Goal: Task Accomplishment & Management: Use online tool/utility

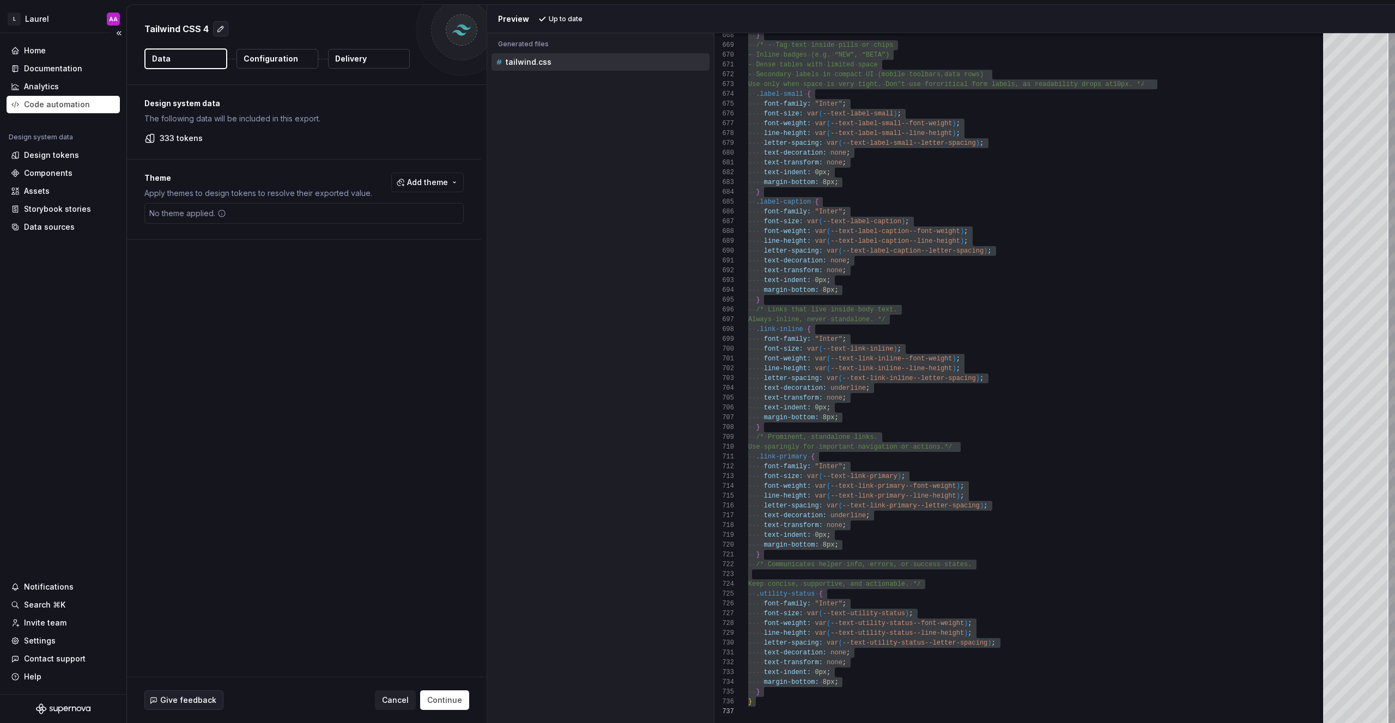
click at [44, 106] on div "Code automation" at bounding box center [57, 104] width 66 height 11
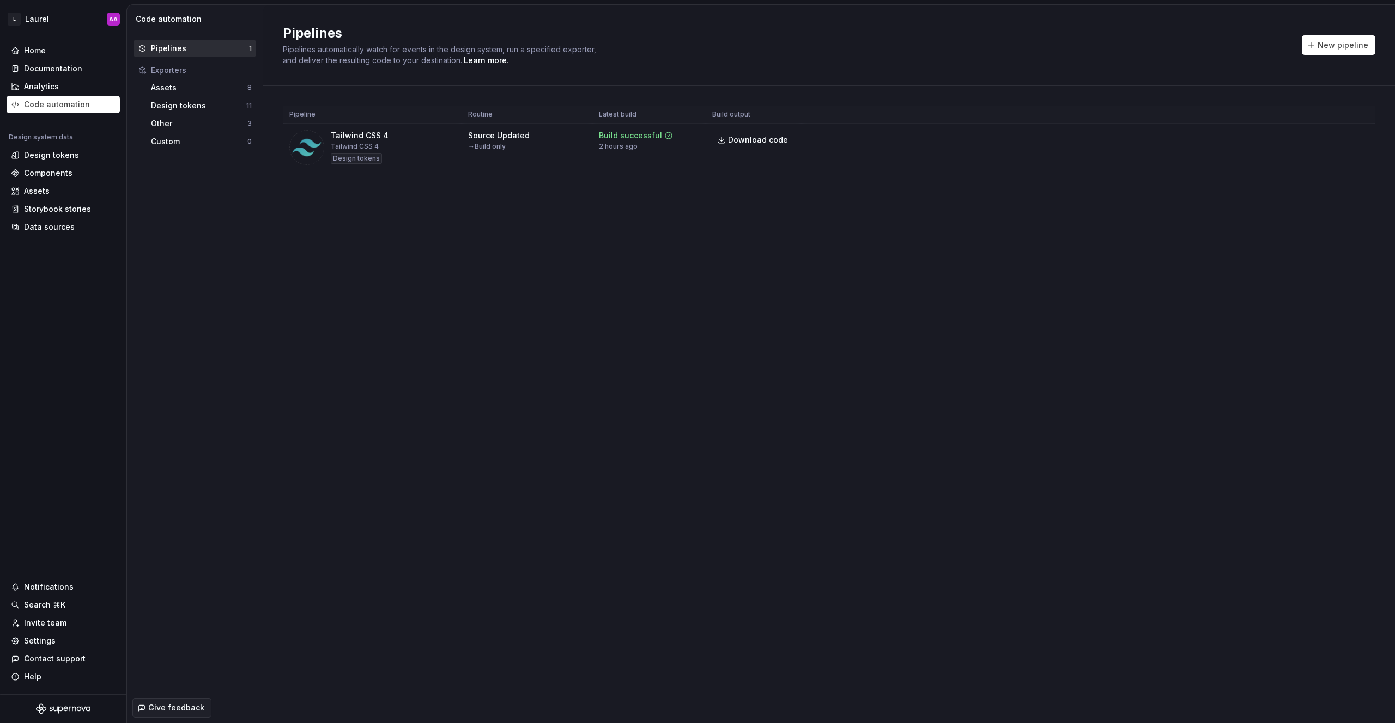
drag, startPoint x: 890, startPoint y: 174, endPoint x: 1126, endPoint y: 175, distance: 235.9
click at [891, 174] on div "Pipeline Routine Latest build Build output Tailwind CSS 4 Tailwind CSS 4 Design…" at bounding box center [829, 149] width 1092 height 127
click at [1315, 139] on button "Run" at bounding box center [1326, 138] width 38 height 20
click at [1363, 133] on html "L Laurel AA Home Documentation Analytics Code automation Design system data Des…" at bounding box center [697, 361] width 1395 height 723
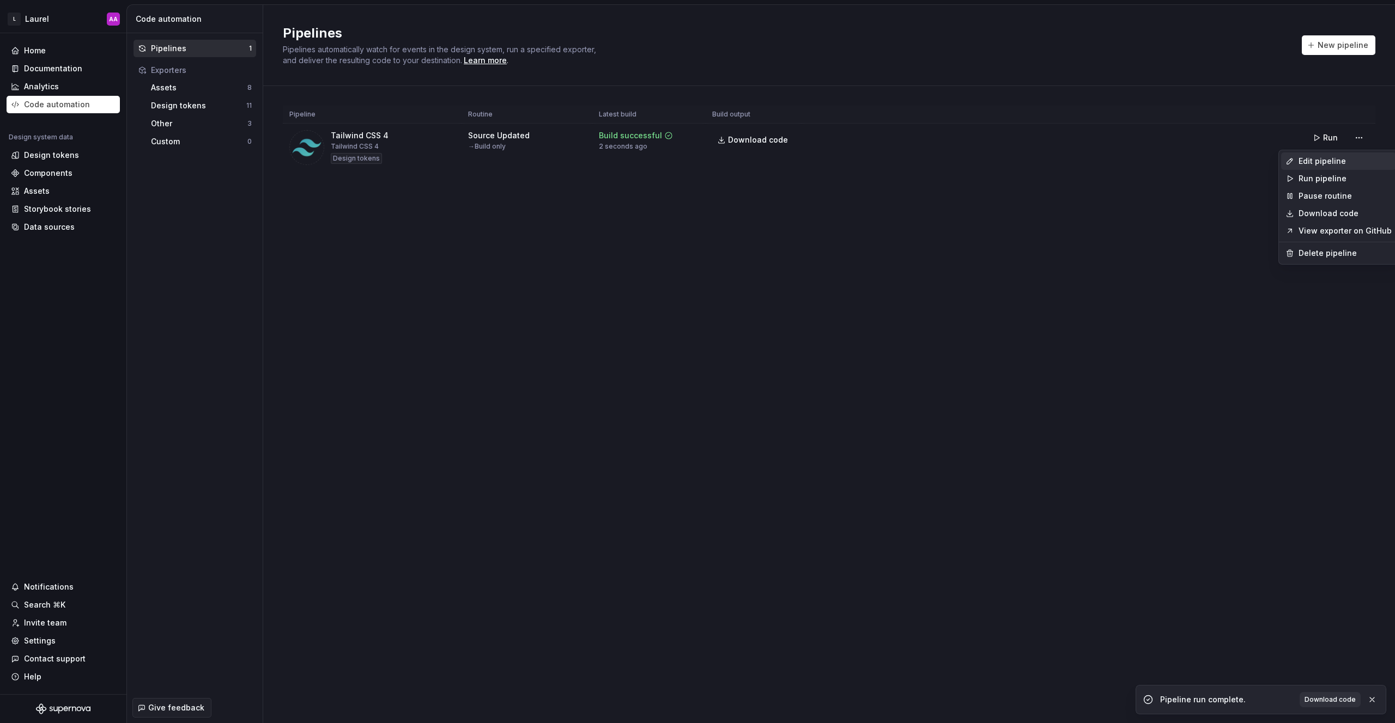
click at [1318, 162] on div "Edit pipeline" at bounding box center [1344, 161] width 93 height 11
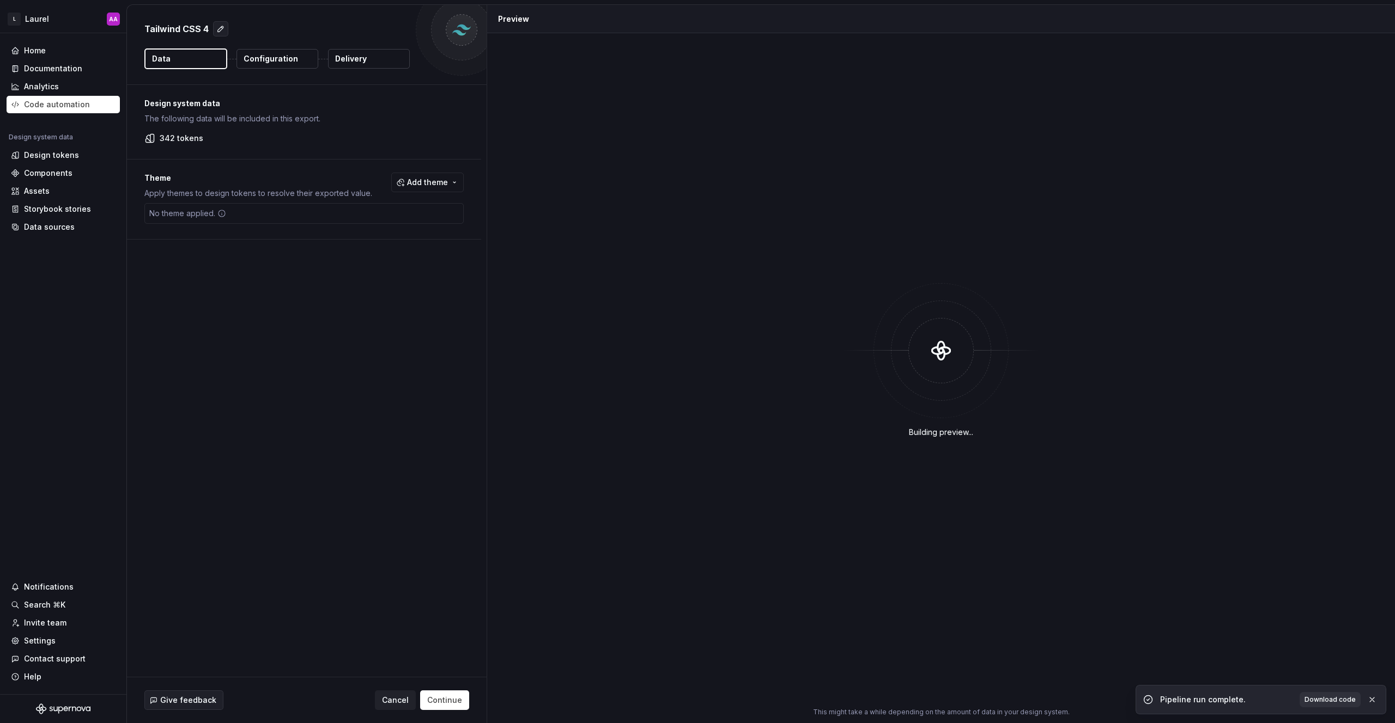
click at [270, 53] on p "Configuration" at bounding box center [271, 58] width 54 height 11
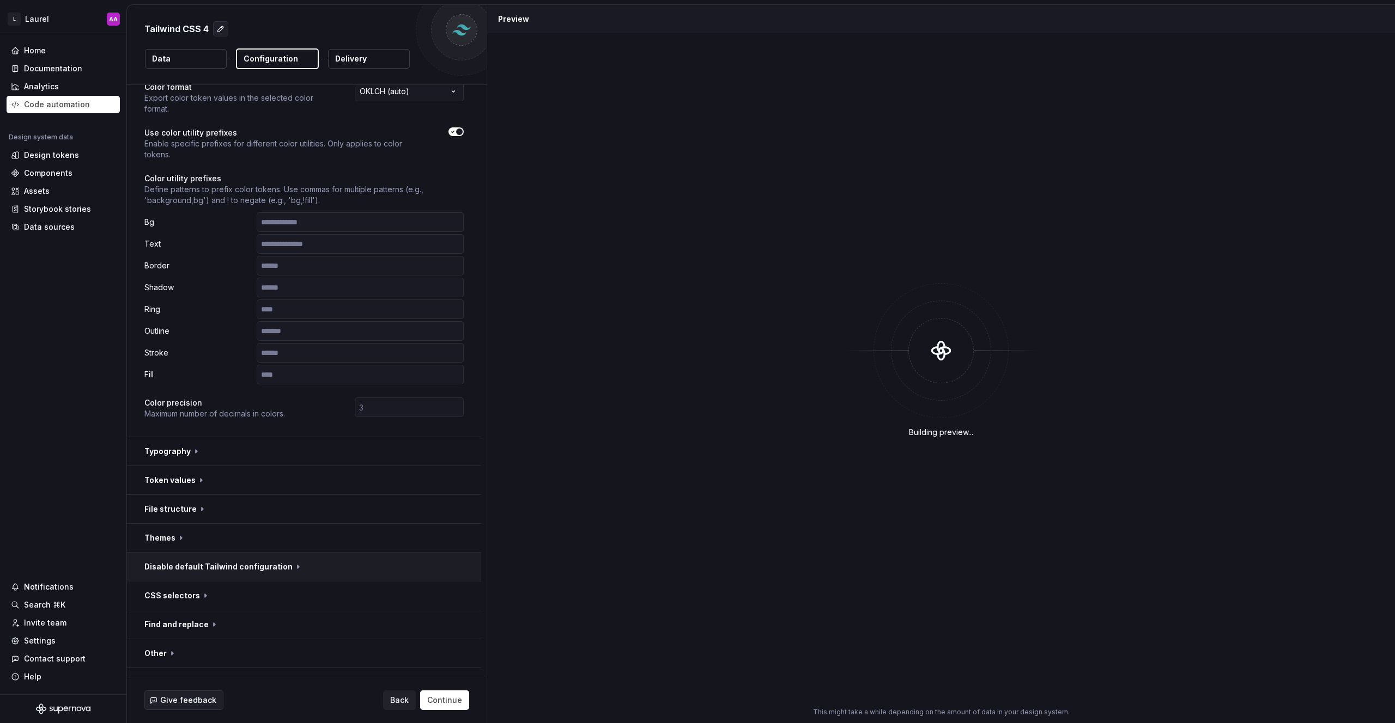
scroll to position [56, 0]
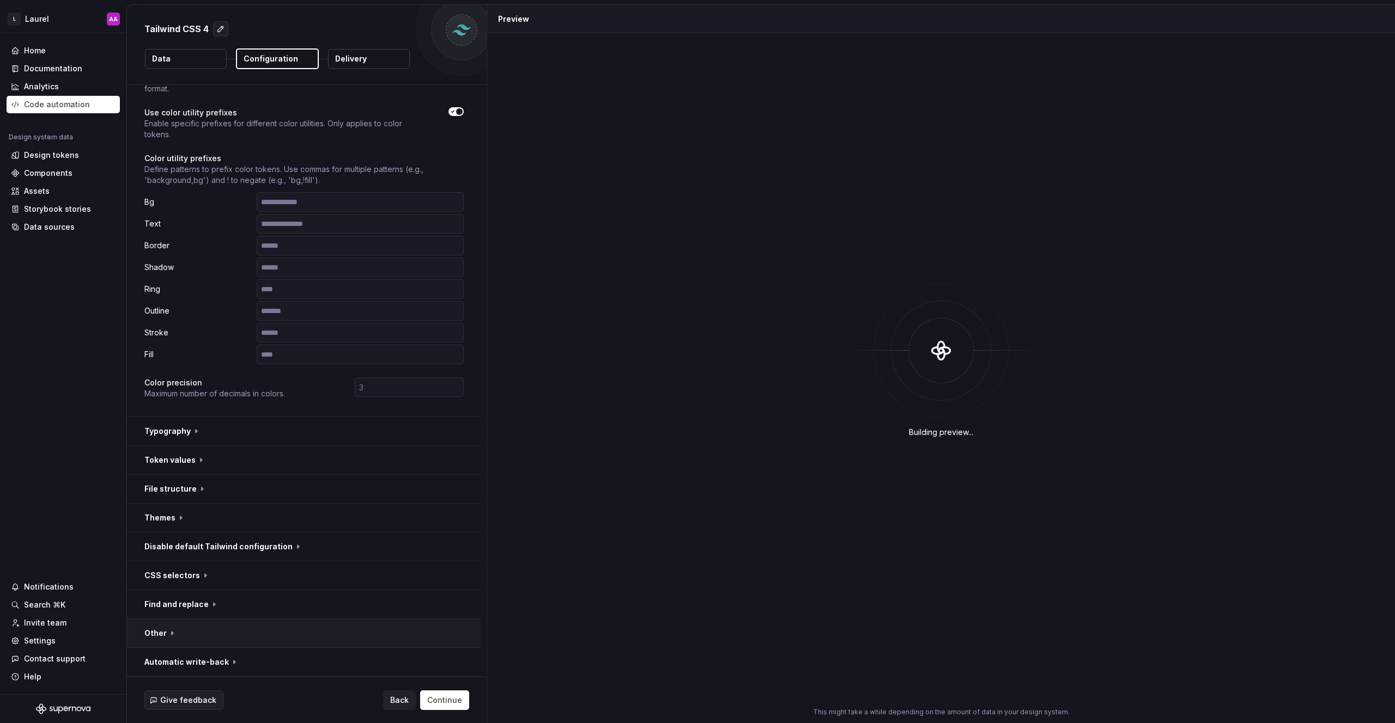
click at [178, 635] on button "button" at bounding box center [304, 633] width 354 height 28
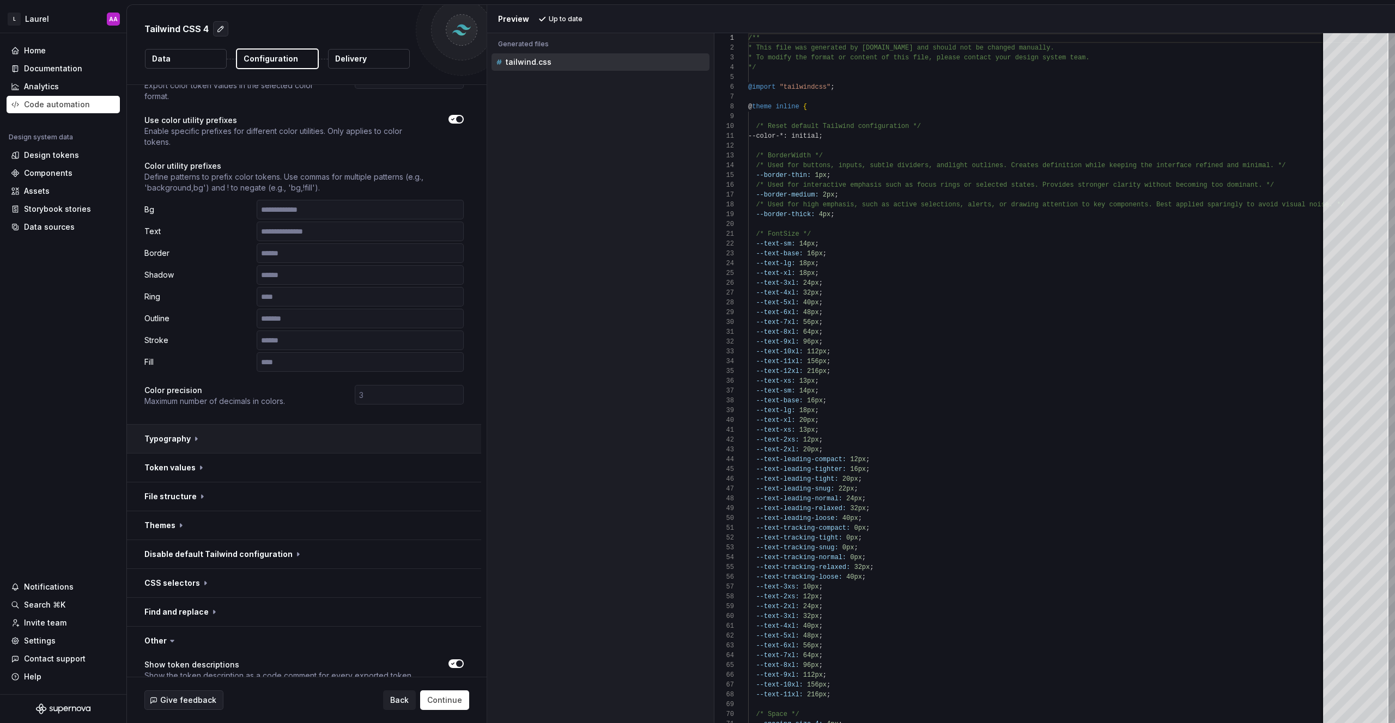
scroll to position [0, 0]
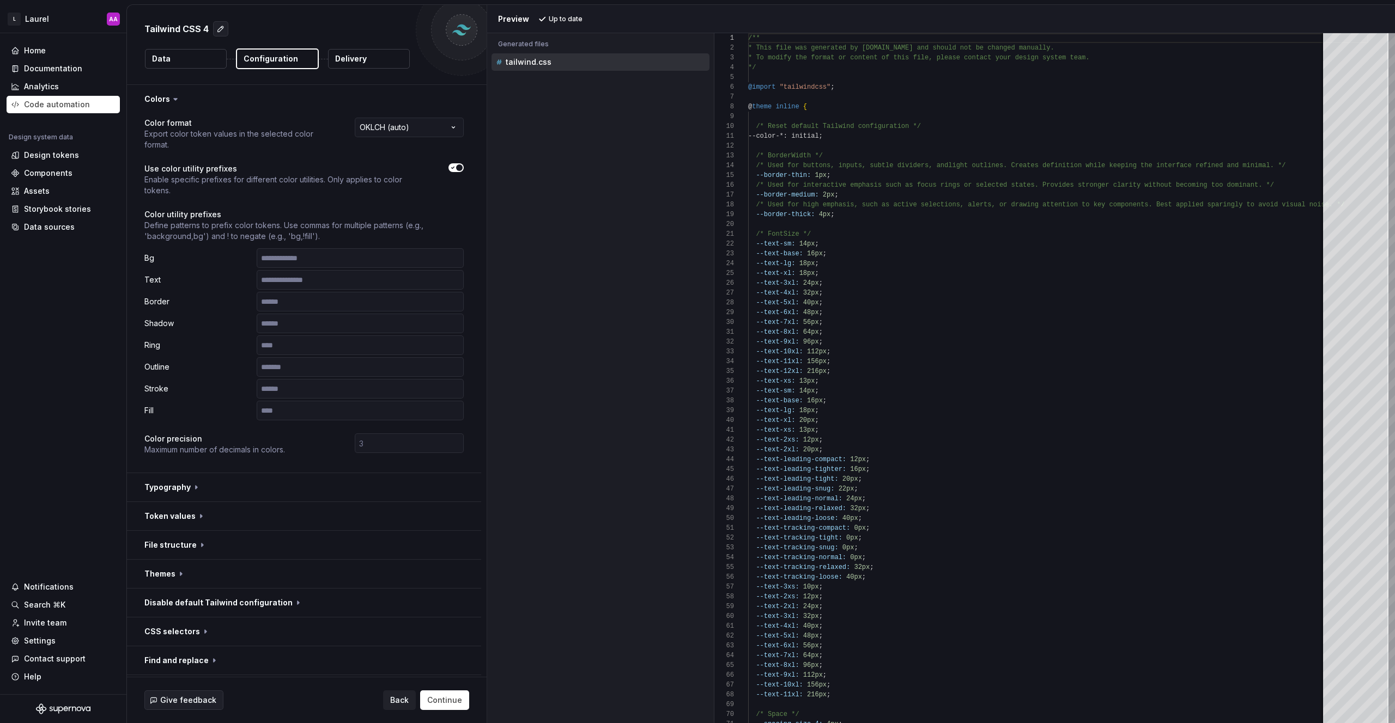
click at [171, 62] on button "Data" at bounding box center [186, 59] width 82 height 20
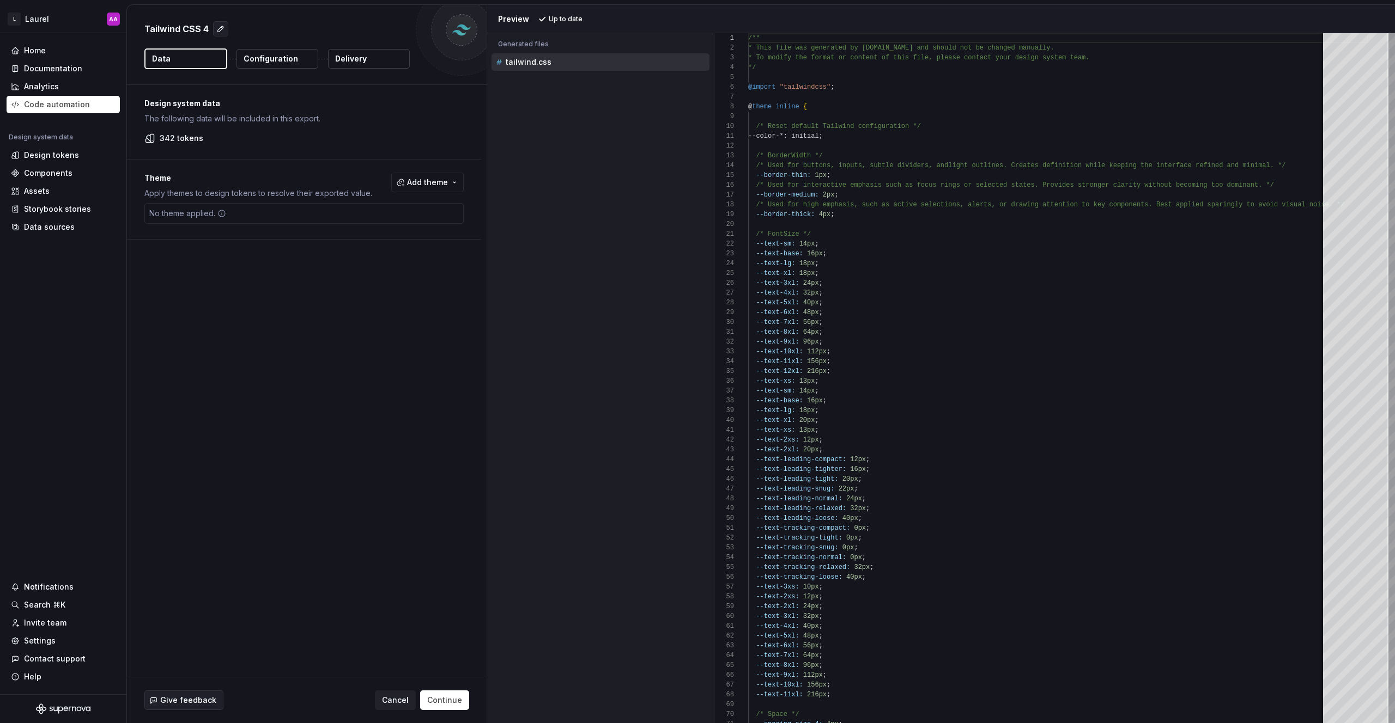
click at [313, 59] on button "Configuration" at bounding box center [277, 59] width 82 height 20
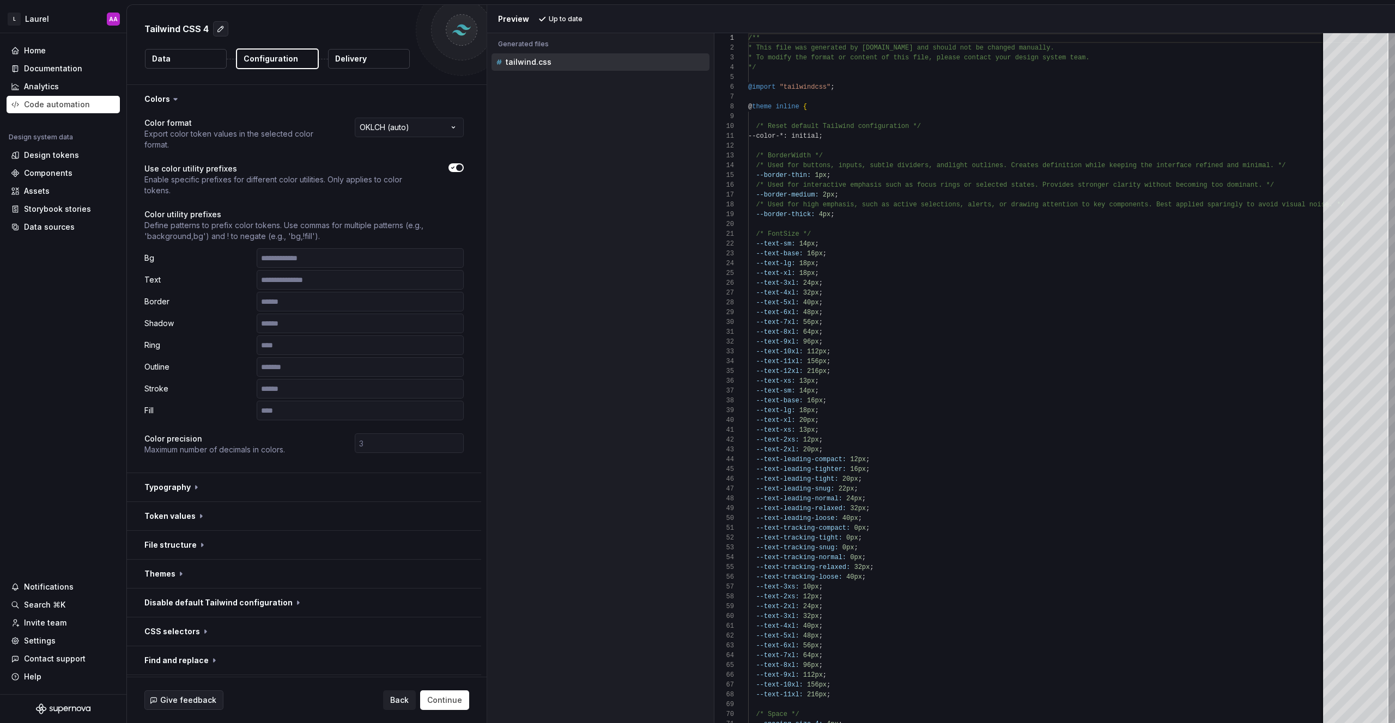
click at [291, 62] on p "Configuration" at bounding box center [271, 58] width 54 height 11
click at [349, 66] on button "Delivery" at bounding box center [369, 59] width 82 height 20
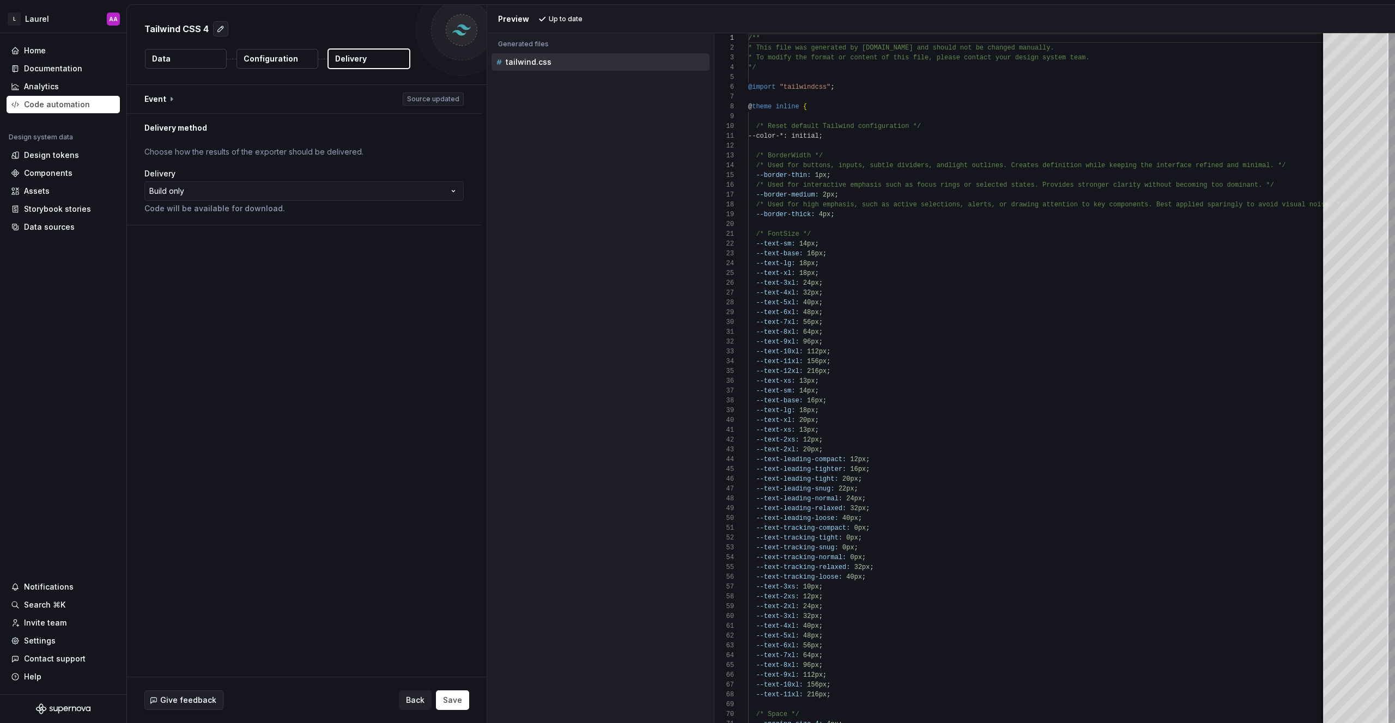
click at [284, 62] on p "Configuration" at bounding box center [271, 58] width 54 height 11
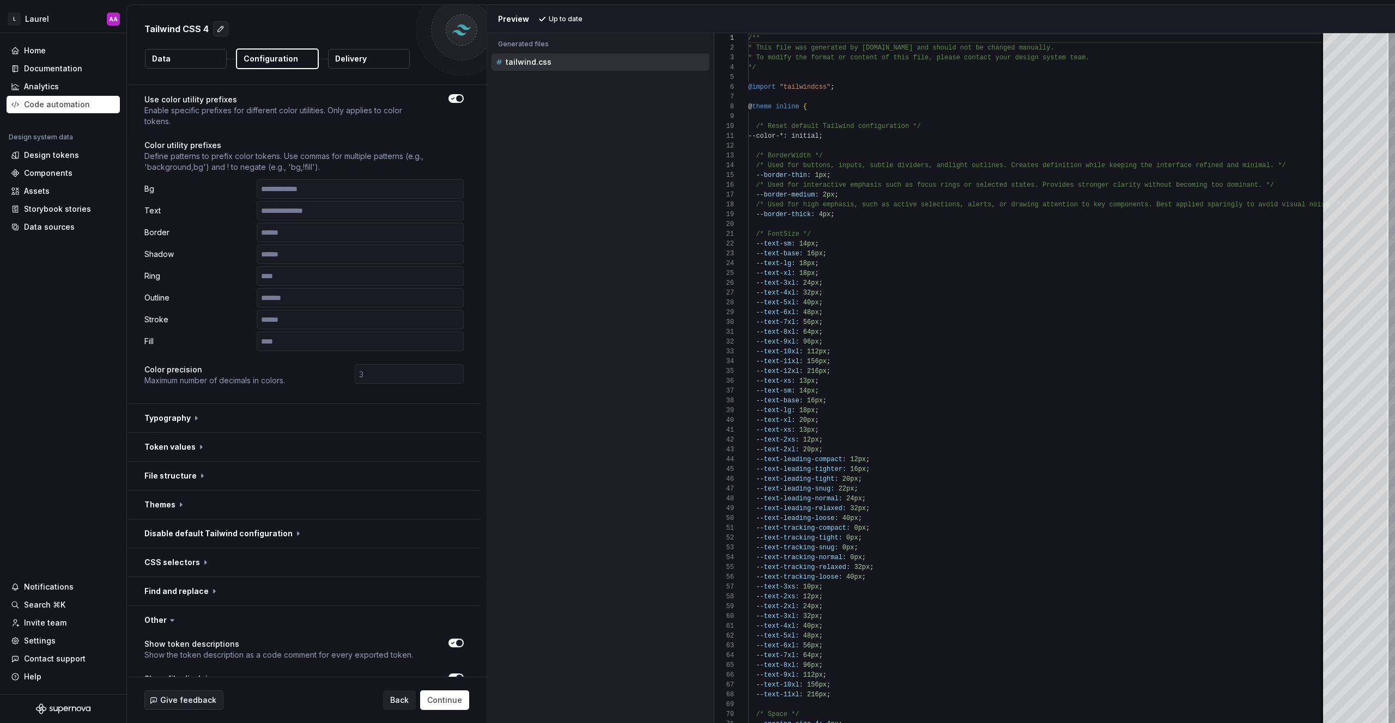
scroll to position [72, 0]
click at [209, 482] on button "button" at bounding box center [304, 473] width 354 height 28
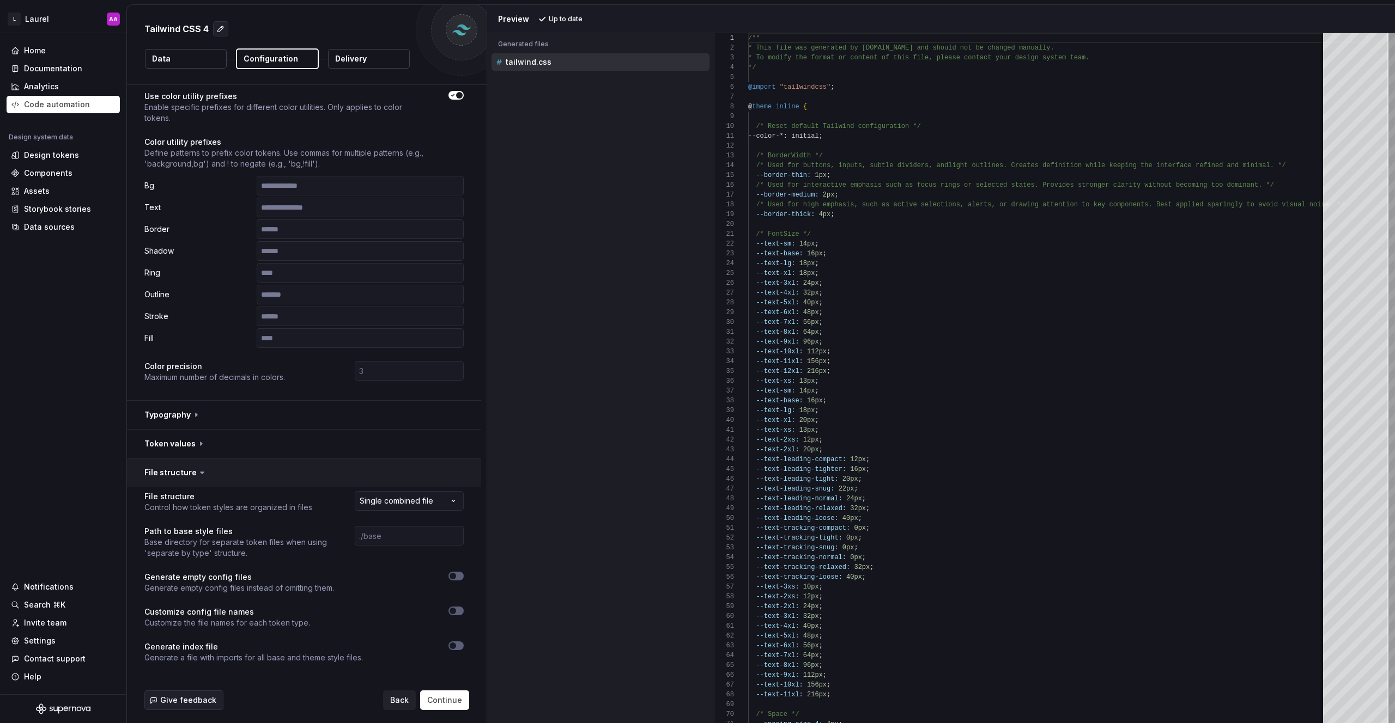
click at [212, 479] on button "button" at bounding box center [304, 473] width 354 height 28
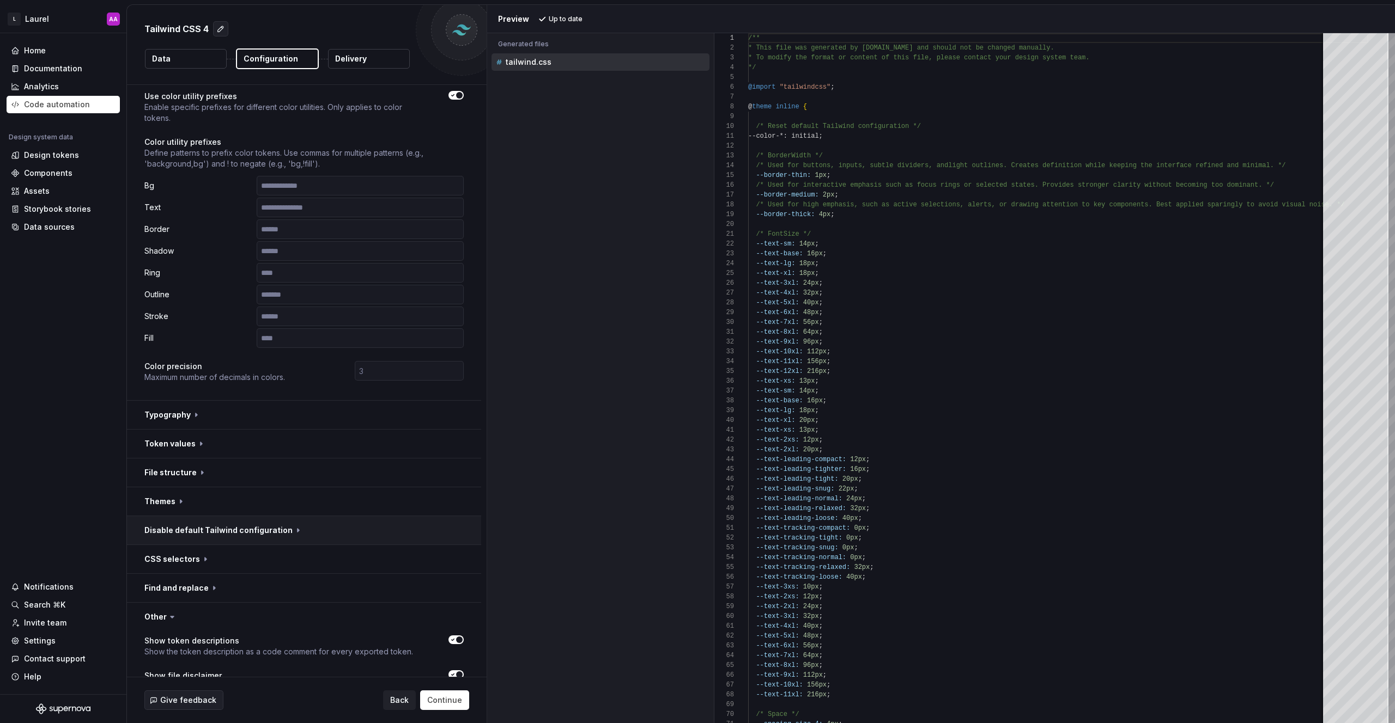
click at [229, 536] on button "button" at bounding box center [304, 530] width 354 height 28
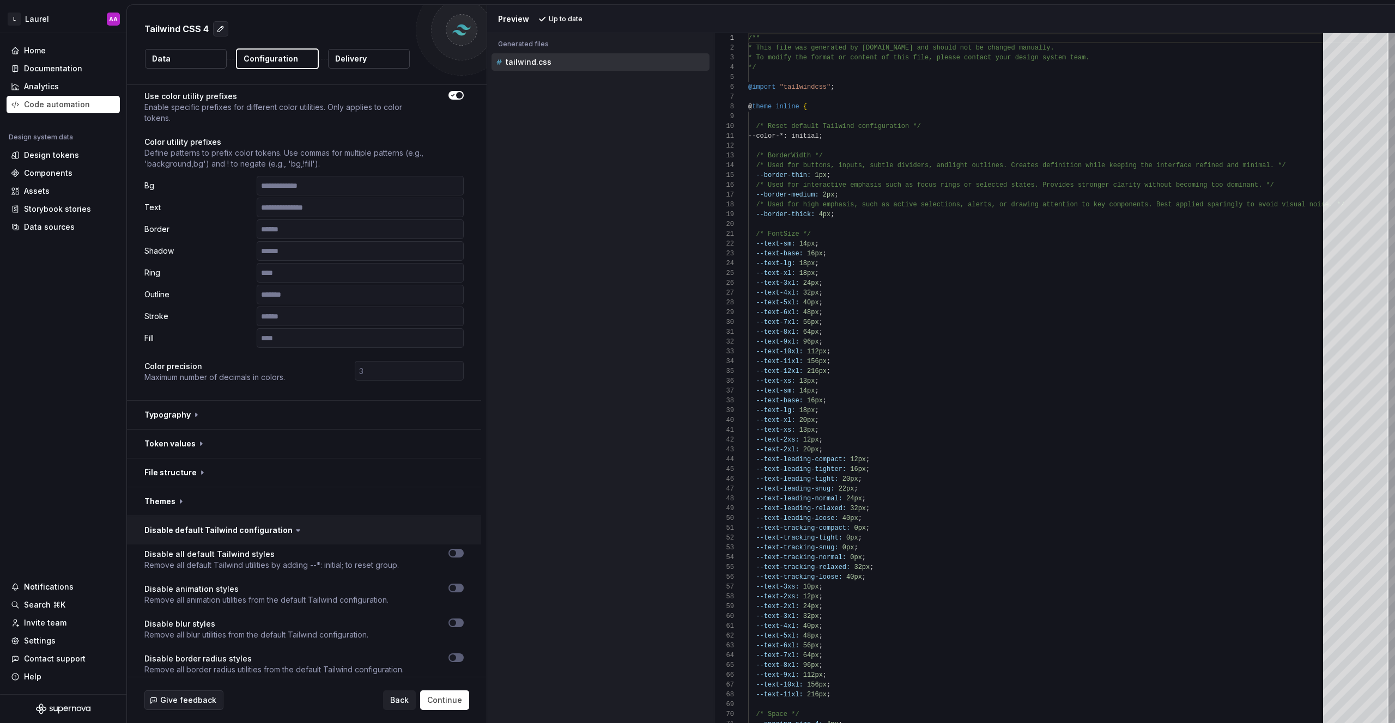
click at [230, 533] on button "button" at bounding box center [304, 530] width 354 height 28
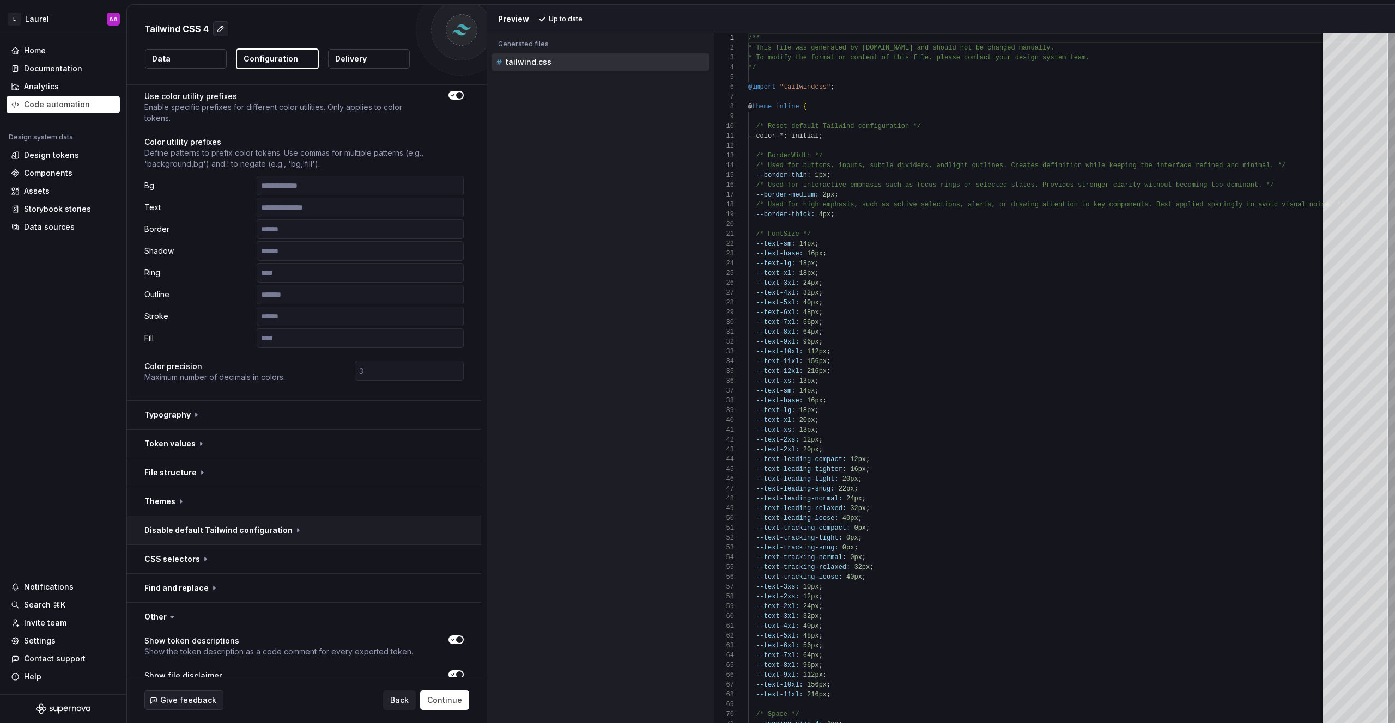
click at [229, 533] on button "button" at bounding box center [304, 530] width 354 height 28
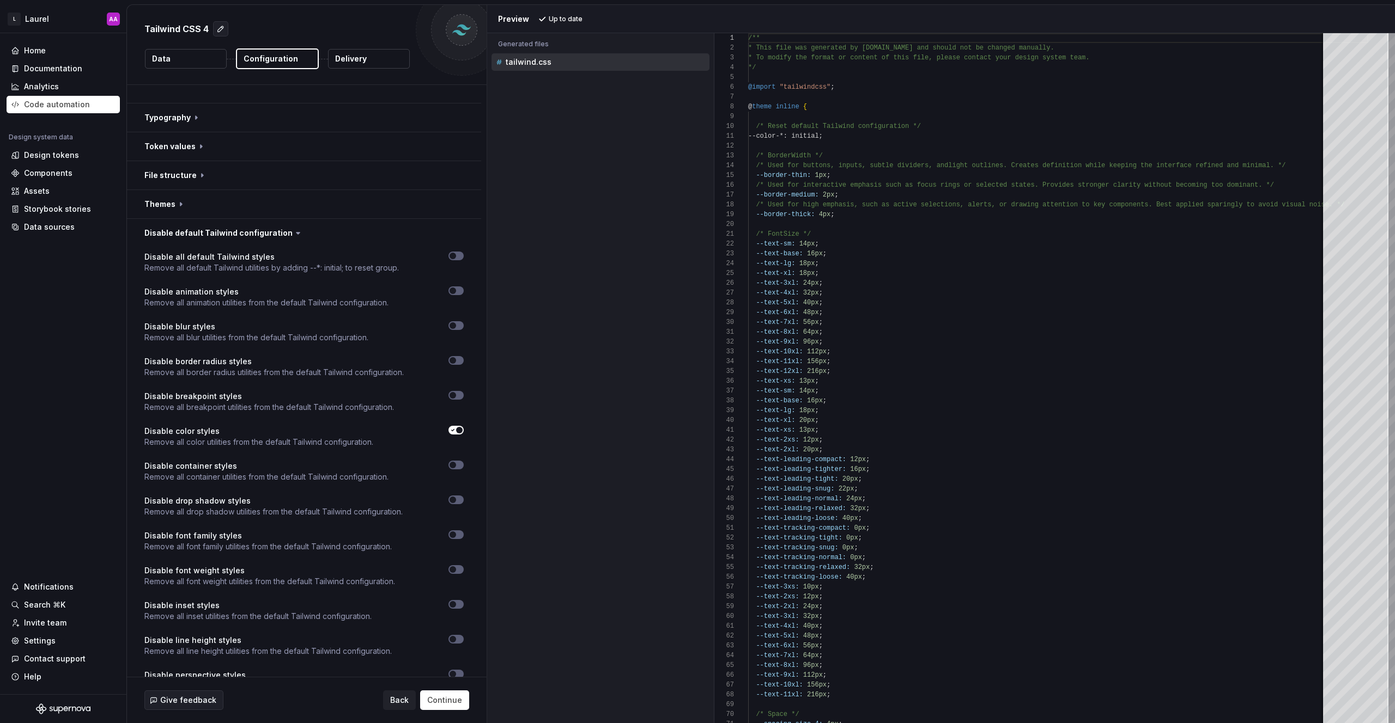
scroll to position [381, 0]
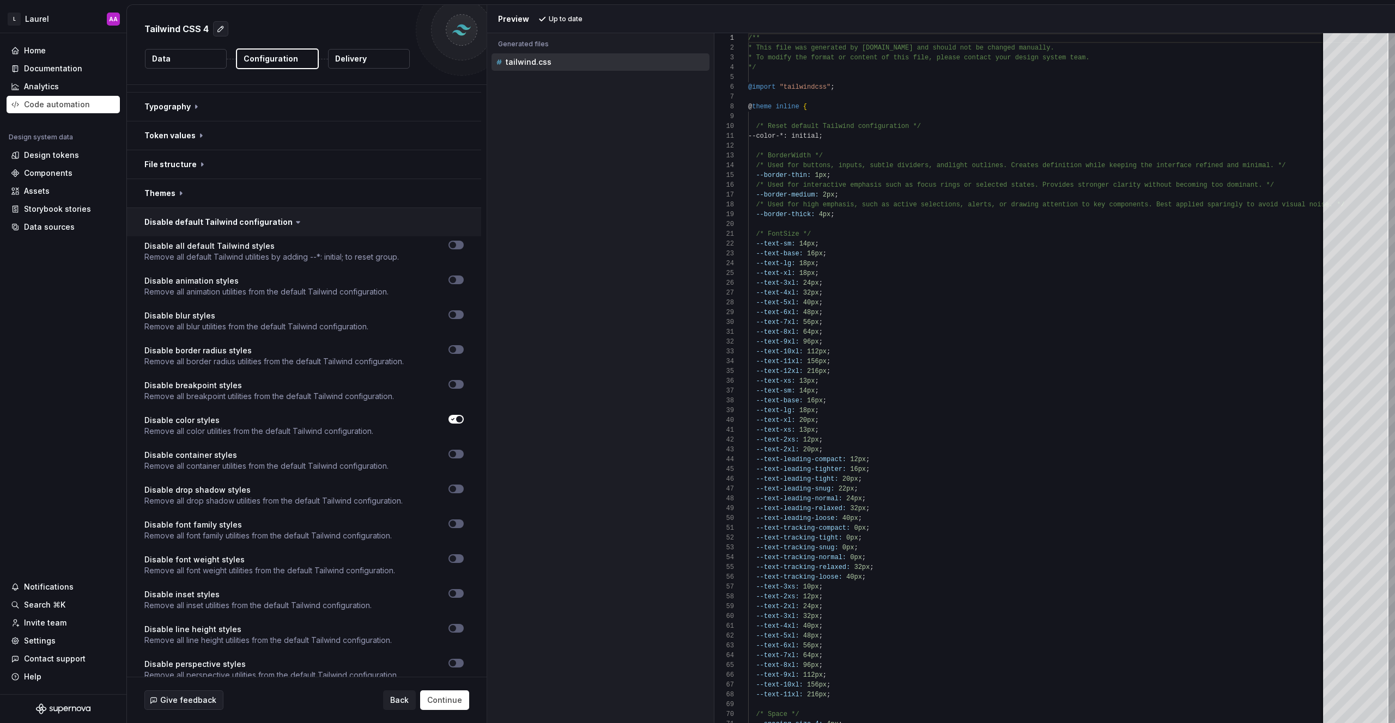
click at [233, 223] on button "button" at bounding box center [304, 222] width 354 height 28
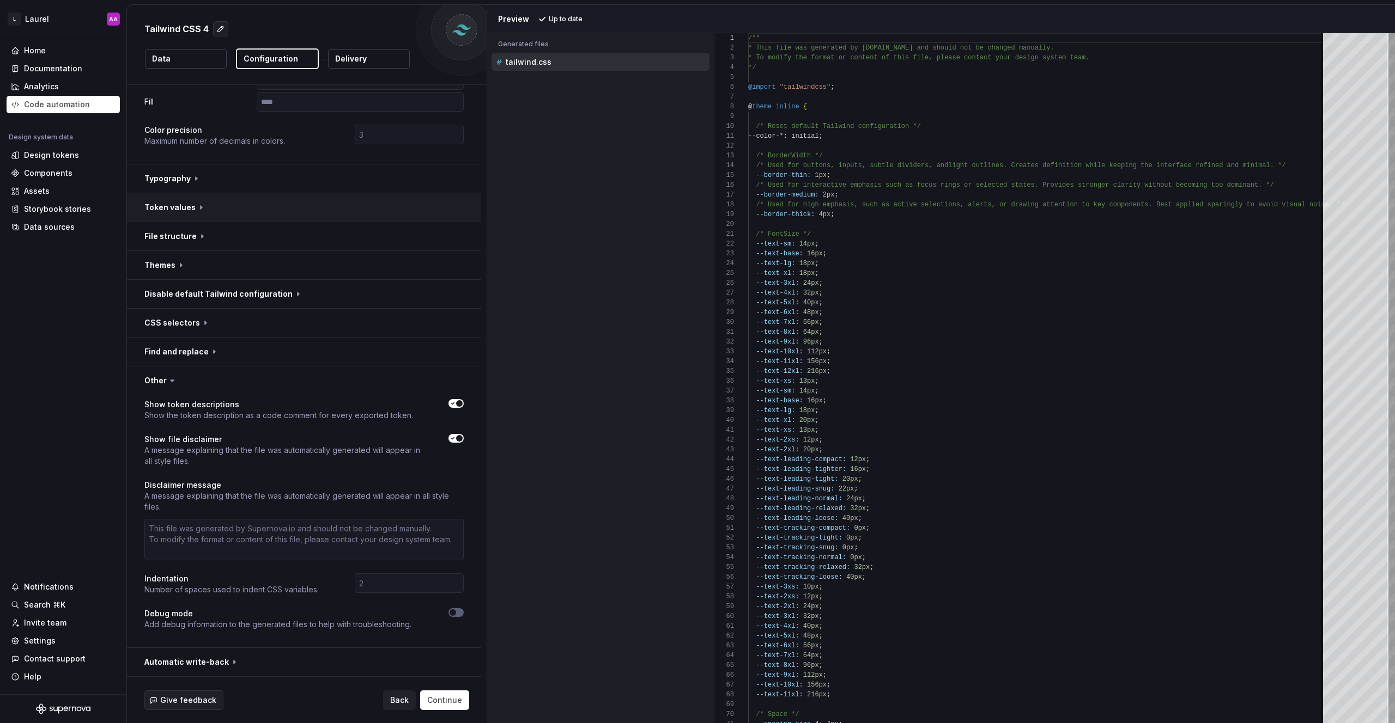
click at [207, 208] on button "button" at bounding box center [304, 207] width 354 height 28
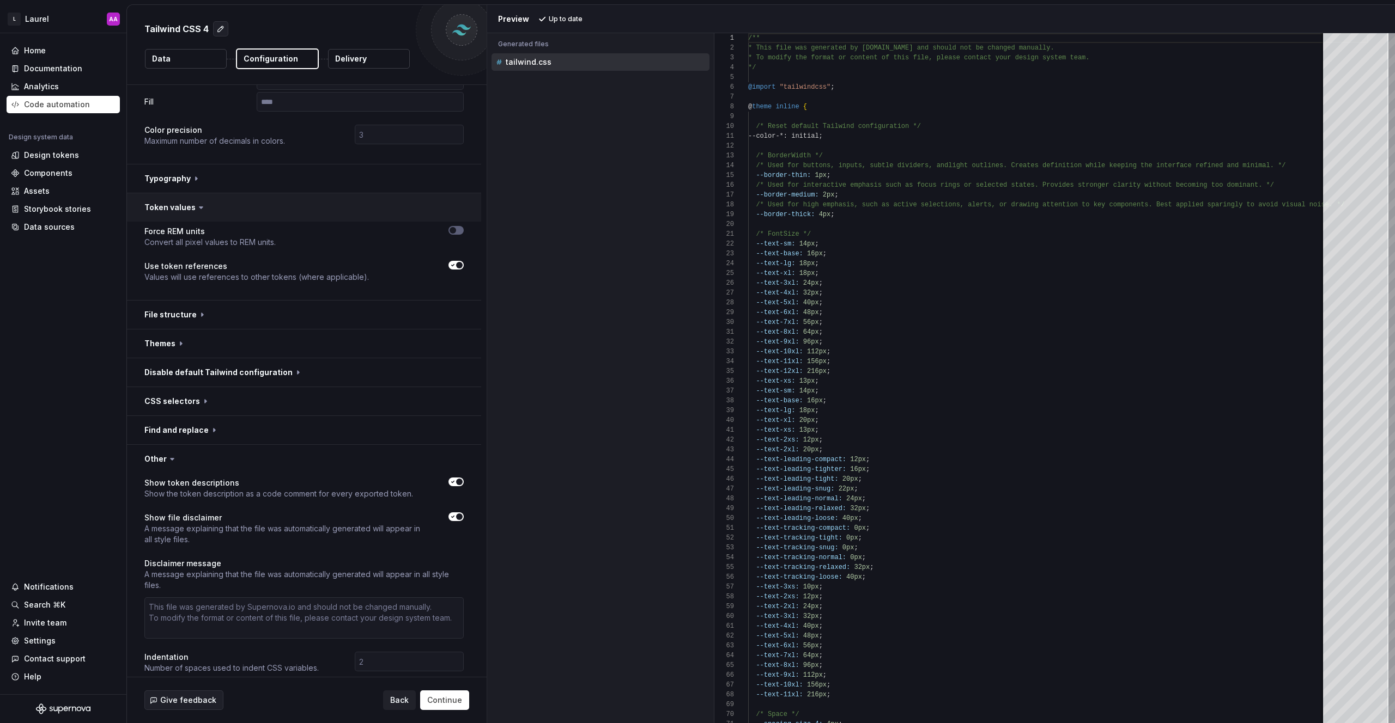
click at [206, 209] on button "button" at bounding box center [304, 207] width 354 height 28
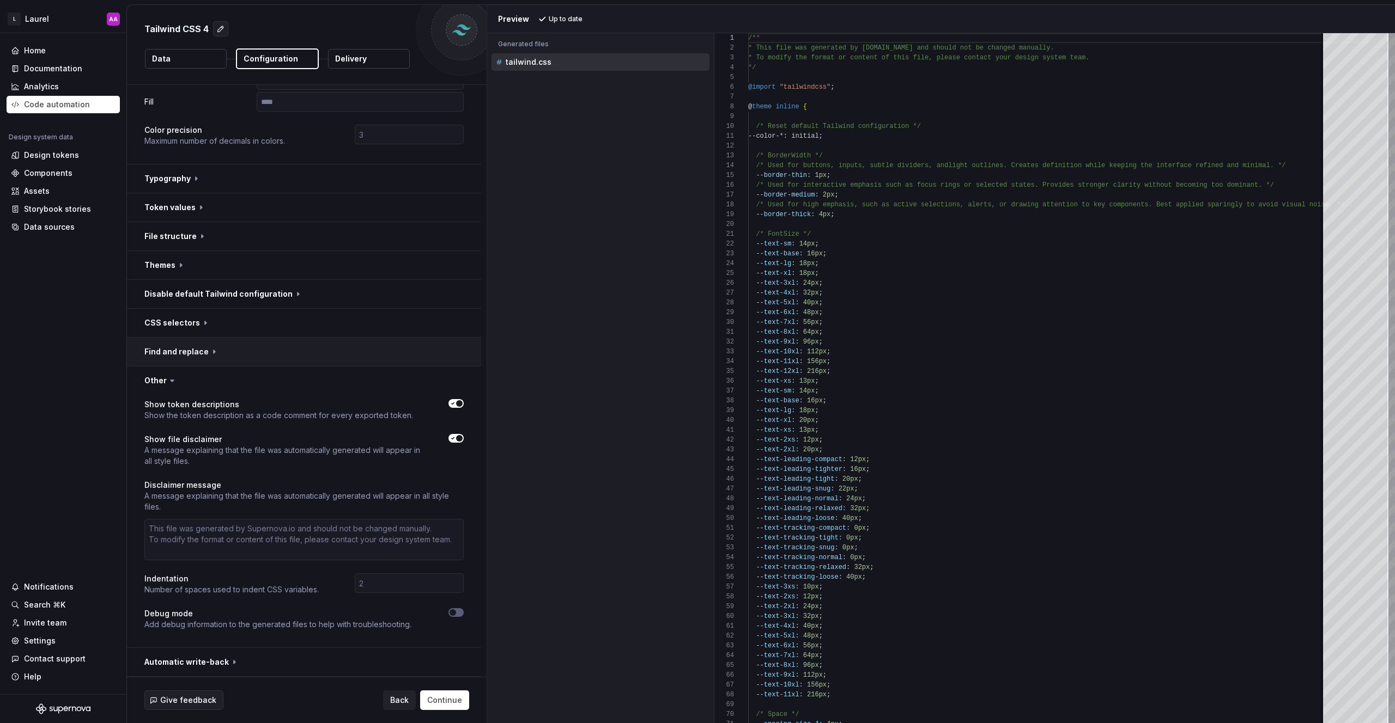
click at [261, 340] on button "button" at bounding box center [304, 352] width 354 height 28
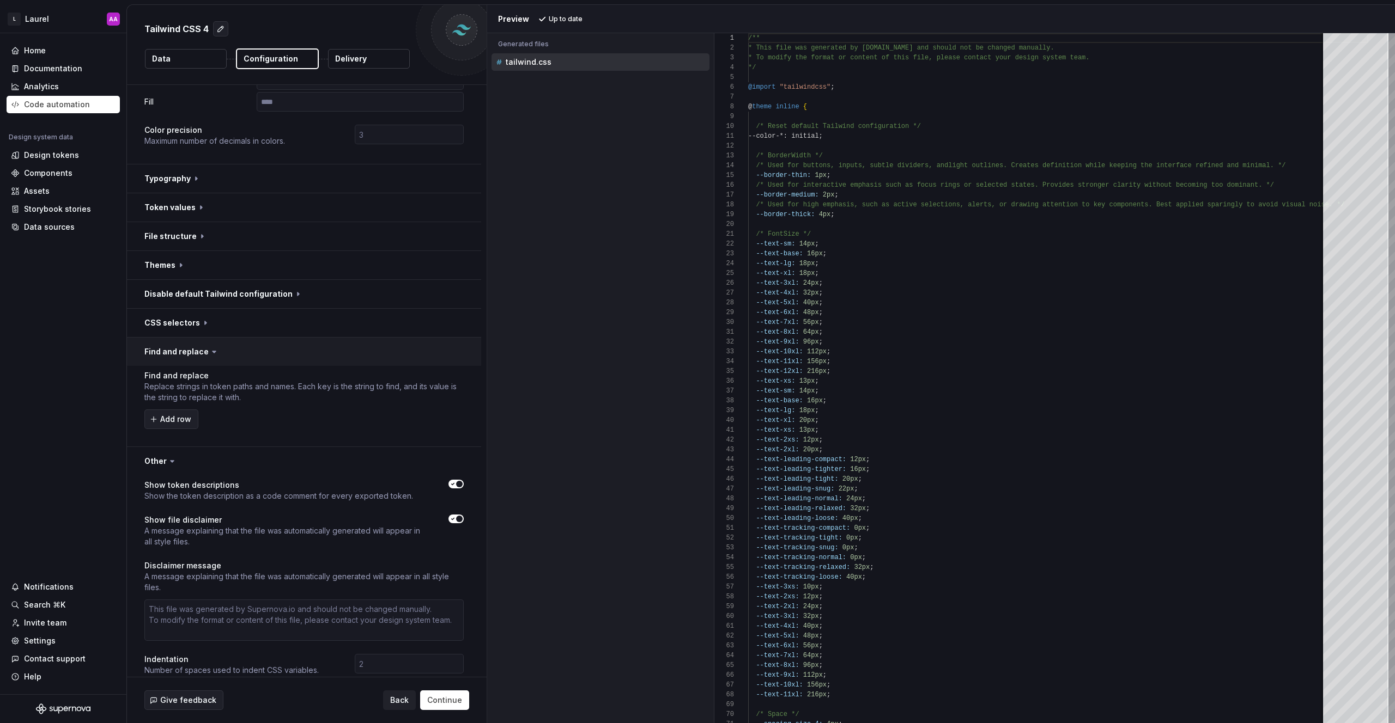
click at [258, 346] on button "button" at bounding box center [304, 352] width 354 height 28
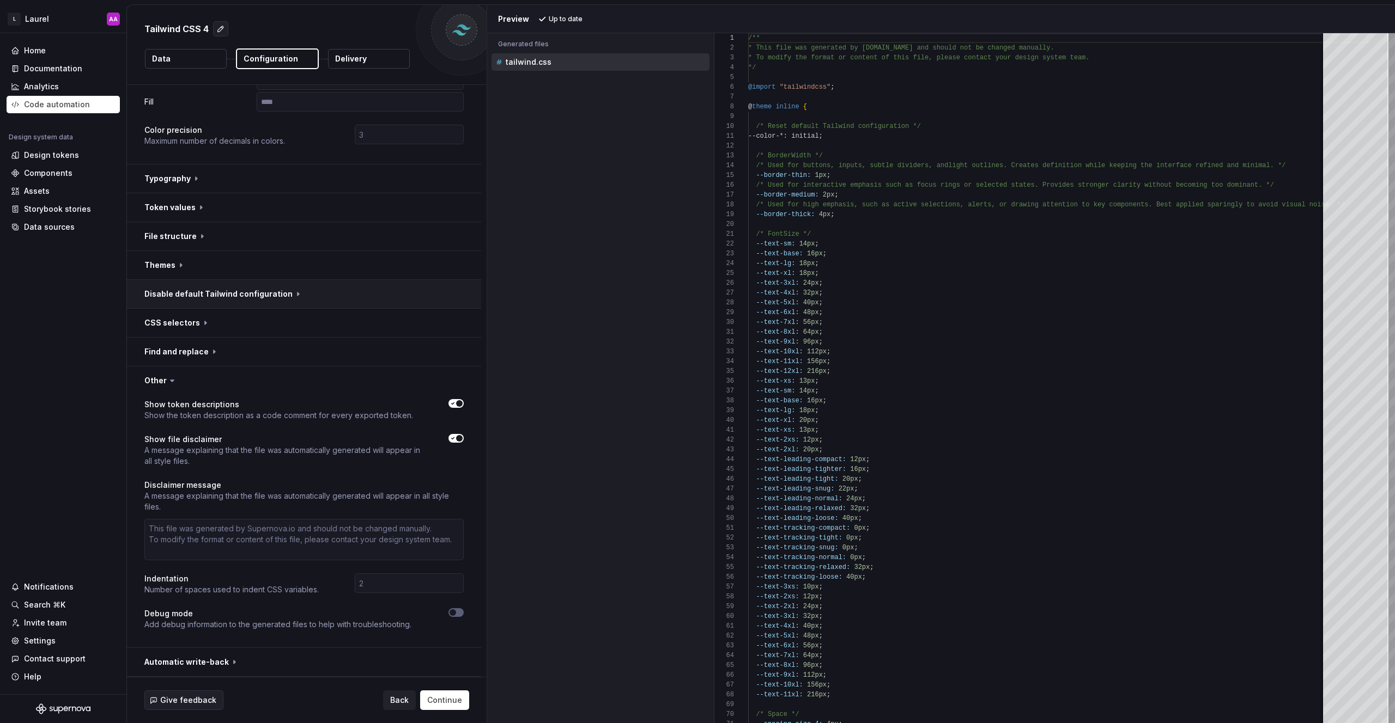
click at [284, 295] on button "button" at bounding box center [304, 294] width 354 height 28
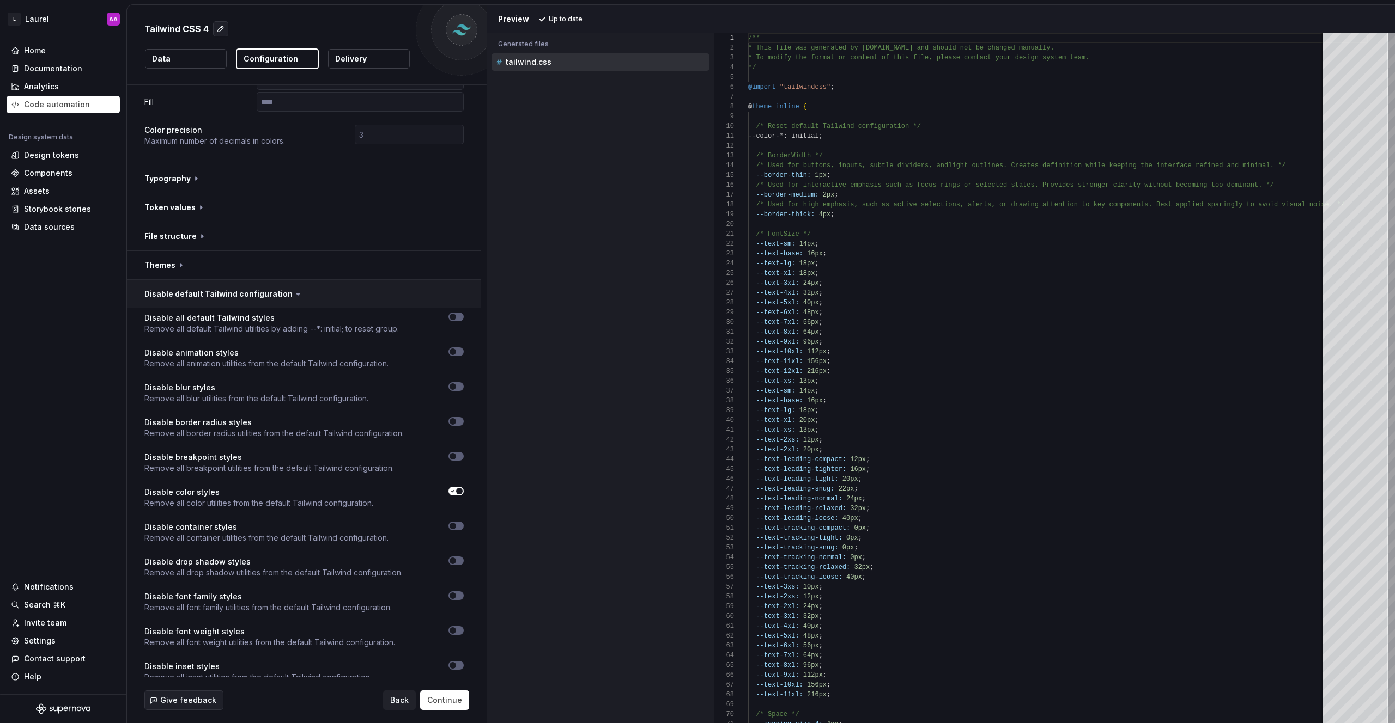
click at [329, 299] on button "button" at bounding box center [304, 294] width 354 height 28
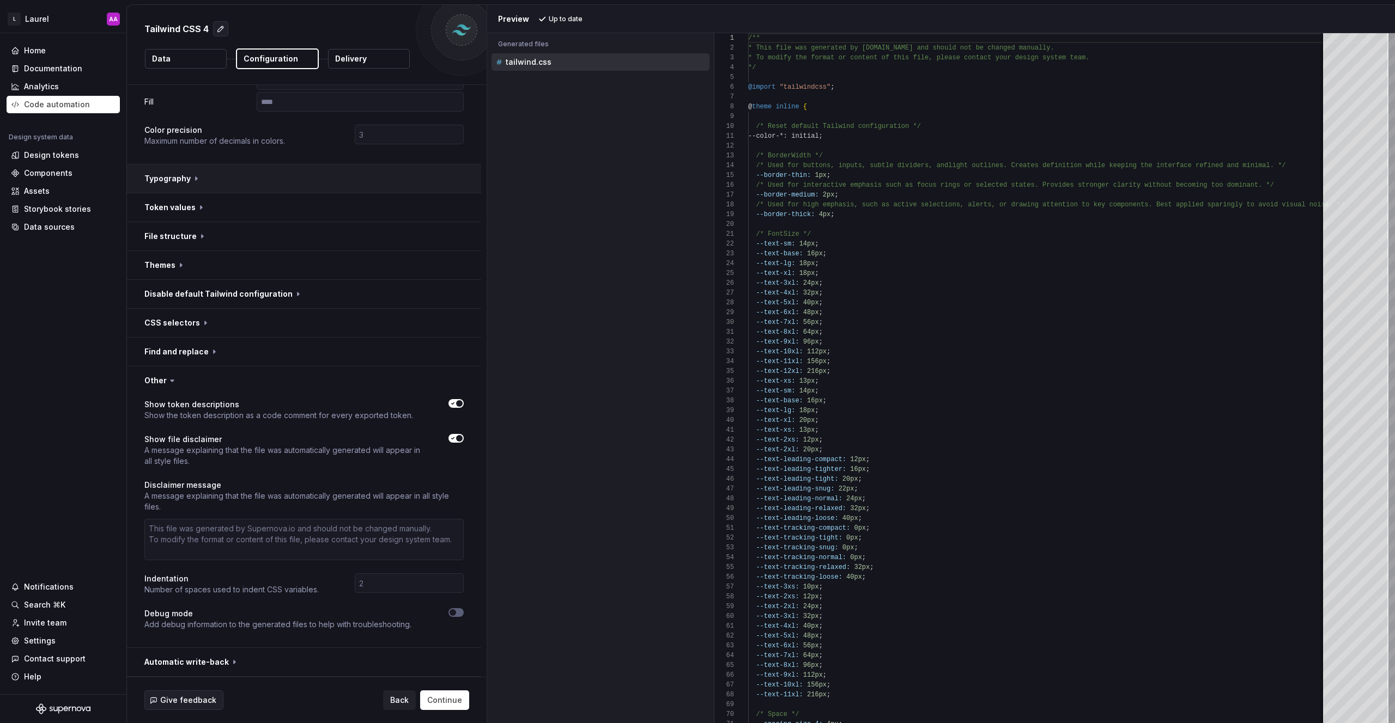
click at [289, 180] on button "button" at bounding box center [304, 179] width 354 height 28
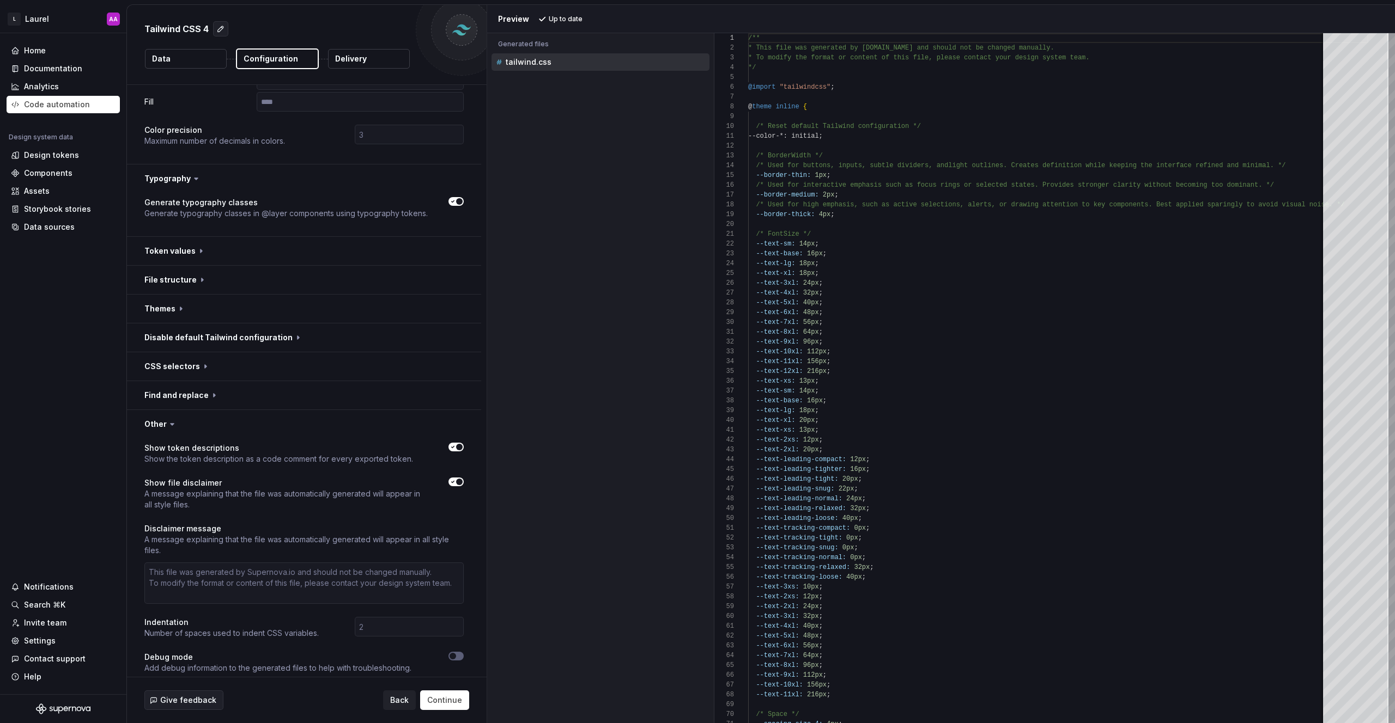
click at [459, 201] on span "button" at bounding box center [459, 201] width 7 height 7
type textarea "*"
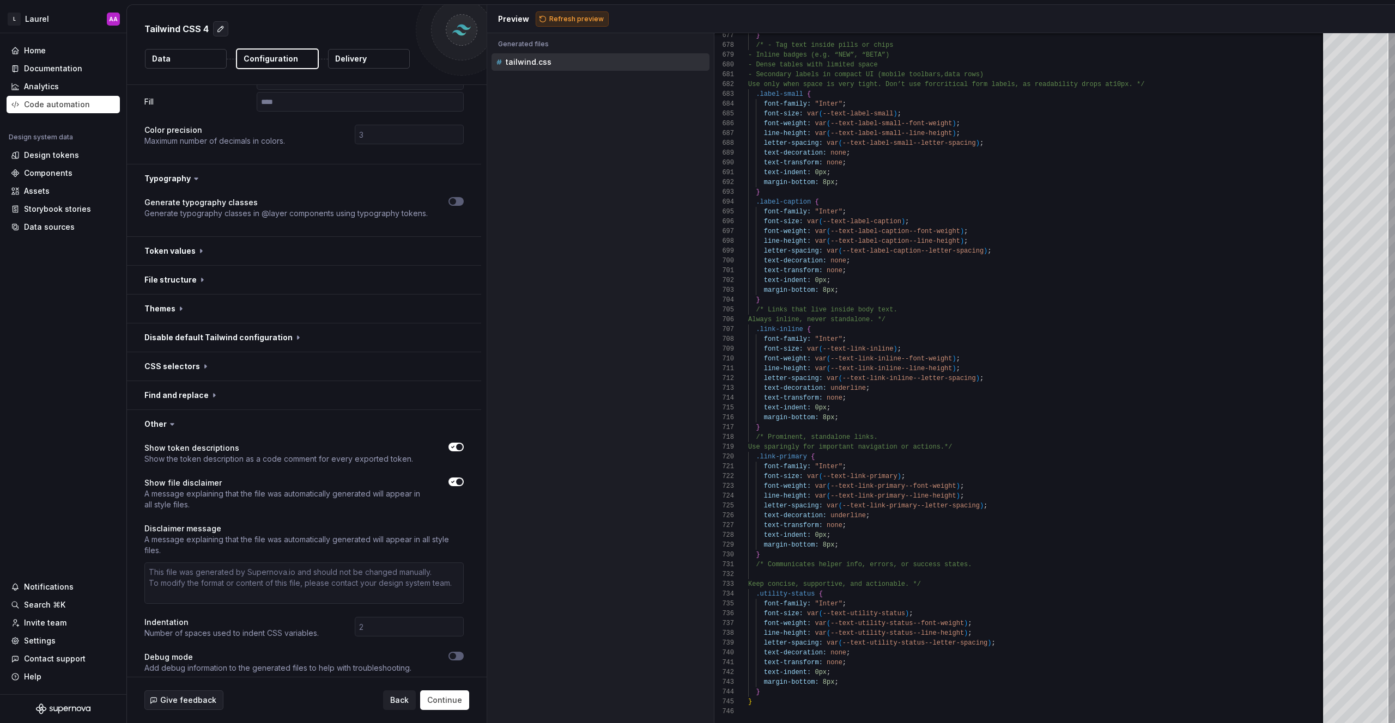
click at [563, 19] on span "Refresh preview" at bounding box center [576, 19] width 54 height 9
type textarea "**********"
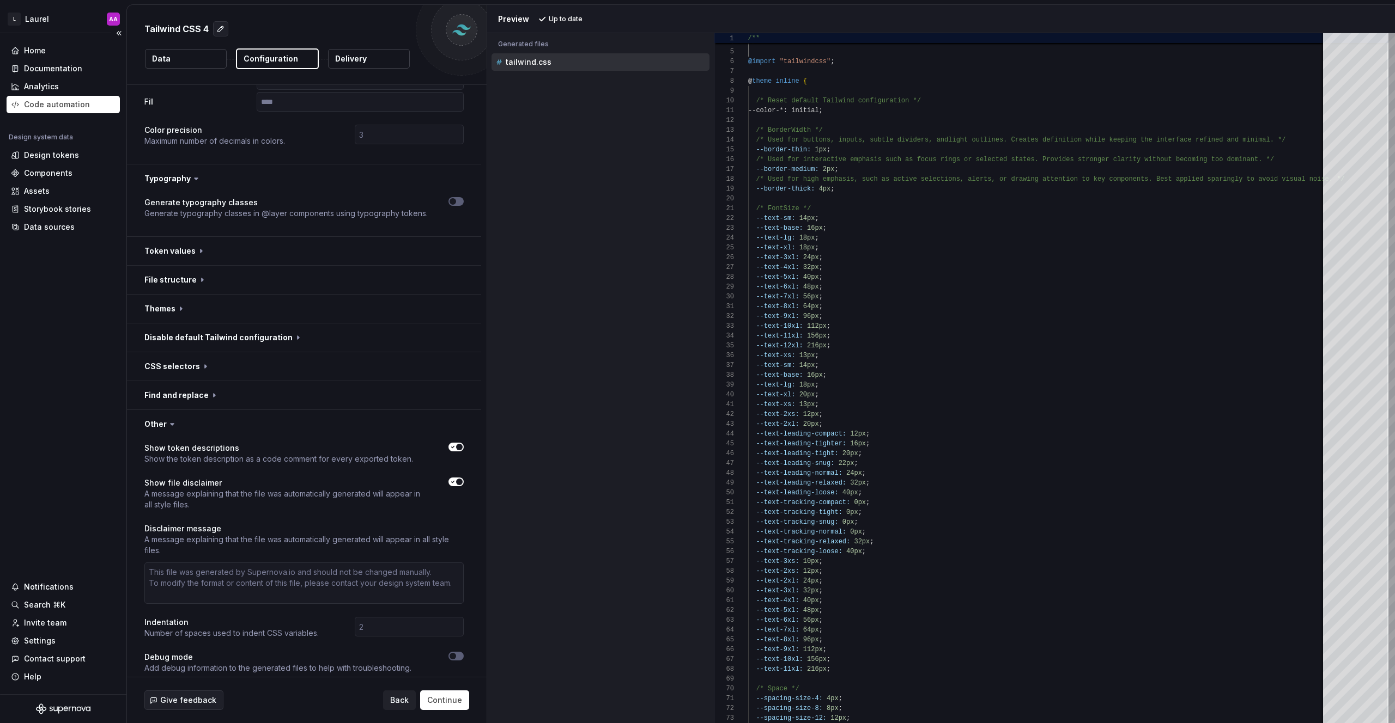
click at [58, 101] on div "Code automation" at bounding box center [57, 104] width 66 height 11
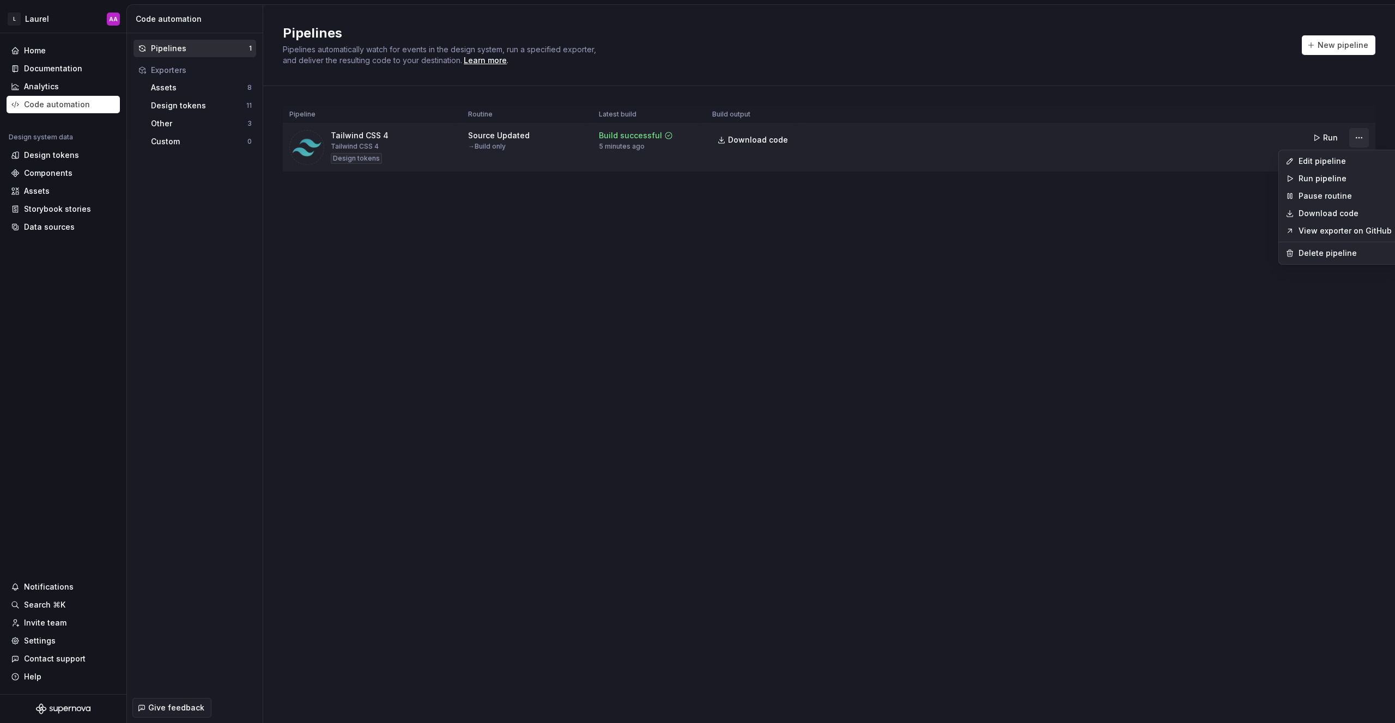
click at [1359, 141] on html "L Laurel AA Home Documentation Analytics Code automation Design system data Des…" at bounding box center [697, 361] width 1395 height 723
click at [1312, 254] on div "Delete pipeline" at bounding box center [1344, 253] width 93 height 11
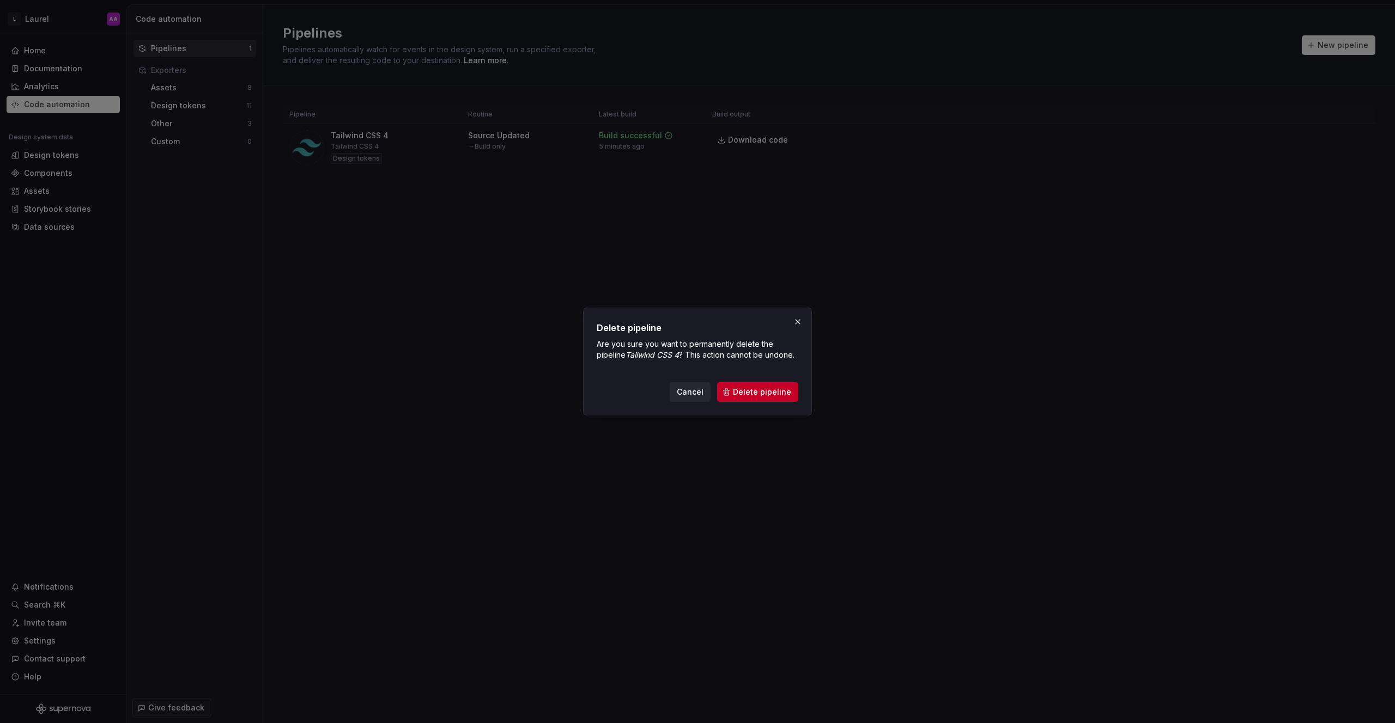
click at [741, 381] on div "Cancel Delete pipeline" at bounding box center [698, 390] width 202 height 24
click at [741, 389] on span "Delete pipeline" at bounding box center [762, 392] width 58 height 11
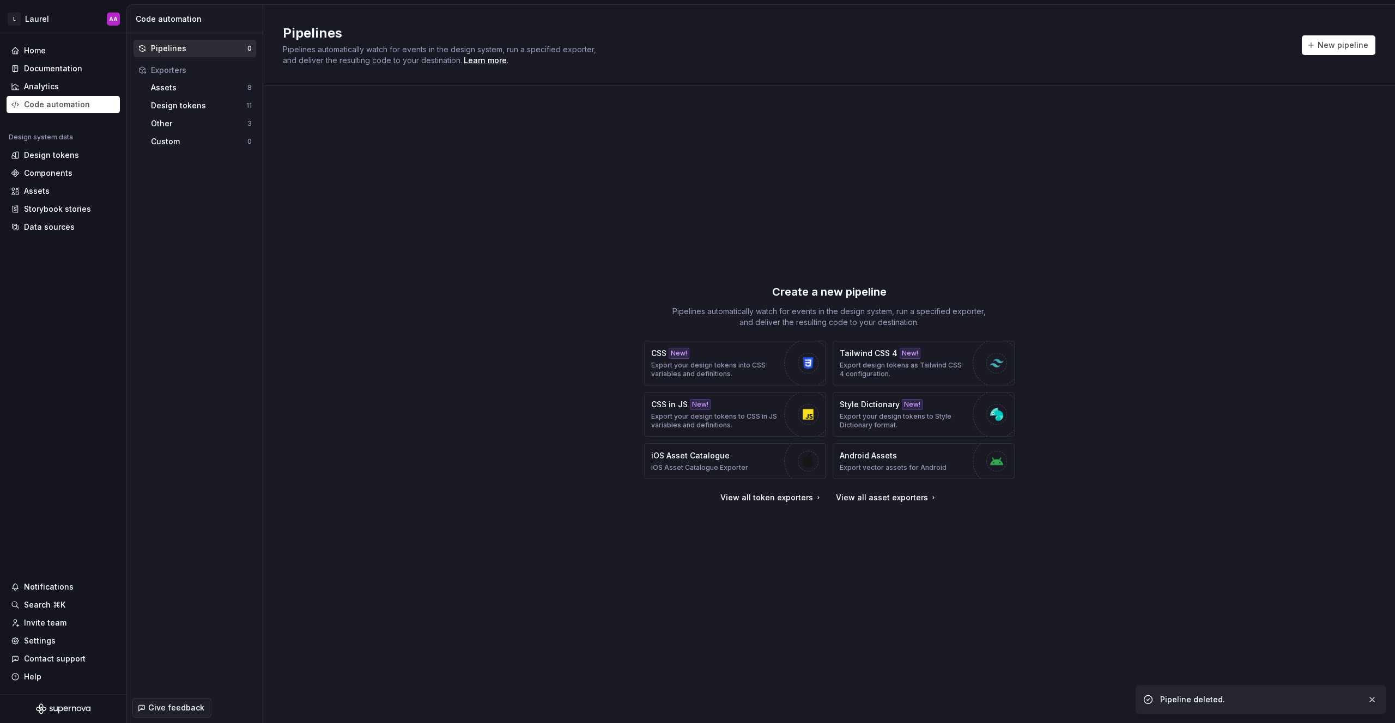
drag, startPoint x: 385, startPoint y: 171, endPoint x: 848, endPoint y: 123, distance: 465.0
click at [392, 170] on div "Create a new pipeline Pipelines automatically watch for events in the design sy…" at bounding box center [829, 394] width 1092 height 576
click at [1342, 40] on span "New pipeline" at bounding box center [1342, 45] width 51 height 11
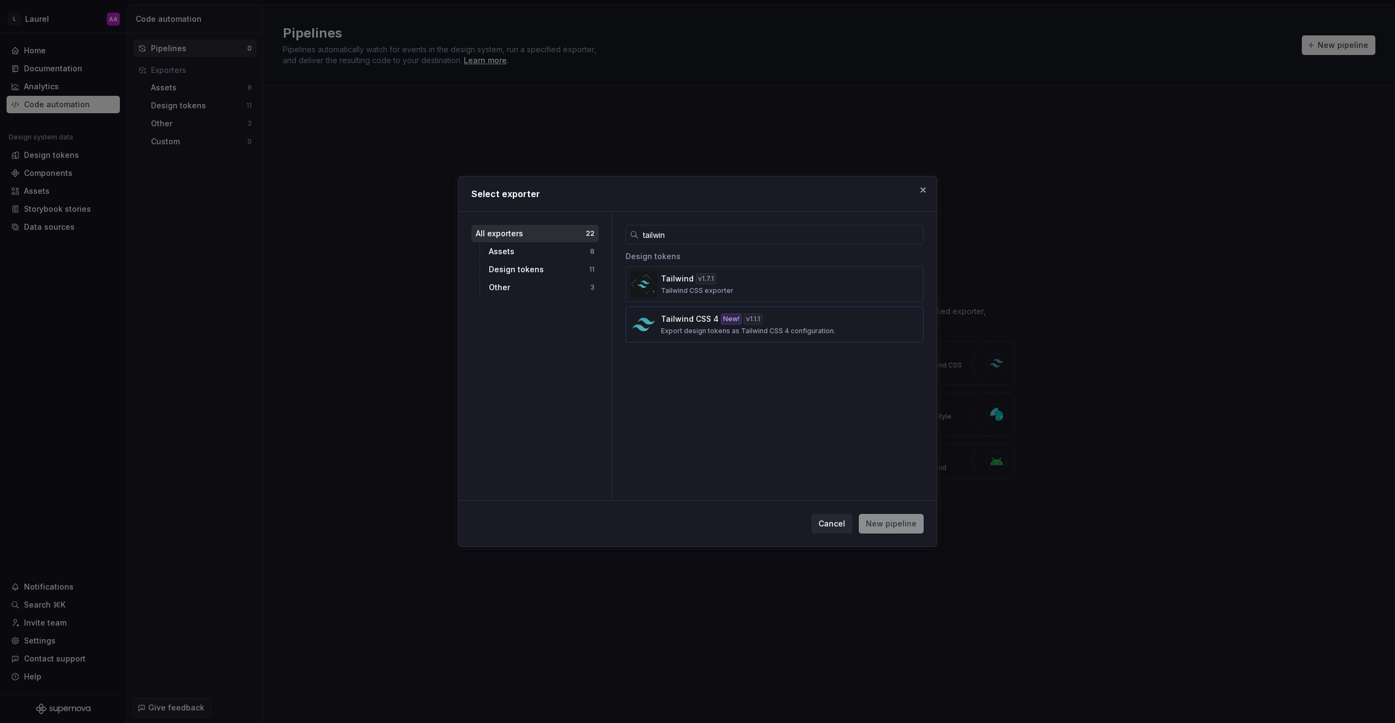
type input "tailwin"
click at [752, 329] on p "Export design tokens as Tailwind CSS 4 configuration." at bounding box center [748, 331] width 174 height 9
click at [887, 514] on button "New pipeline" at bounding box center [891, 524] width 65 height 20
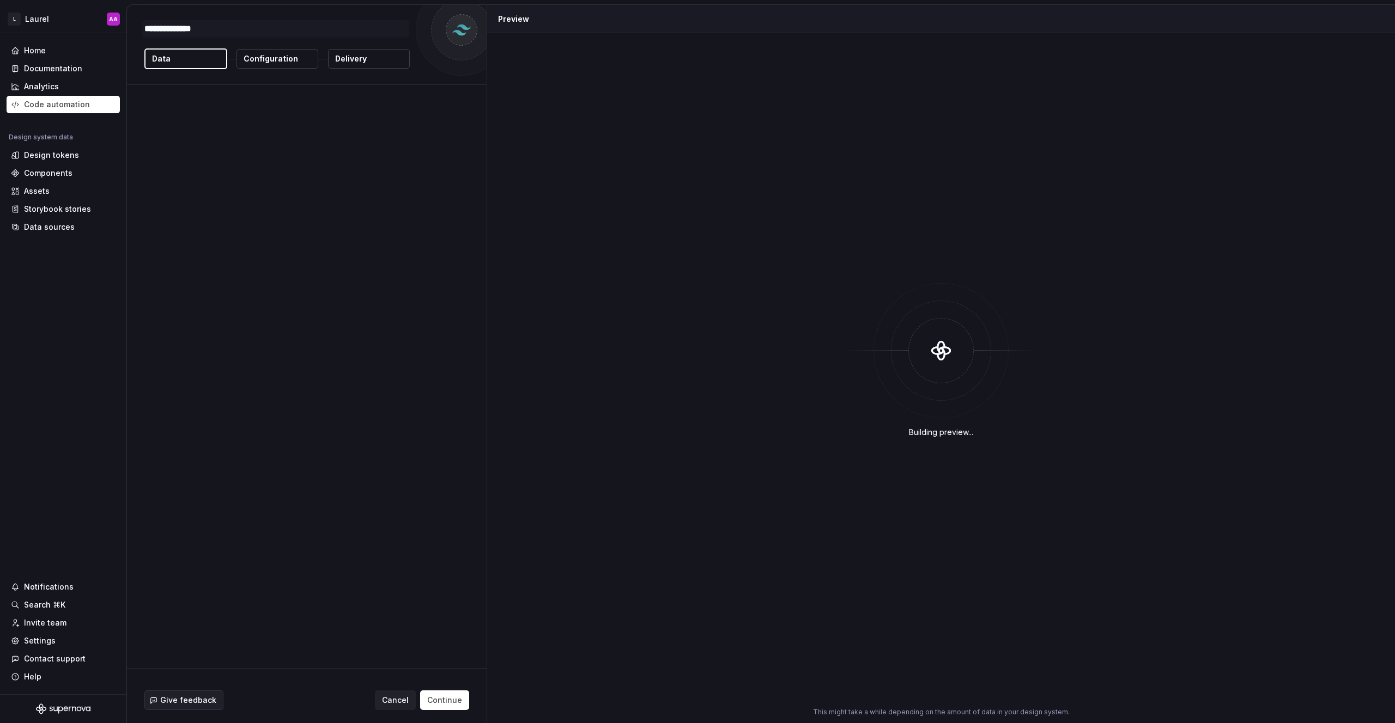
type textarea "*"
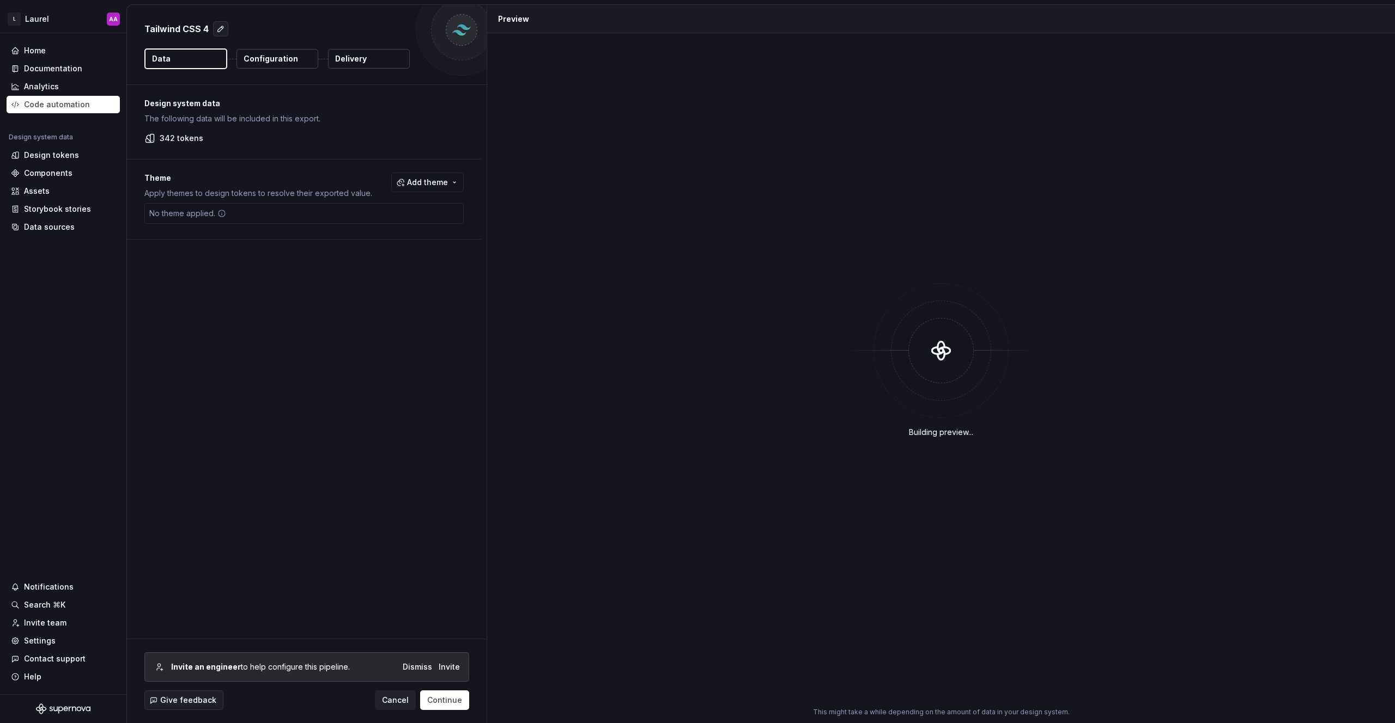
click at [258, 65] on button "Configuration" at bounding box center [277, 59] width 82 height 20
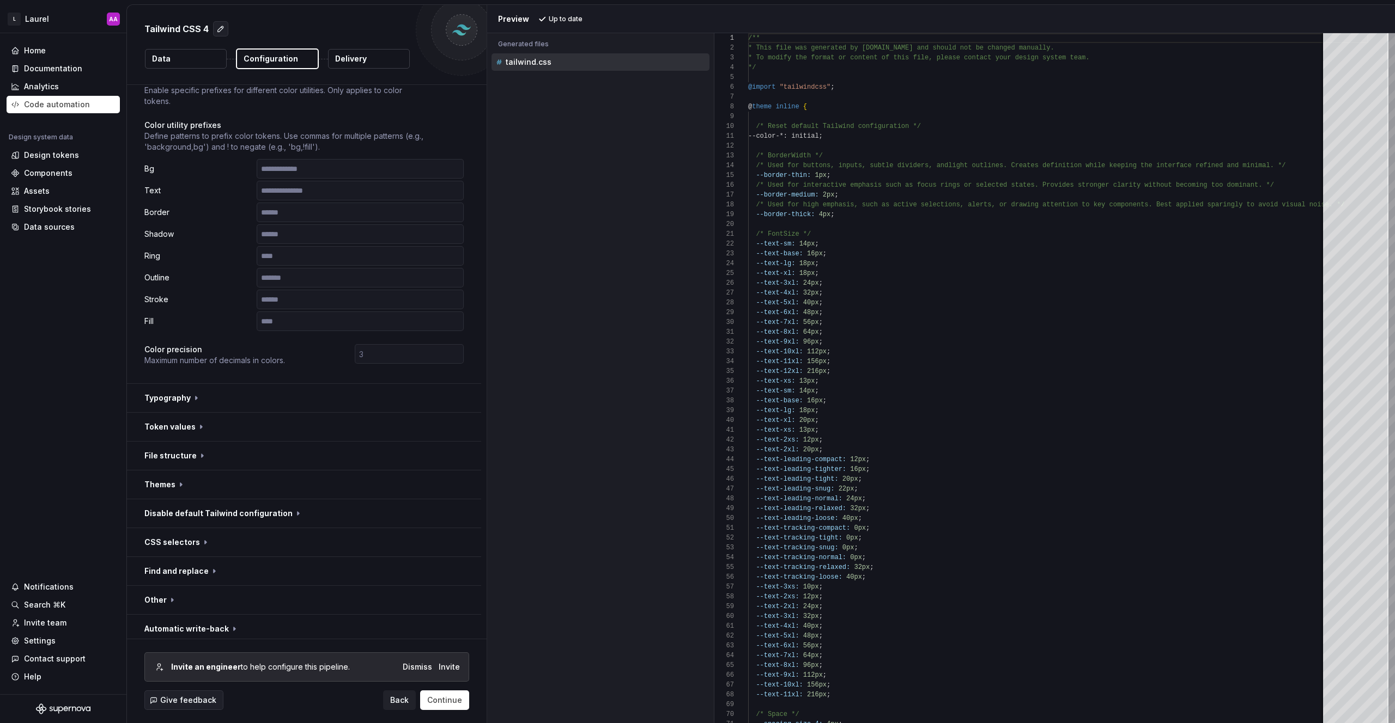
scroll to position [94, 0]
click at [251, 403] on button "button" at bounding box center [304, 393] width 354 height 28
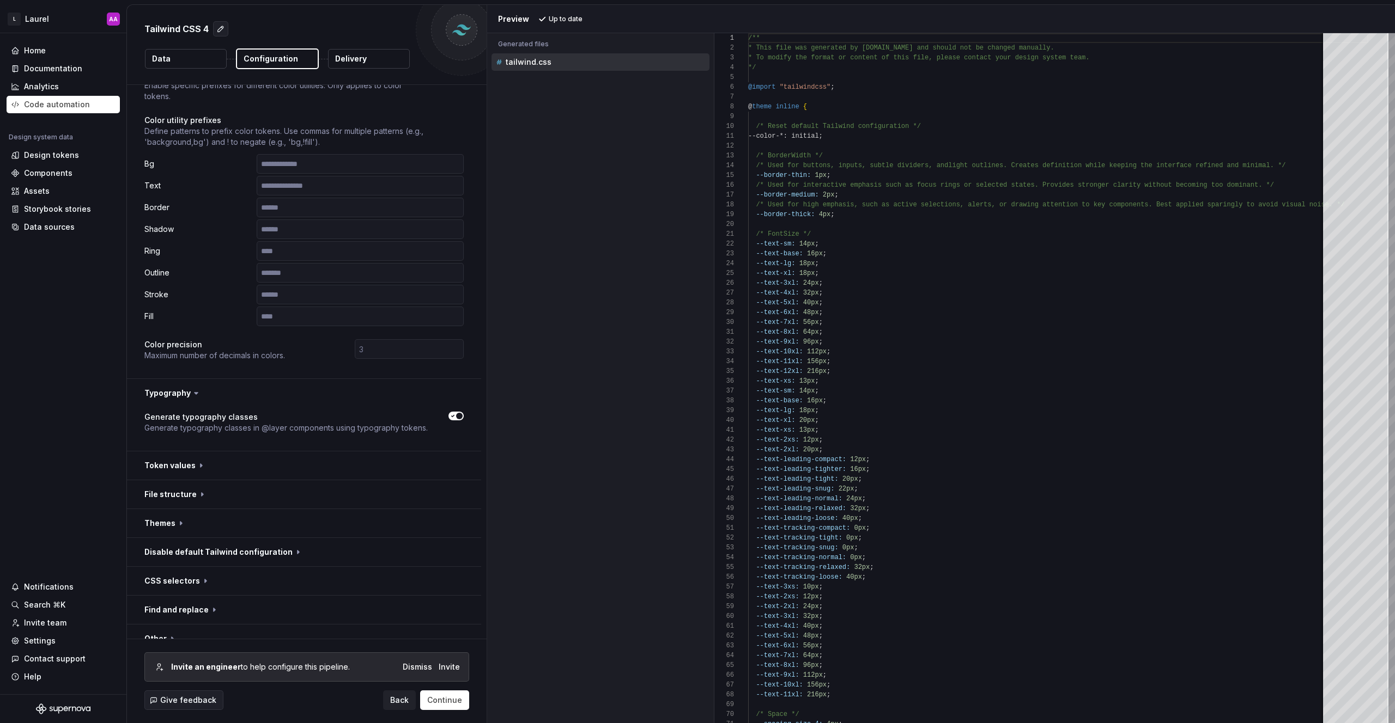
click at [458, 418] on span "button" at bounding box center [459, 416] width 7 height 7
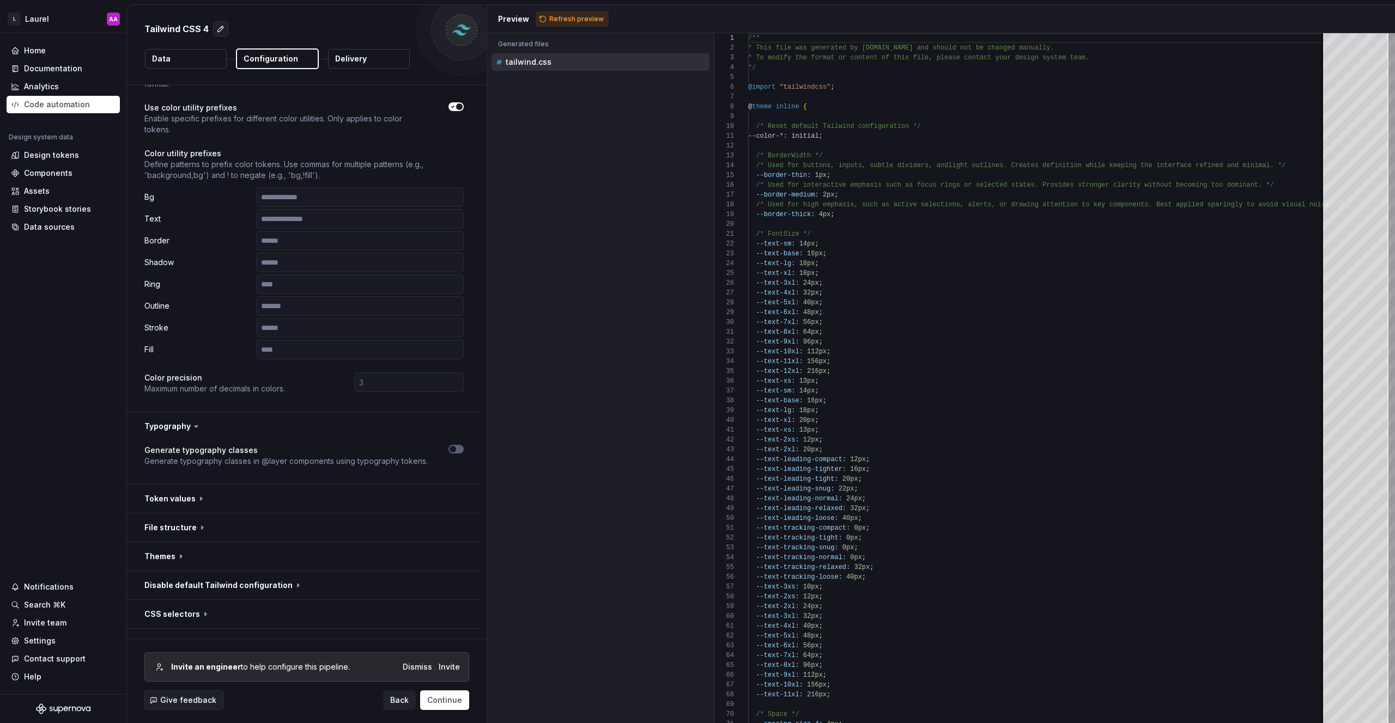
scroll to position [0, 0]
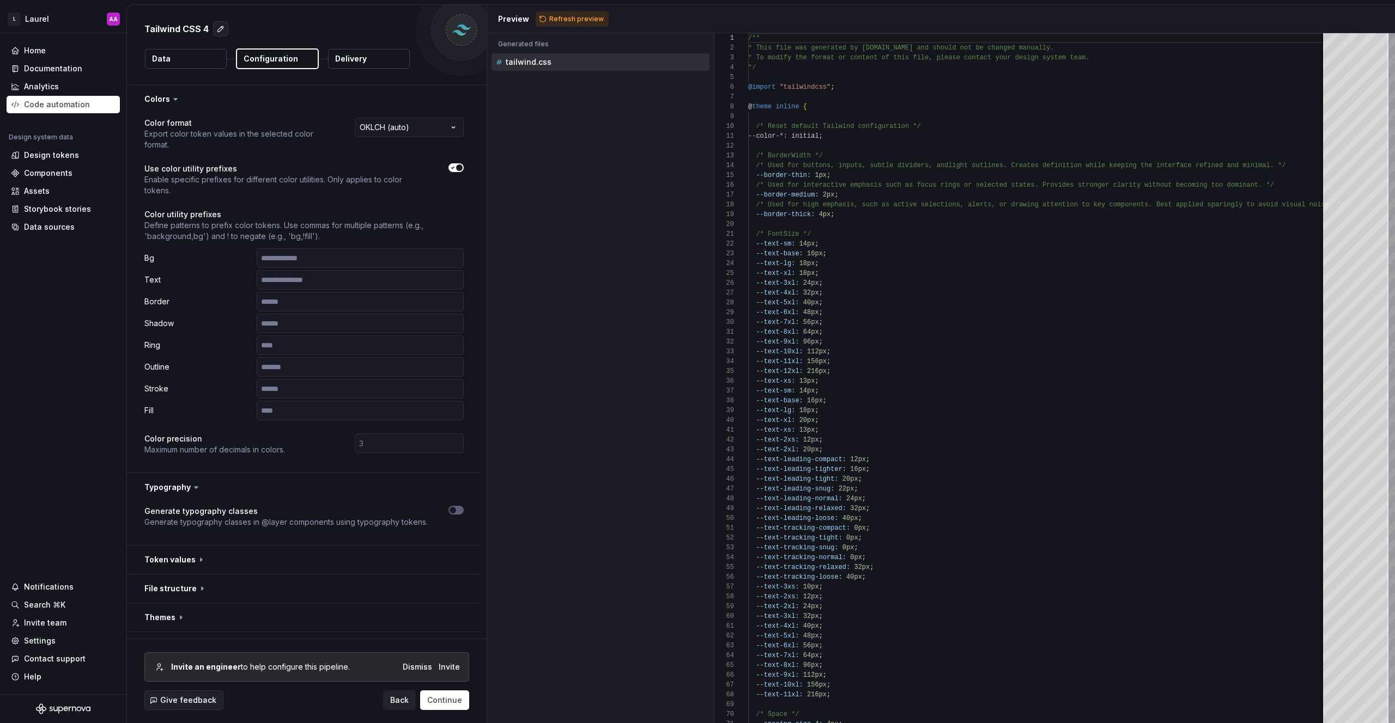
click at [282, 213] on p "Color utility prefixes" at bounding box center [303, 214] width 319 height 11
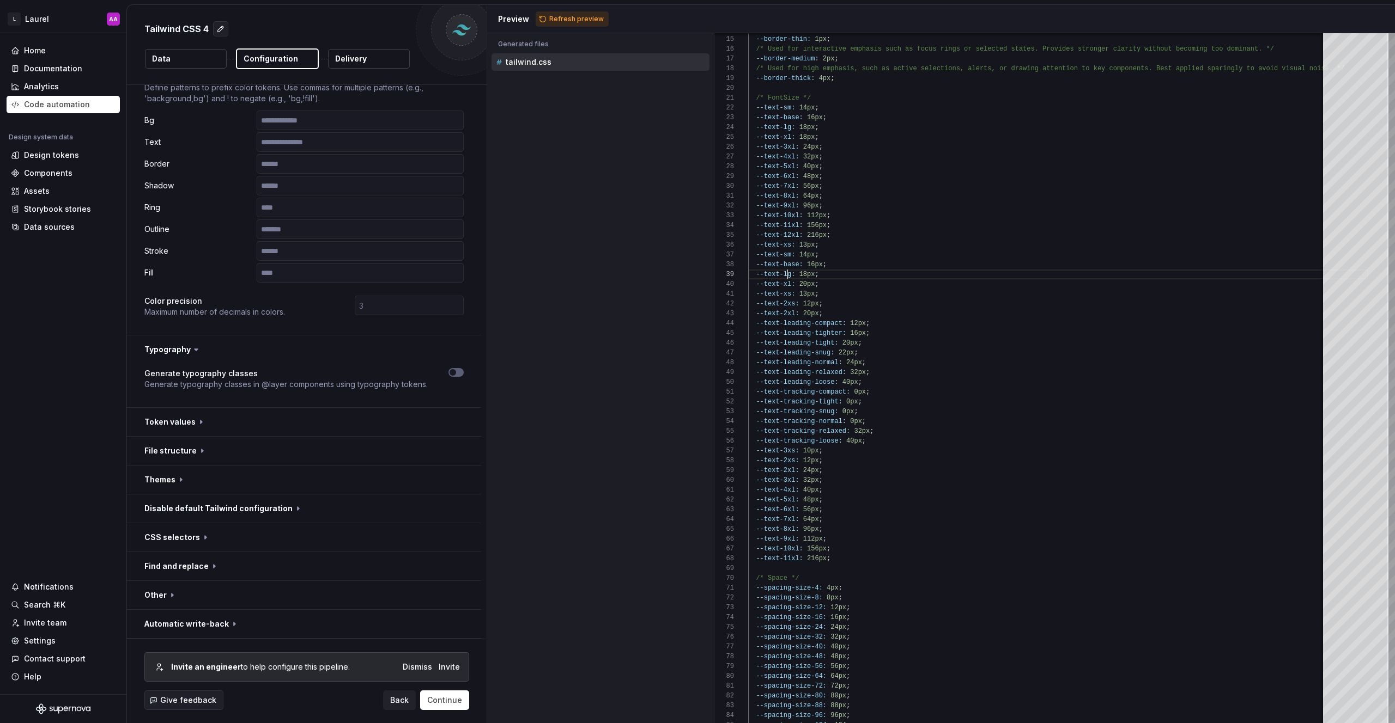
click at [611, 183] on div "Accessibility guide for tree . Navigate the tree with the arrow keys. Common tr…" at bounding box center [600, 387] width 227 height 673
drag, startPoint x: 620, startPoint y: 206, endPoint x: 627, endPoint y: 204, distance: 6.7
click at [621, 204] on div "Accessibility guide for tree . Navigate the tree with the arrow keys. Common tr…" at bounding box center [600, 387] width 227 height 673
click at [576, 23] on span "Refresh preview" at bounding box center [576, 19] width 54 height 9
type textarea "**********"
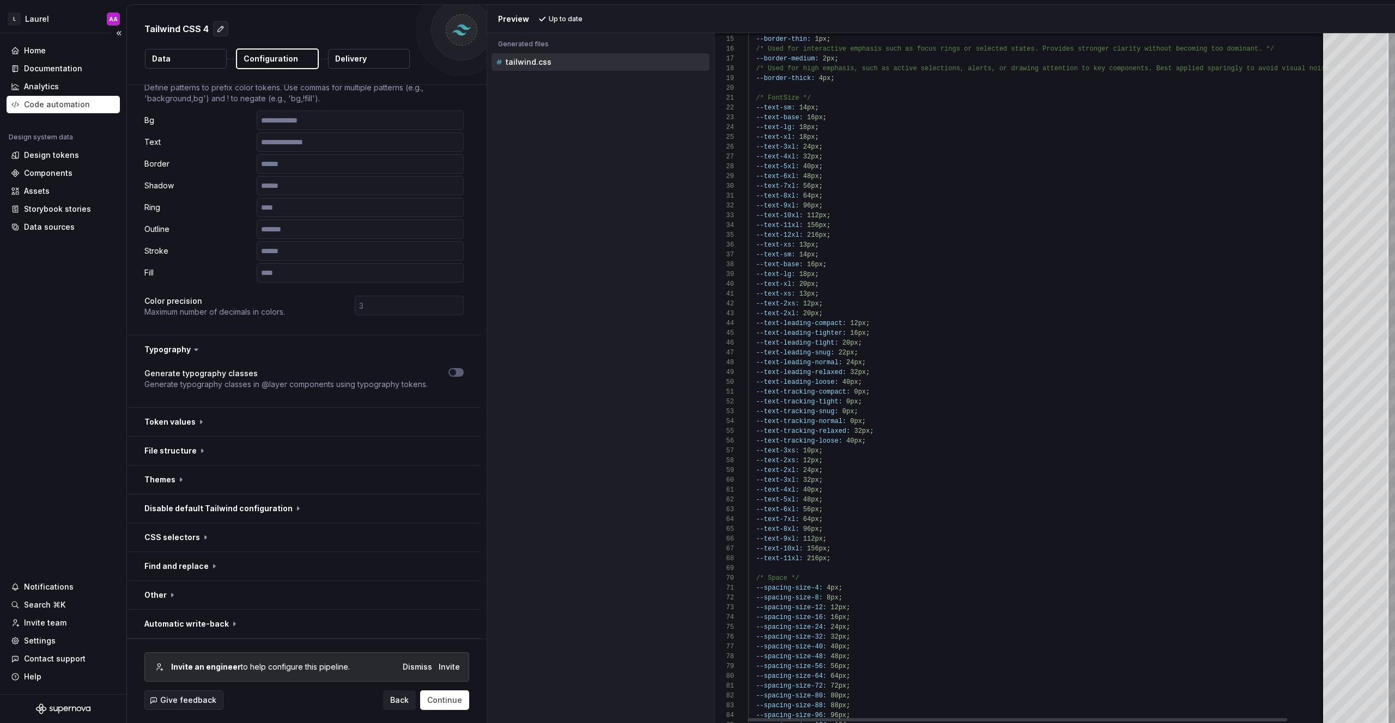
click at [50, 102] on div "Code automation" at bounding box center [57, 104] width 66 height 11
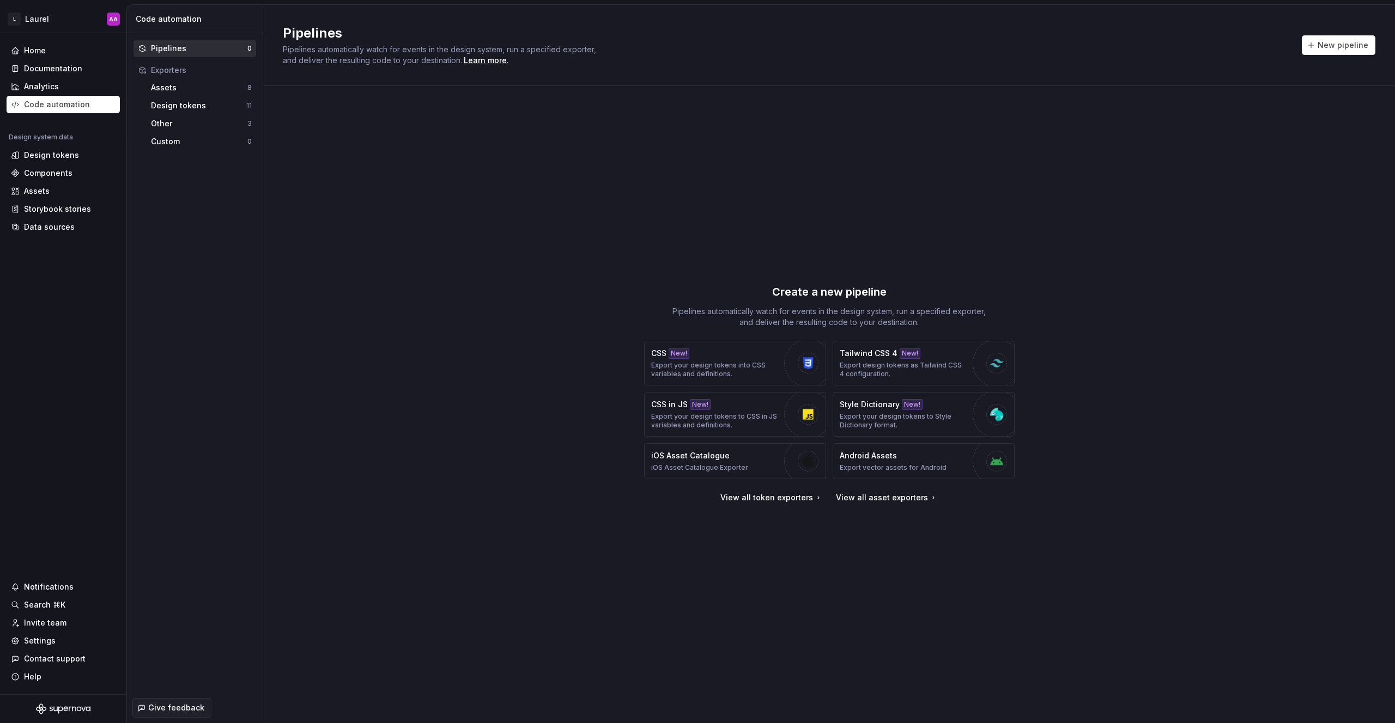
click at [554, 184] on div "Create a new pipeline Pipelines automatically watch for events in the design sy…" at bounding box center [829, 394] width 1092 height 576
click at [1334, 47] on span "New pipeline" at bounding box center [1342, 45] width 51 height 11
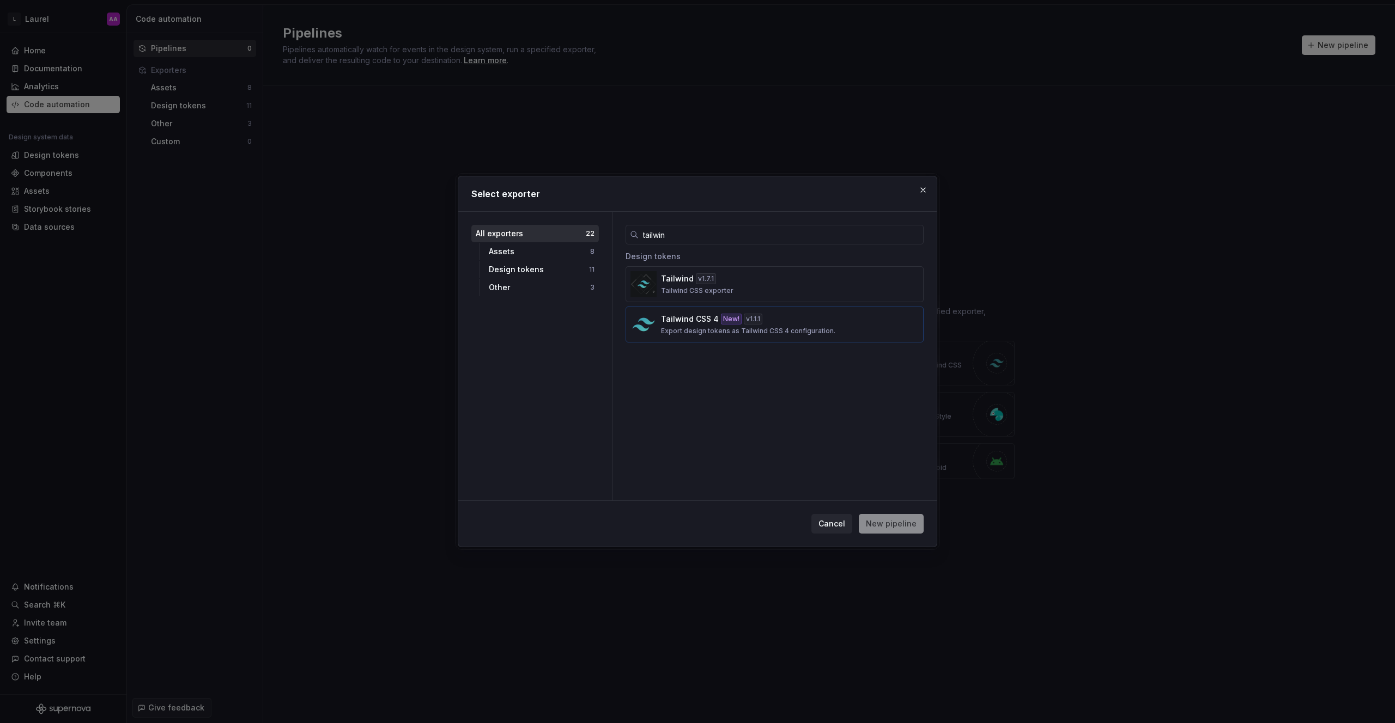
type input "tailwin"
click at [777, 324] on div "Tailwind CSS 4 New! v 1.1.1 Export design tokens as Tailwind CSS 4 configuratio…" at bounding box center [771, 325] width 221 height 22
click at [877, 525] on span "New pipeline" at bounding box center [891, 524] width 51 height 11
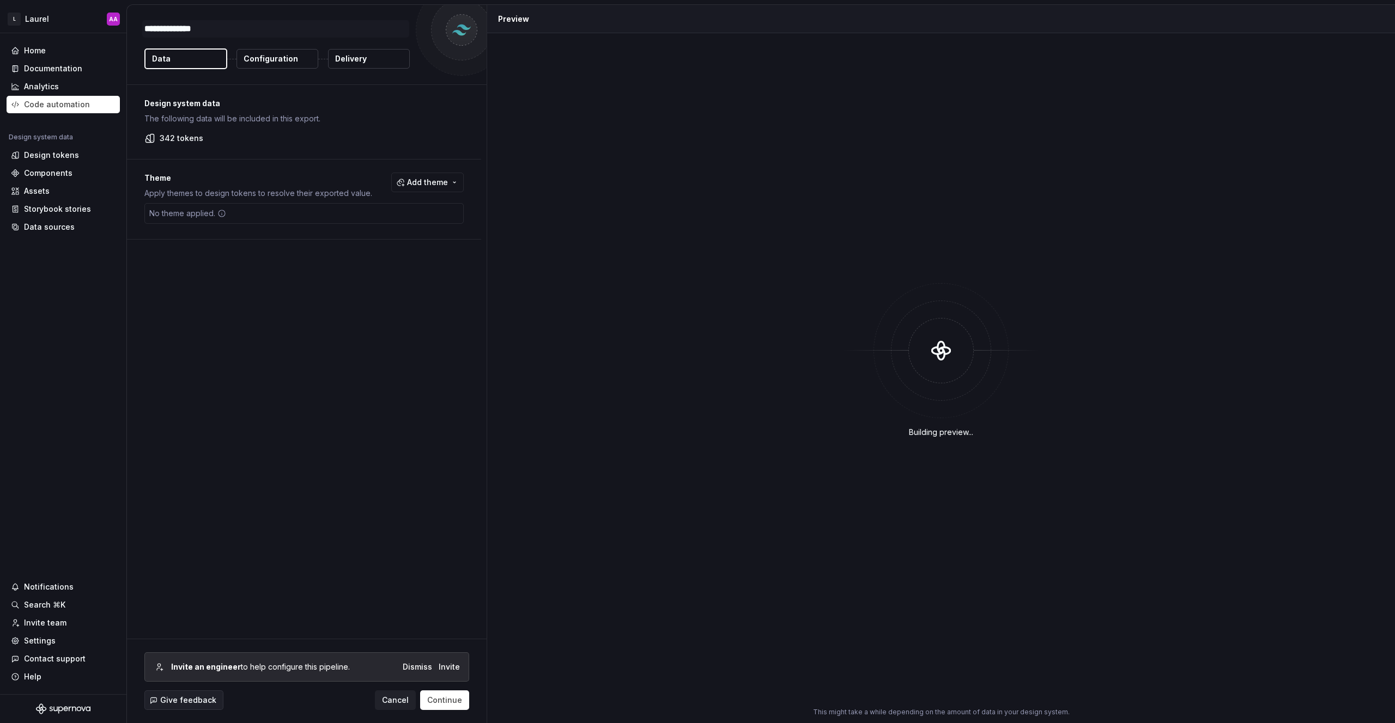
type textarea "*"
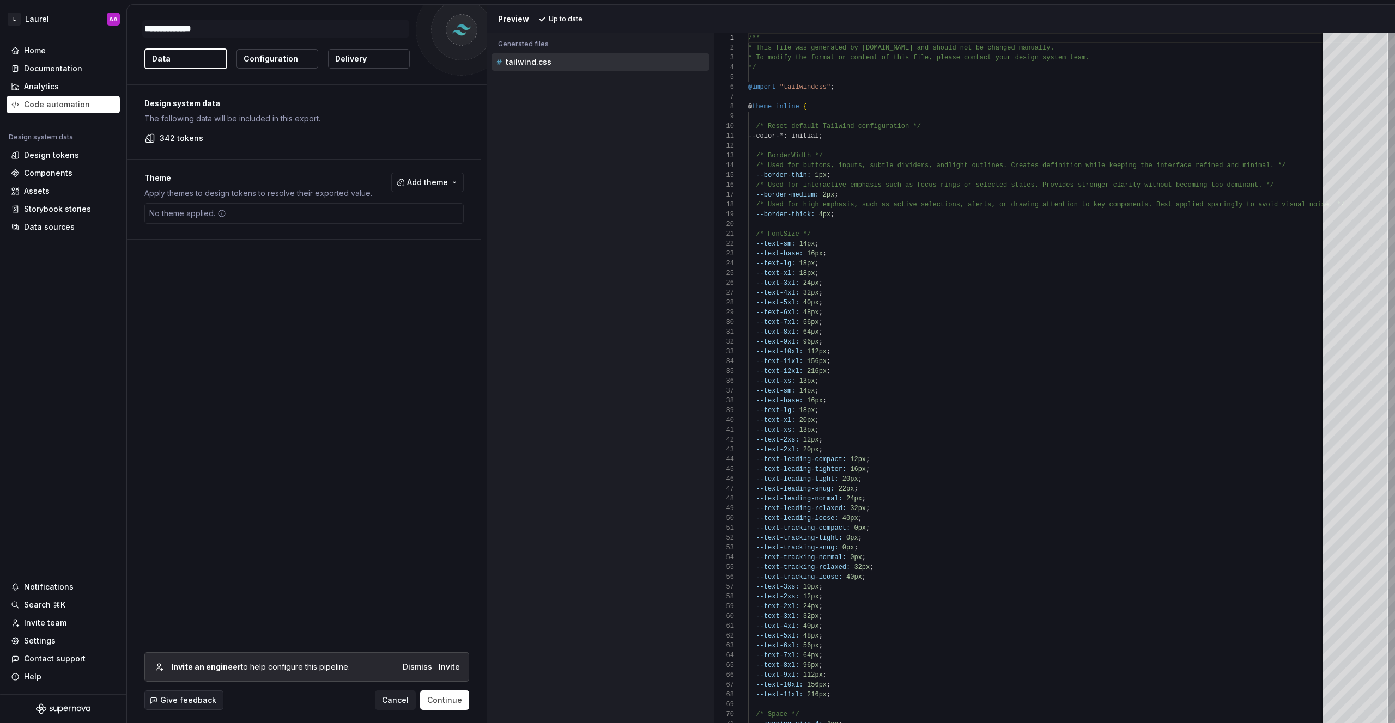
click at [269, 66] on button "Configuration" at bounding box center [277, 59] width 82 height 20
click at [271, 62] on p "Configuration" at bounding box center [271, 58] width 54 height 11
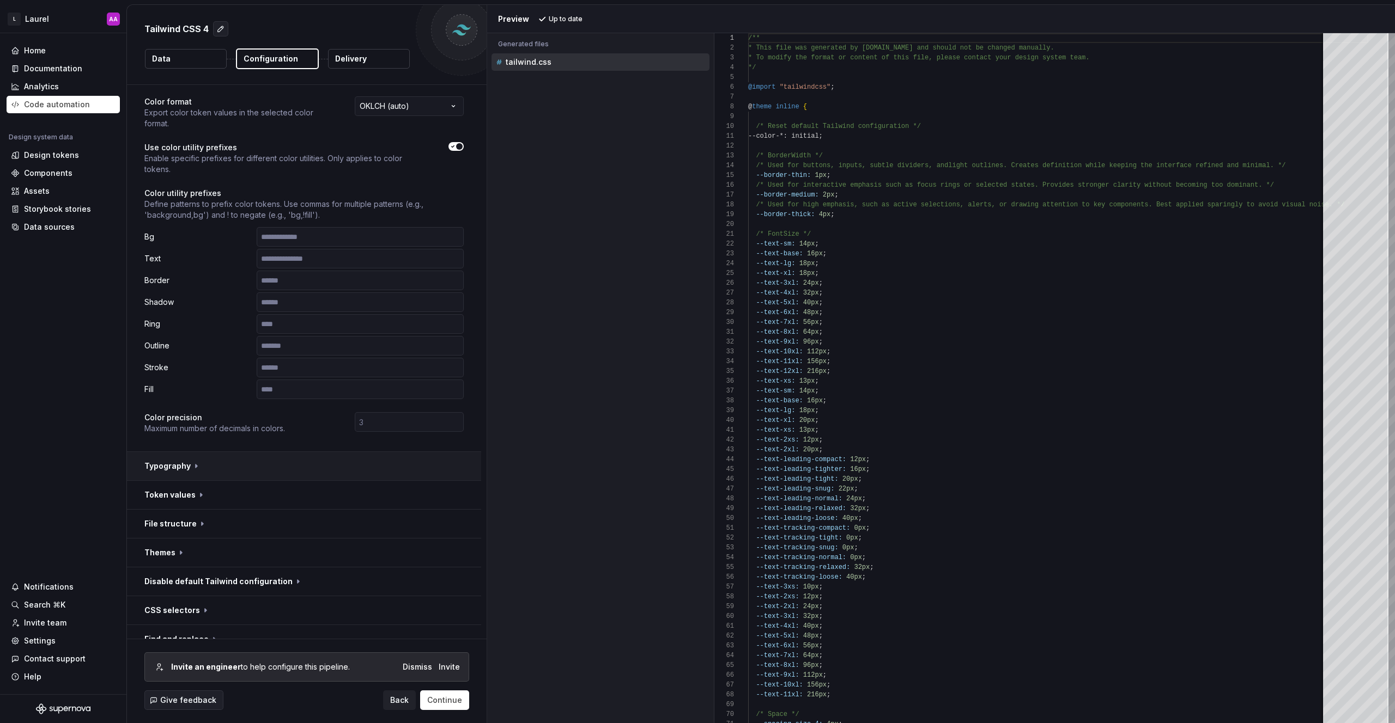
click at [234, 463] on button "button" at bounding box center [304, 466] width 354 height 28
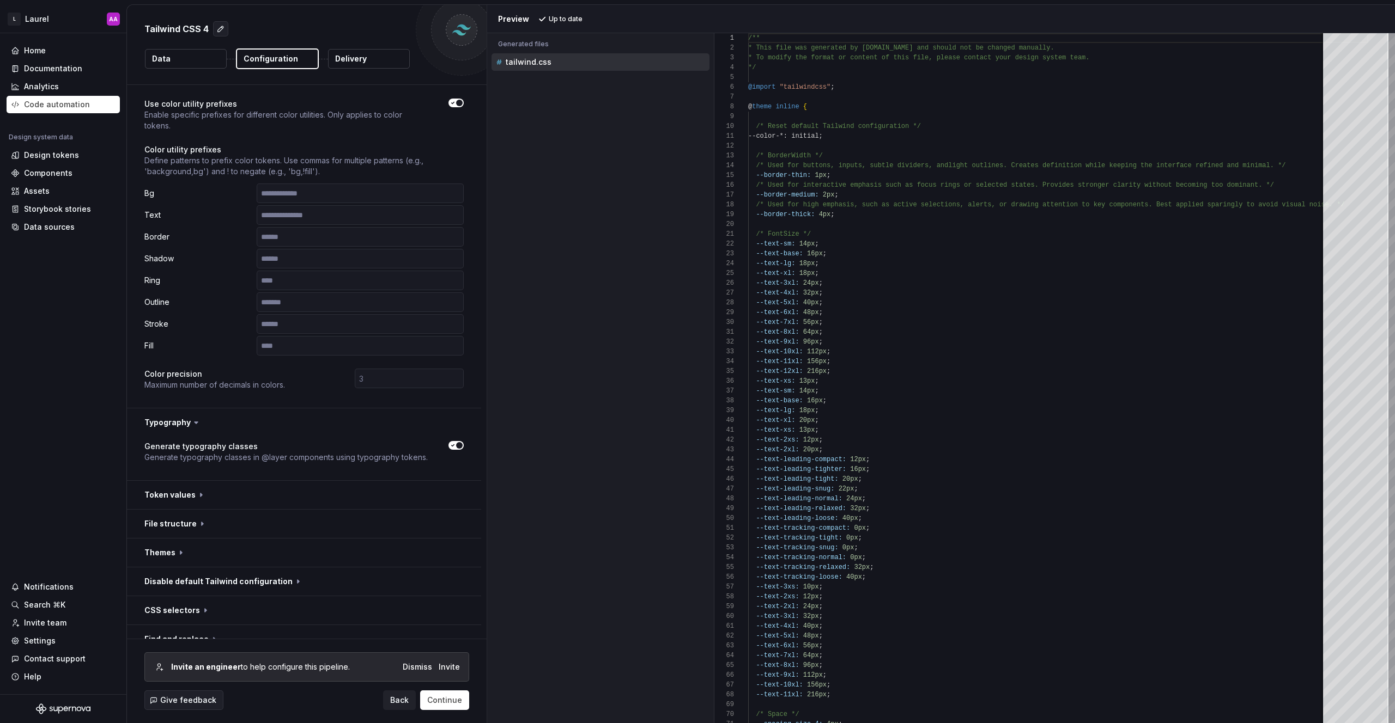
scroll to position [90, 0]
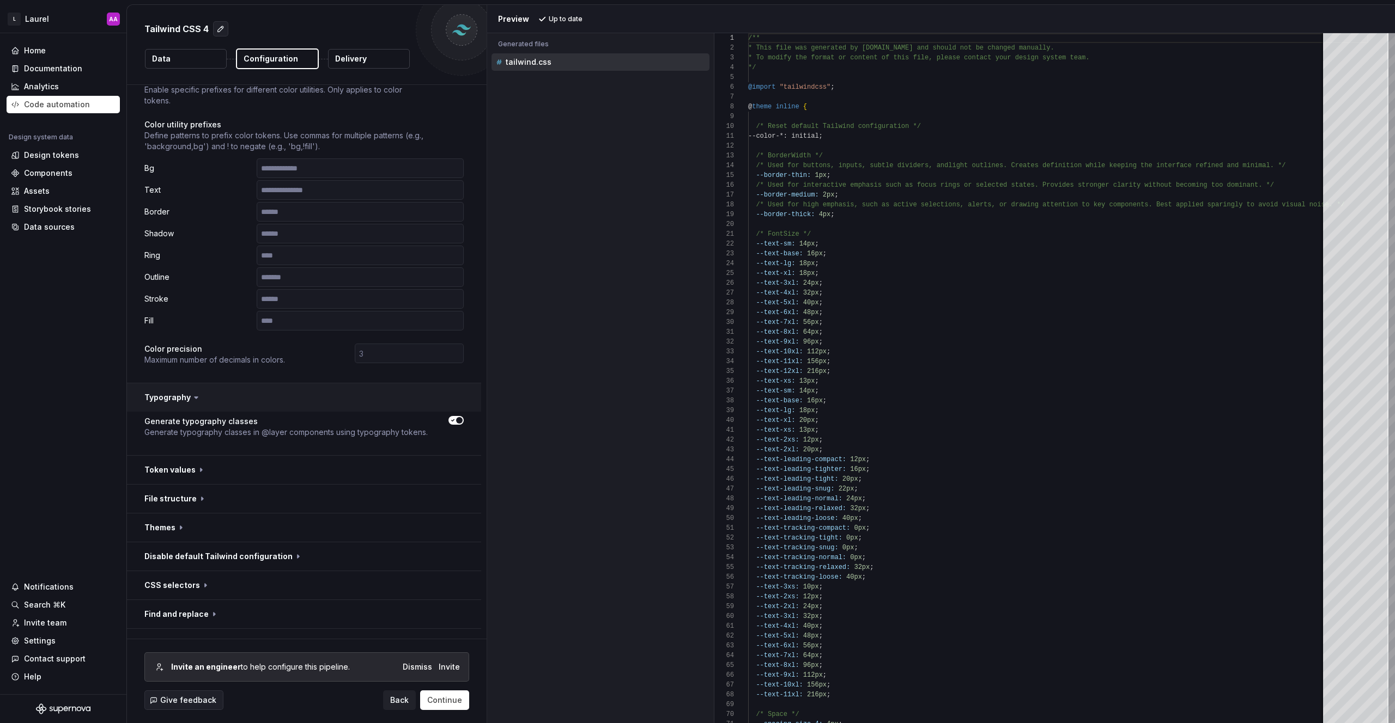
click at [266, 390] on button "button" at bounding box center [304, 398] width 354 height 28
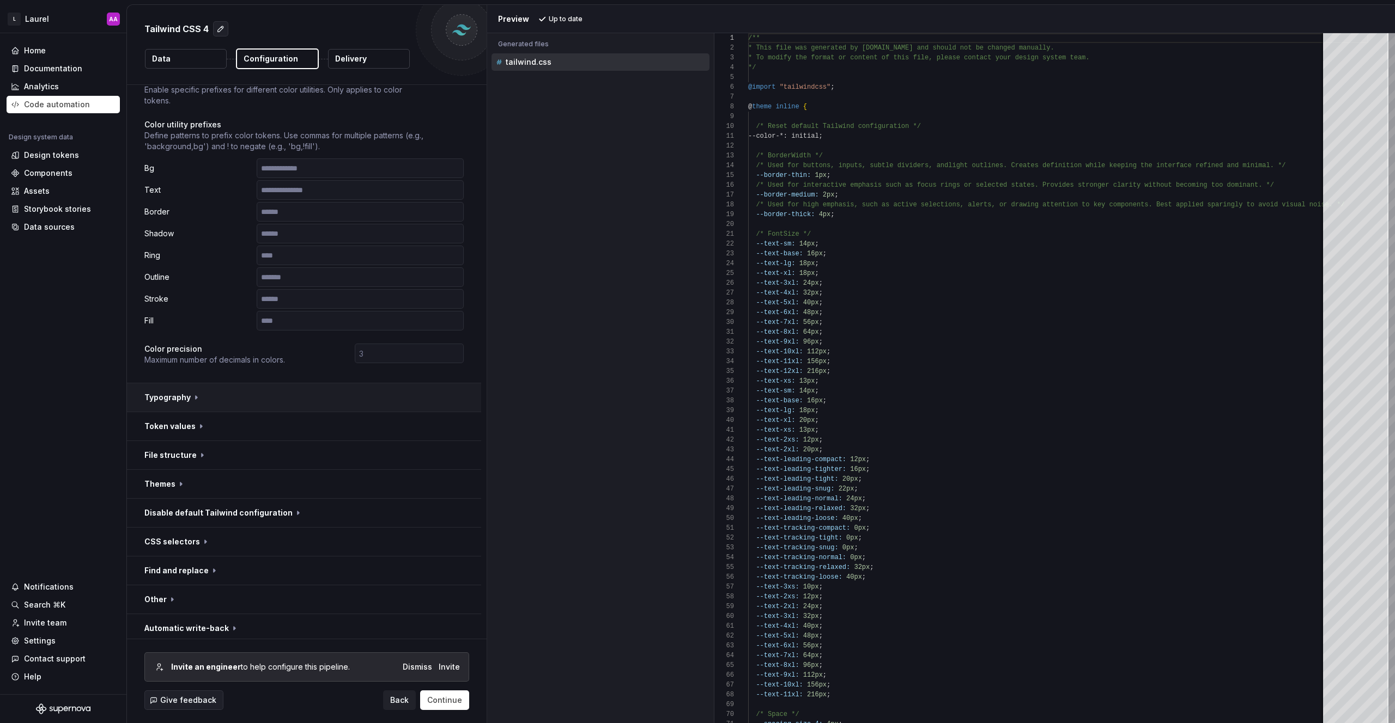
click at [266, 390] on button "button" at bounding box center [304, 398] width 354 height 28
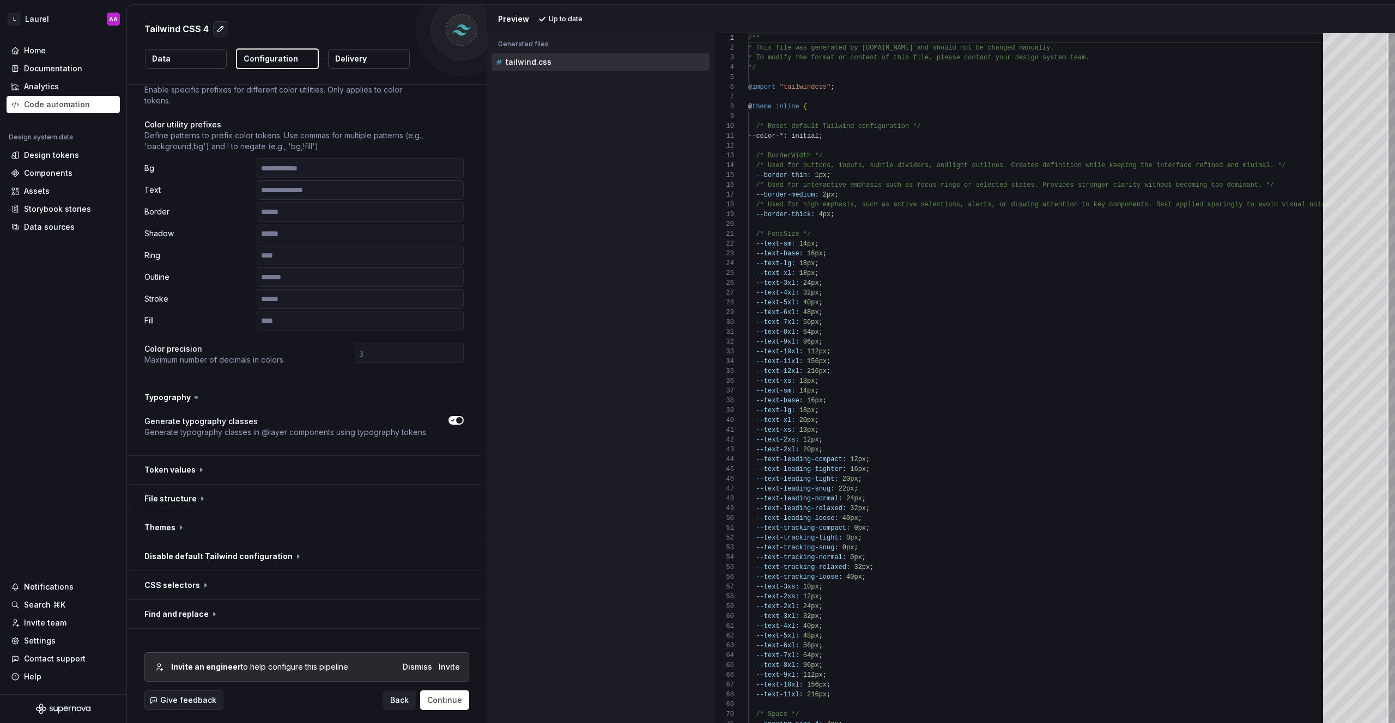
click at [454, 420] on icon "button" at bounding box center [452, 420] width 9 height 7
click at [263, 402] on button "button" at bounding box center [304, 398] width 354 height 28
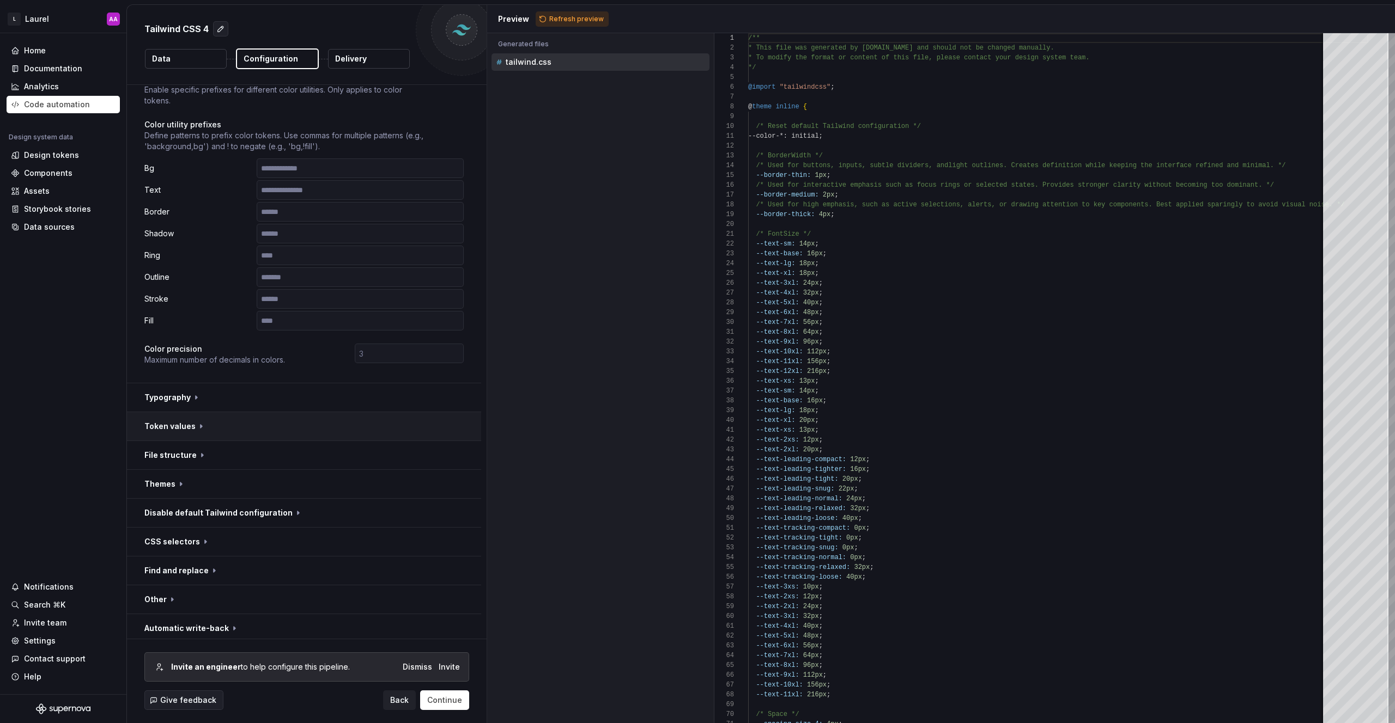
click at [248, 429] on button "button" at bounding box center [304, 426] width 354 height 28
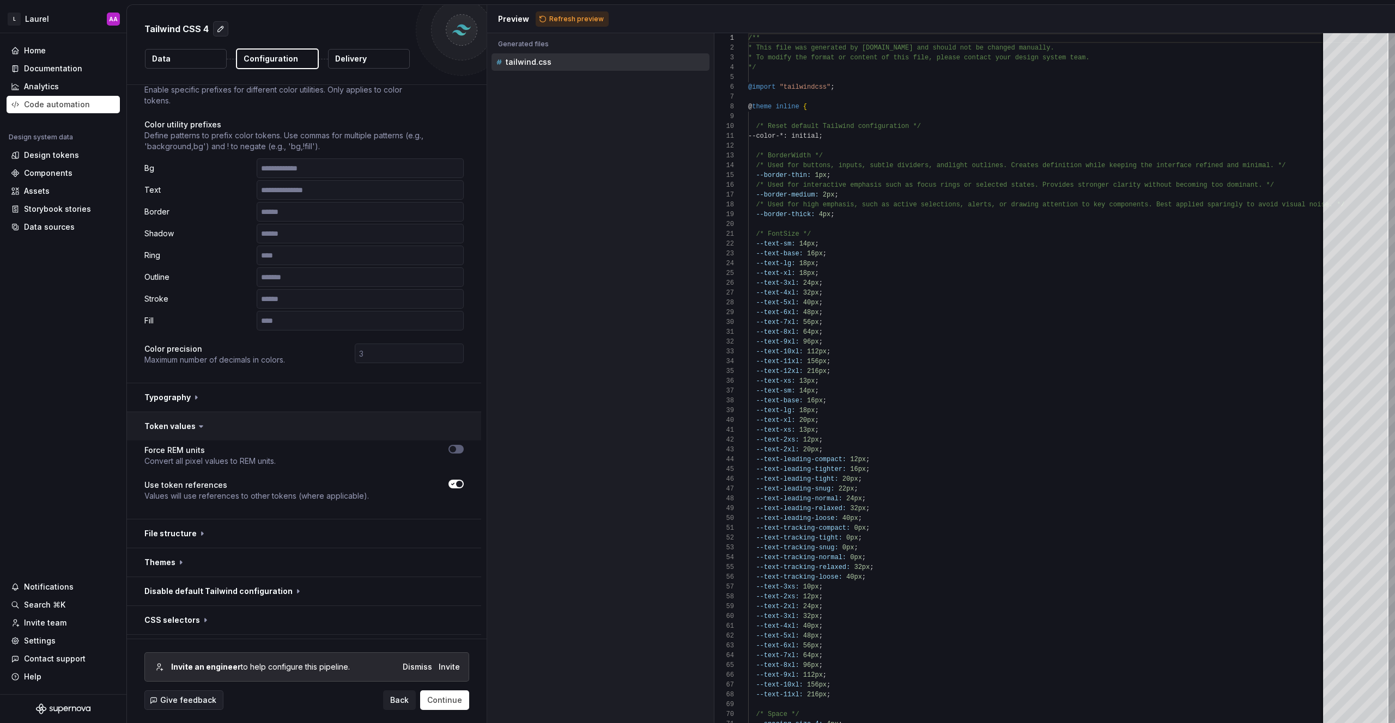
click at [250, 429] on button "button" at bounding box center [304, 426] width 354 height 28
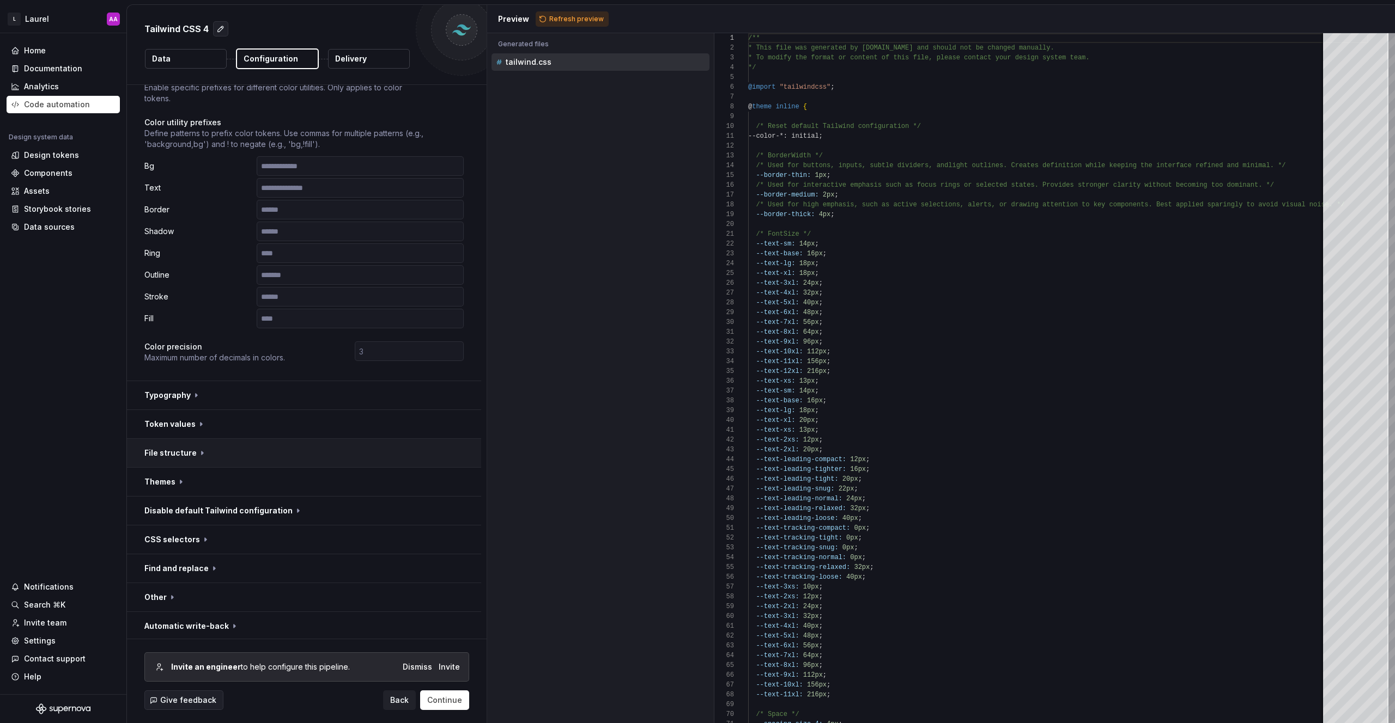
scroll to position [94, 0]
click at [284, 487] on button "button" at bounding box center [304, 480] width 354 height 28
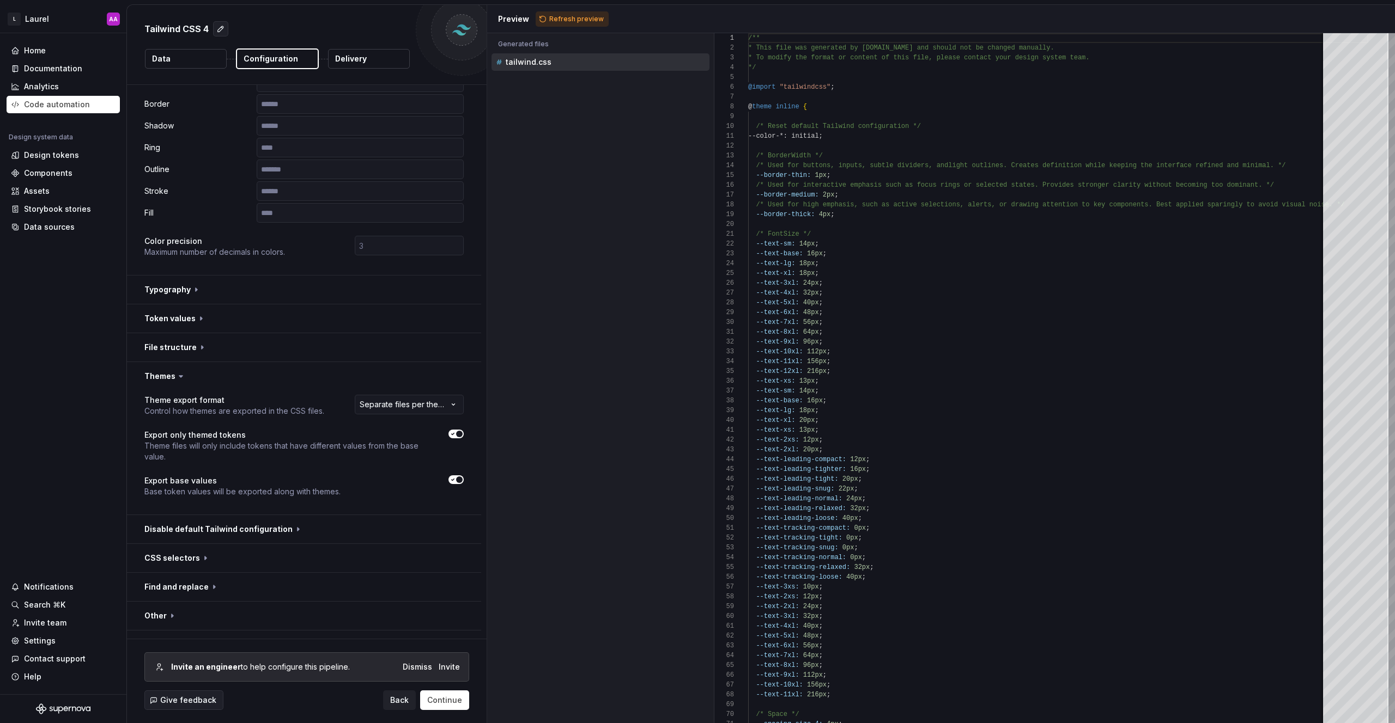
scroll to position [218, 0]
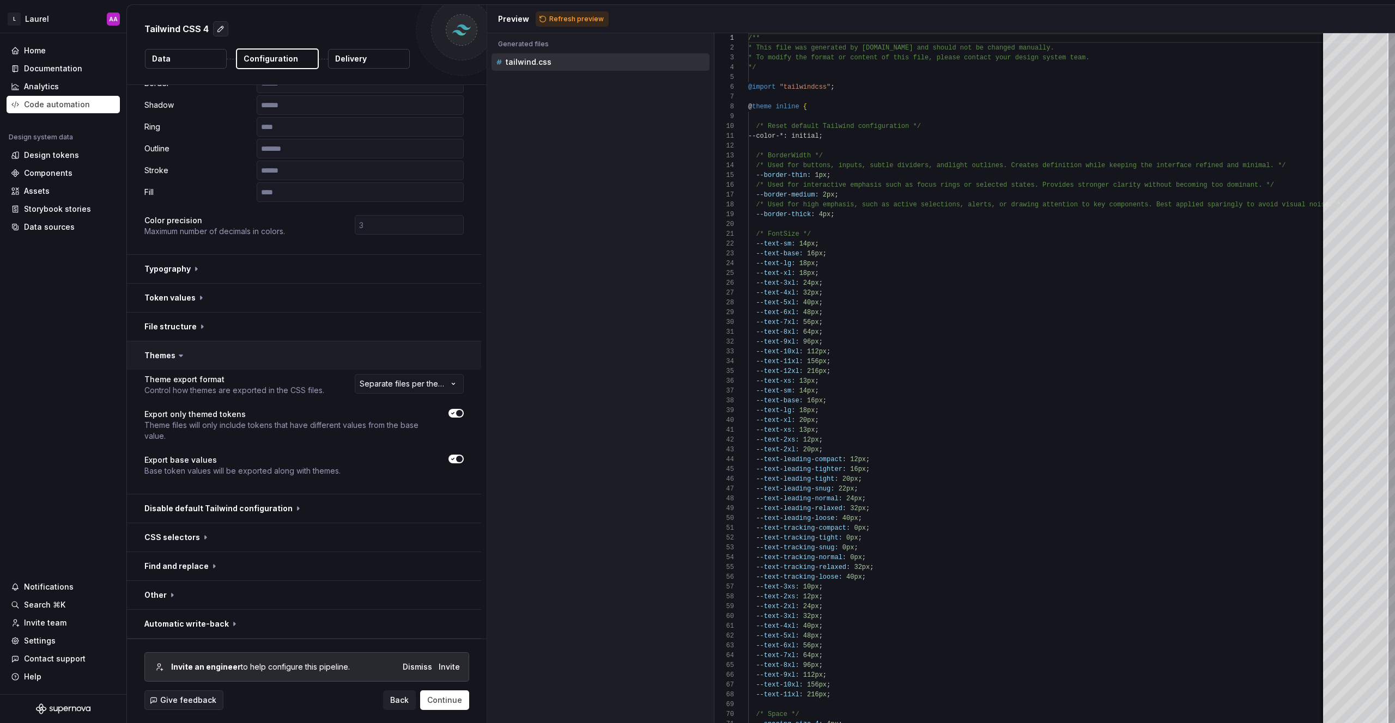
click at [274, 362] on button "button" at bounding box center [304, 356] width 354 height 28
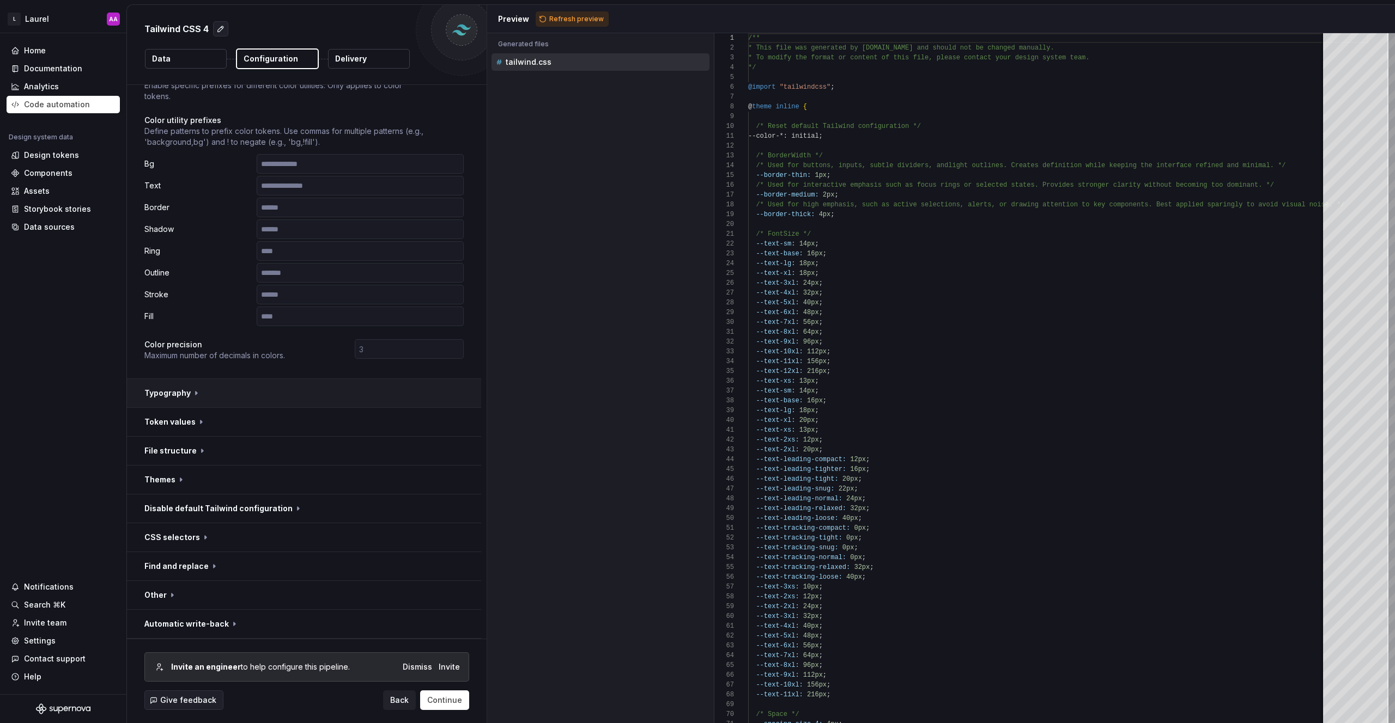
scroll to position [94, 0]
click at [301, 512] on button "button" at bounding box center [304, 509] width 354 height 28
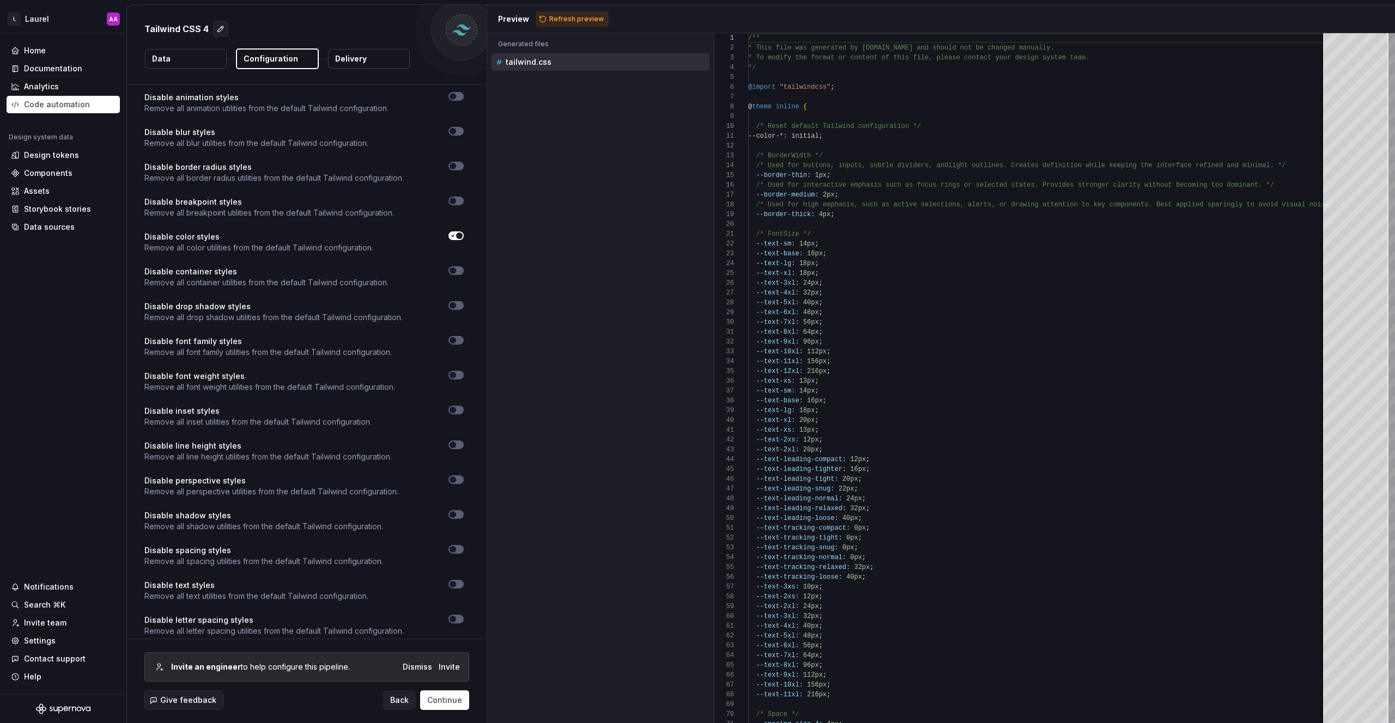
scroll to position [564, 0]
click at [453, 446] on span "button" at bounding box center [452, 445] width 7 height 7
click at [457, 376] on button "button" at bounding box center [455, 375] width 15 height 9
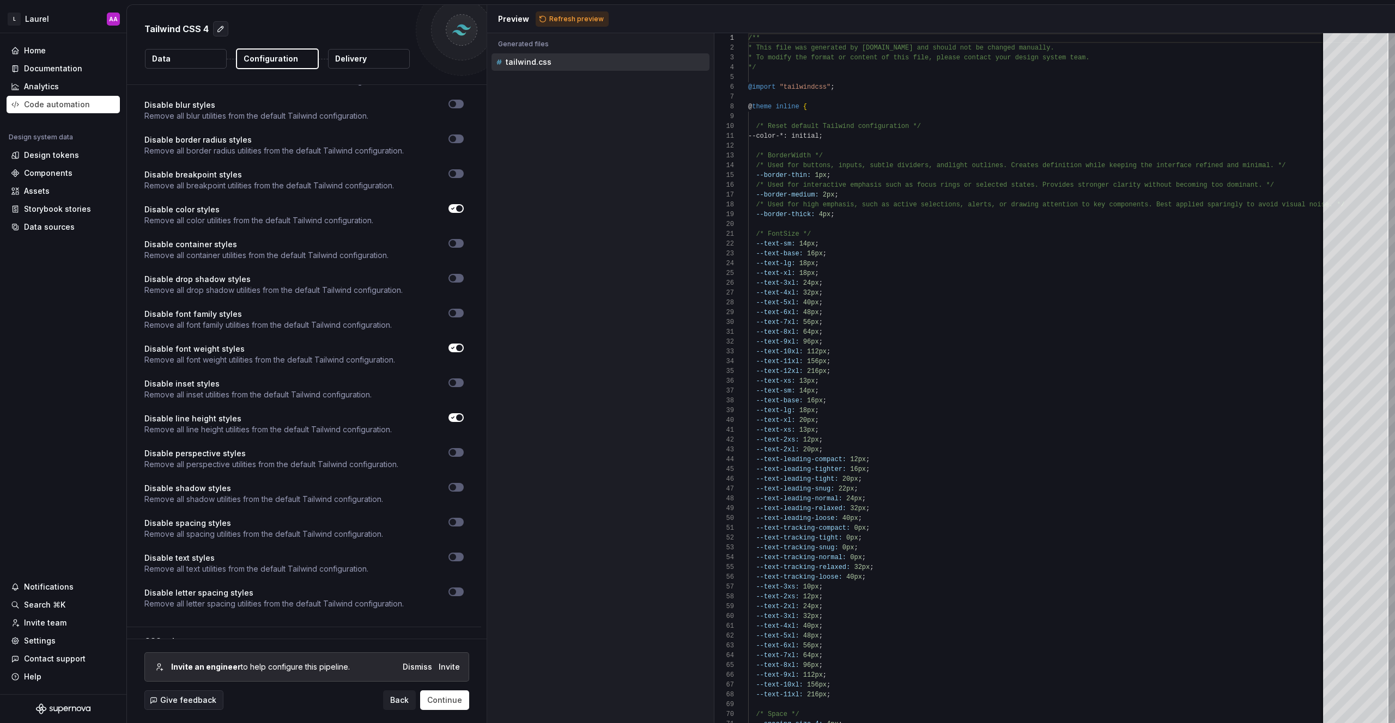
scroll to position [652, 0]
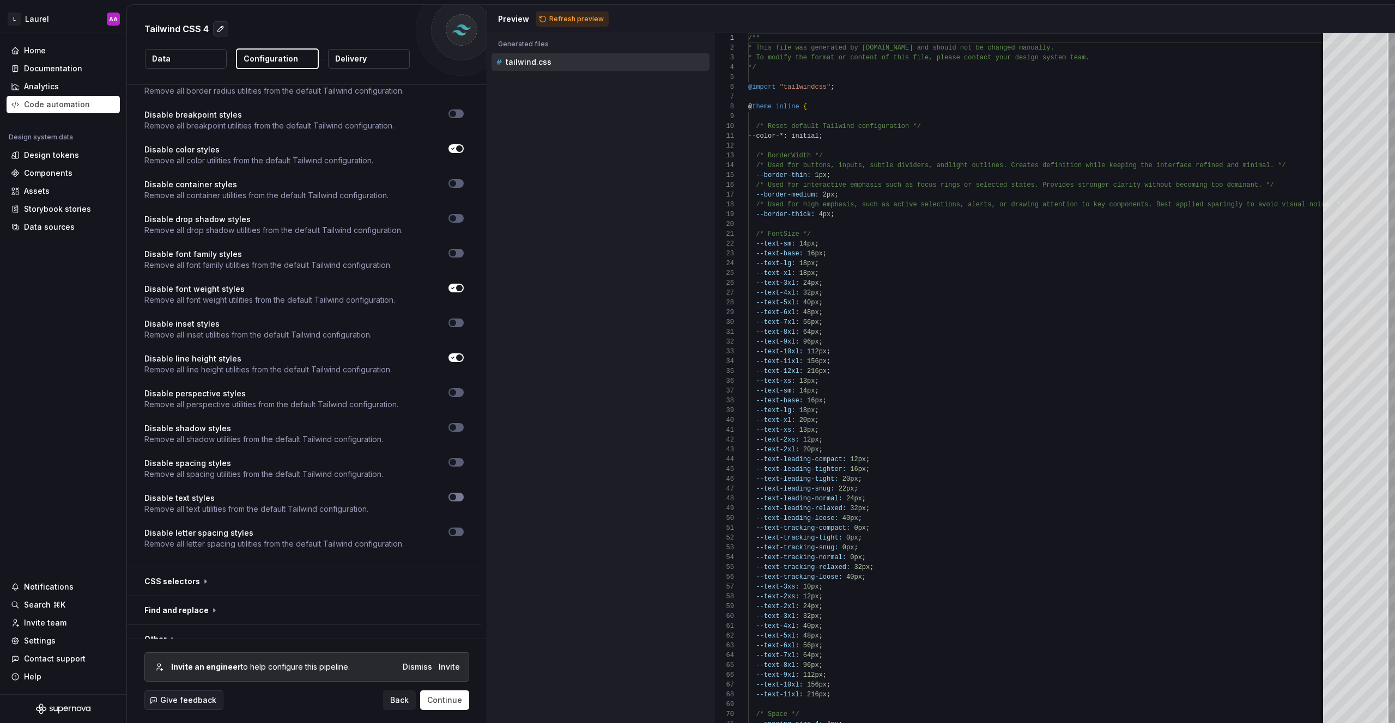
click at [454, 494] on button "button" at bounding box center [455, 497] width 15 height 9
click at [453, 533] on span "button" at bounding box center [452, 532] width 7 height 7
click at [572, 20] on span "Refresh preview" at bounding box center [576, 19] width 54 height 9
type textarea "**********"
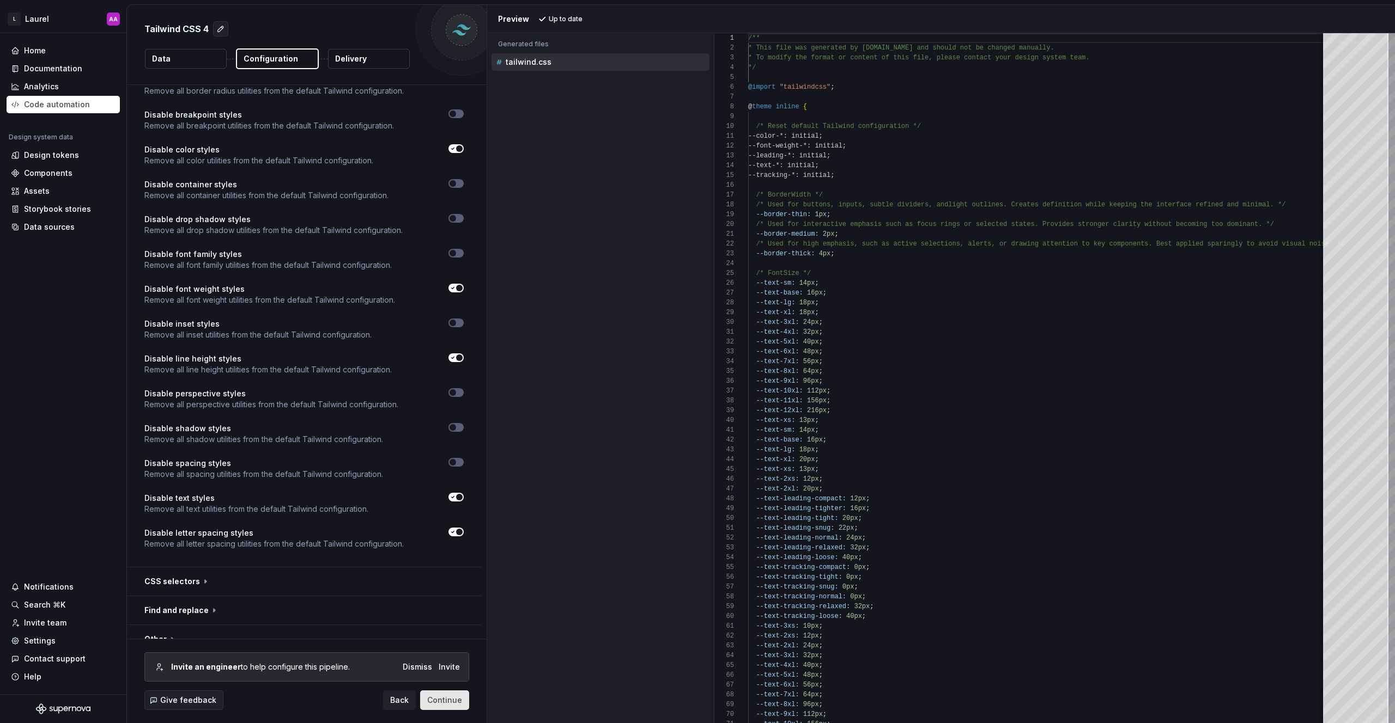
click at [440, 701] on span "Continue" at bounding box center [444, 700] width 35 height 11
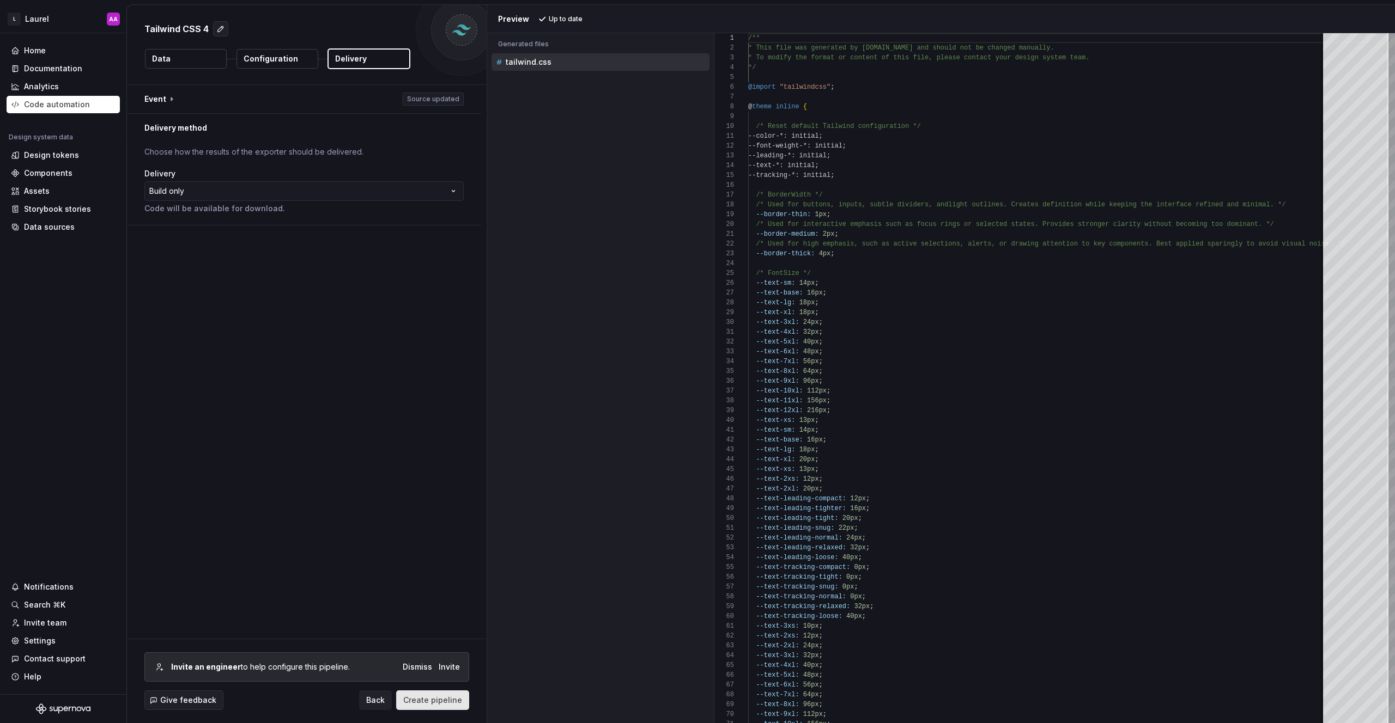
click at [446, 701] on span "Create pipeline" at bounding box center [432, 700] width 59 height 11
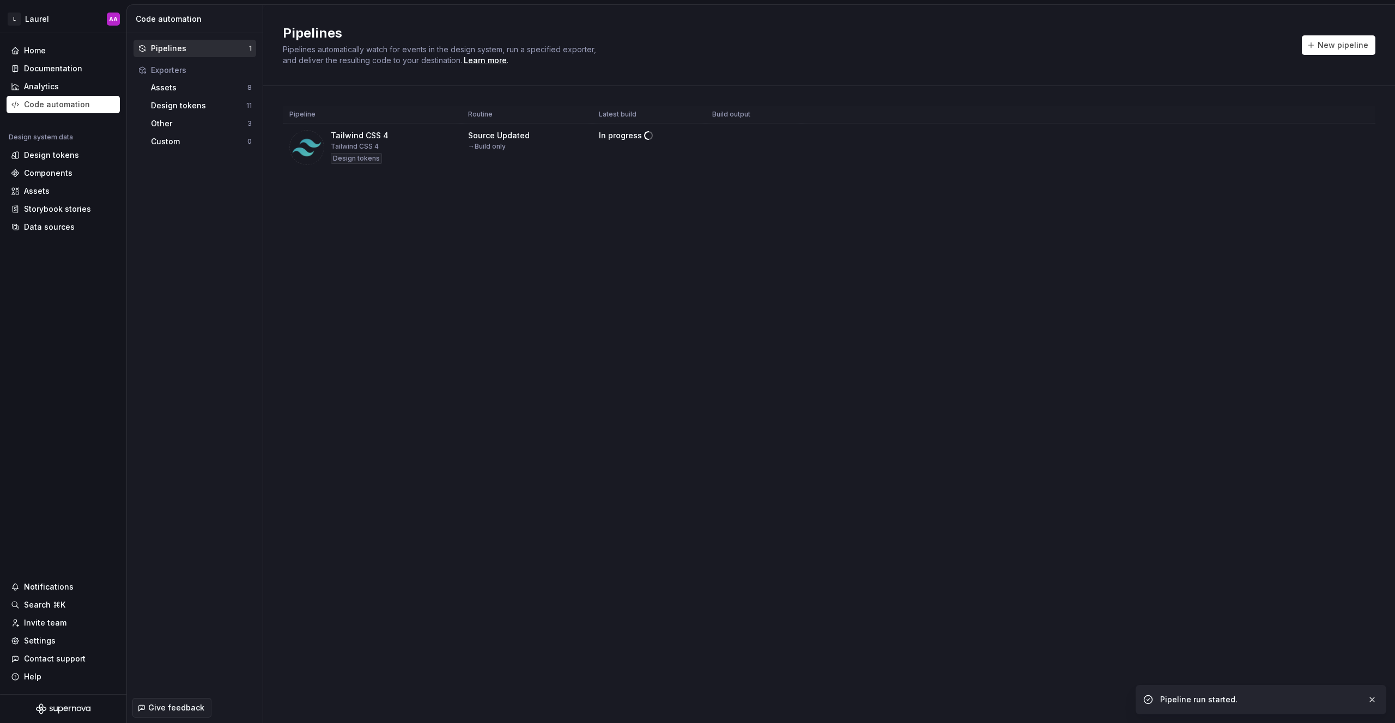
drag, startPoint x: 592, startPoint y: 249, endPoint x: 627, endPoint y: 227, distance: 41.6
click at [592, 249] on div "Pipelines Pipelines automatically watch for events in the design system, run a …" at bounding box center [829, 364] width 1132 height 719
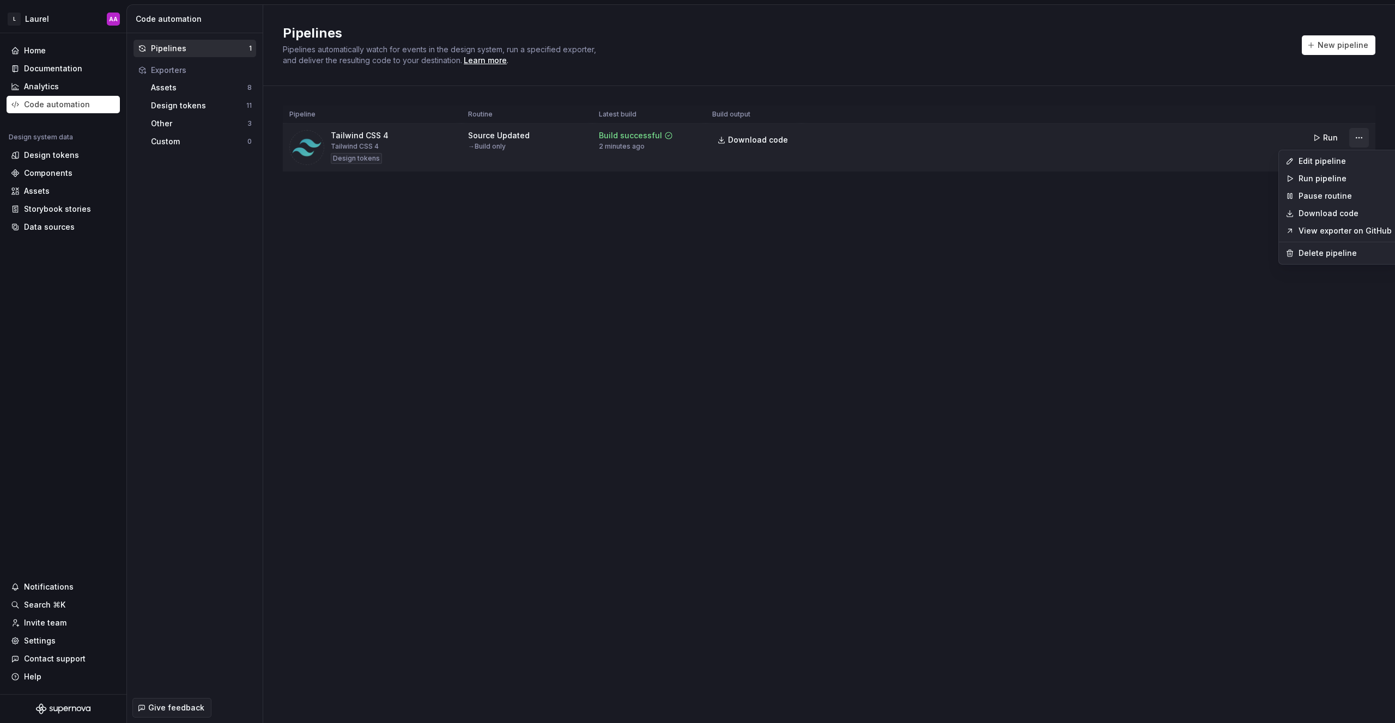
click at [1361, 139] on html "L Laurel AA Home Documentation Analytics Code automation Design system data Des…" at bounding box center [697, 361] width 1395 height 723
click at [1324, 165] on div "Edit pipeline" at bounding box center [1344, 161] width 93 height 11
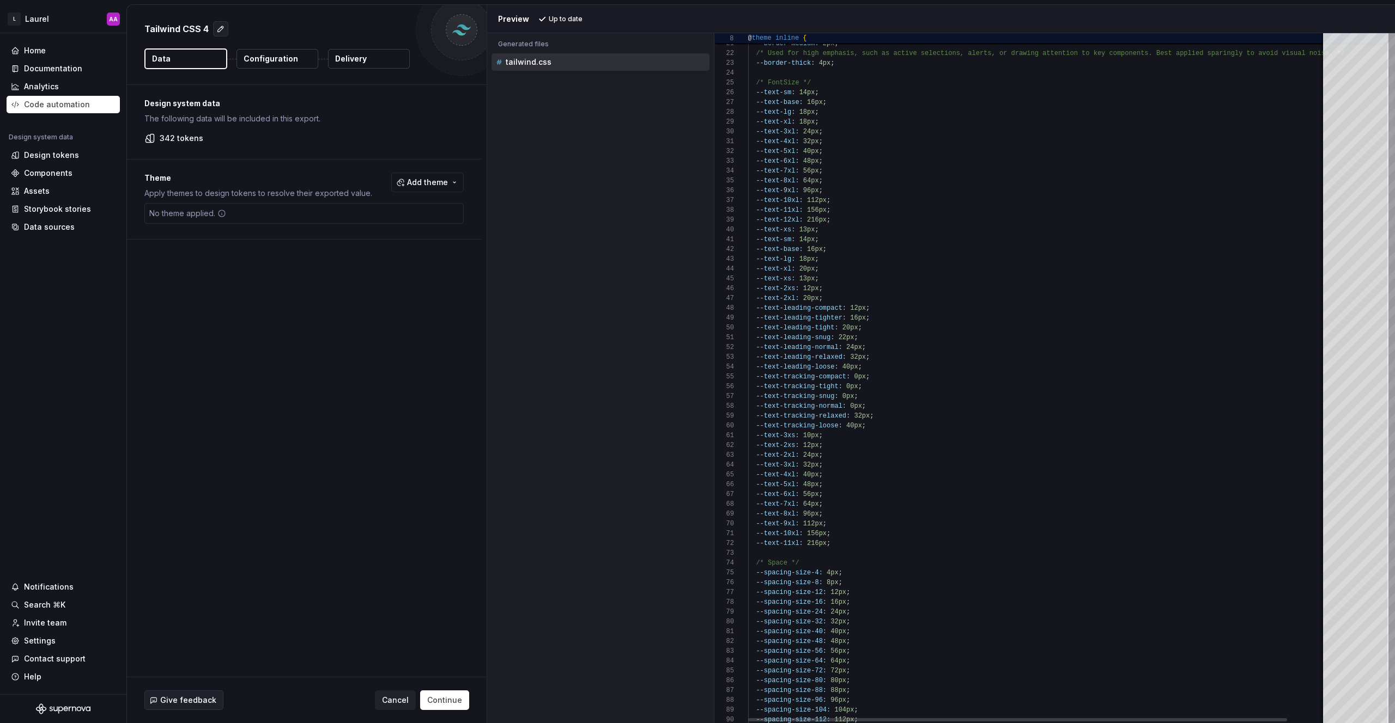
type textarea "**********"
drag, startPoint x: 761, startPoint y: 310, endPoint x: 783, endPoint y: 311, distance: 21.8
click at [647, 247] on div "Accessibility guide for tree . Navigate the tree with the arrow keys. Common tr…" at bounding box center [600, 387] width 227 height 673
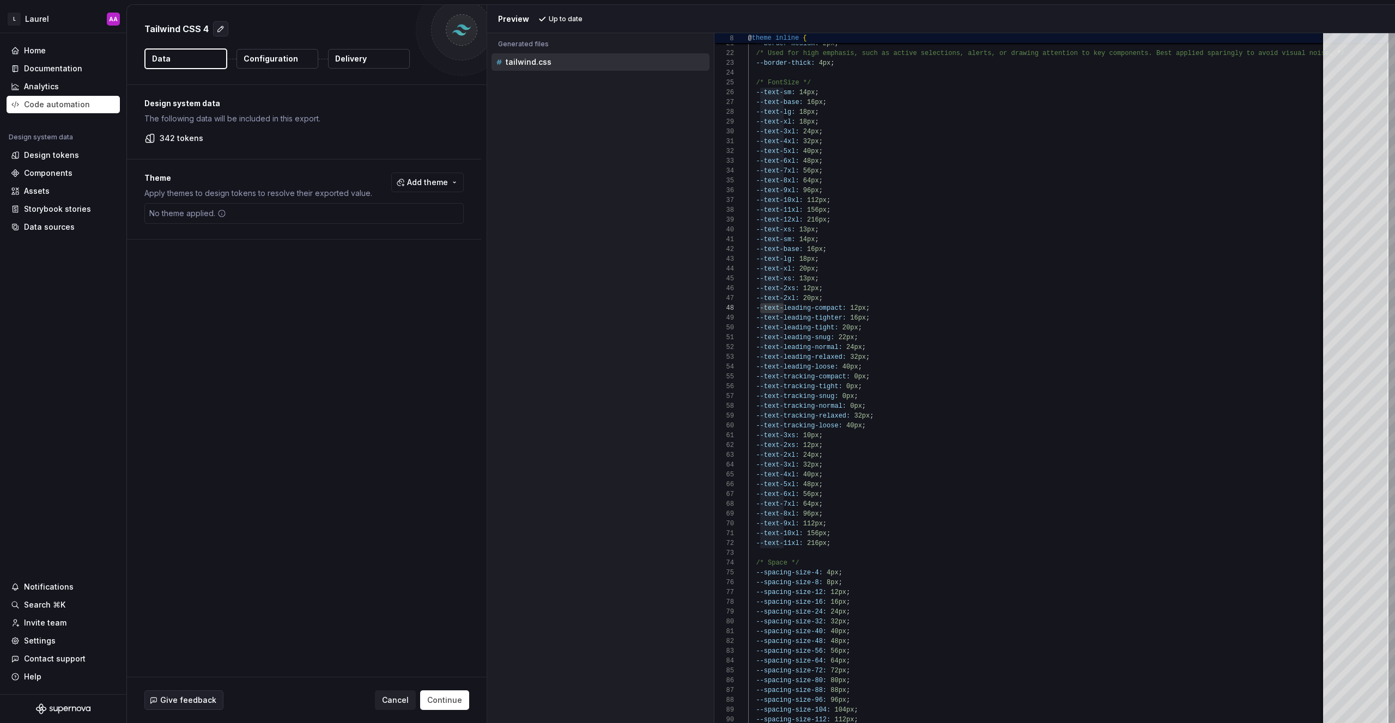
click at [402, 291] on div "Design system data The following data will be included in this export. 342 toke…" at bounding box center [307, 381] width 360 height 592
click at [62, 83] on div "Analytics" at bounding box center [63, 86] width 105 height 11
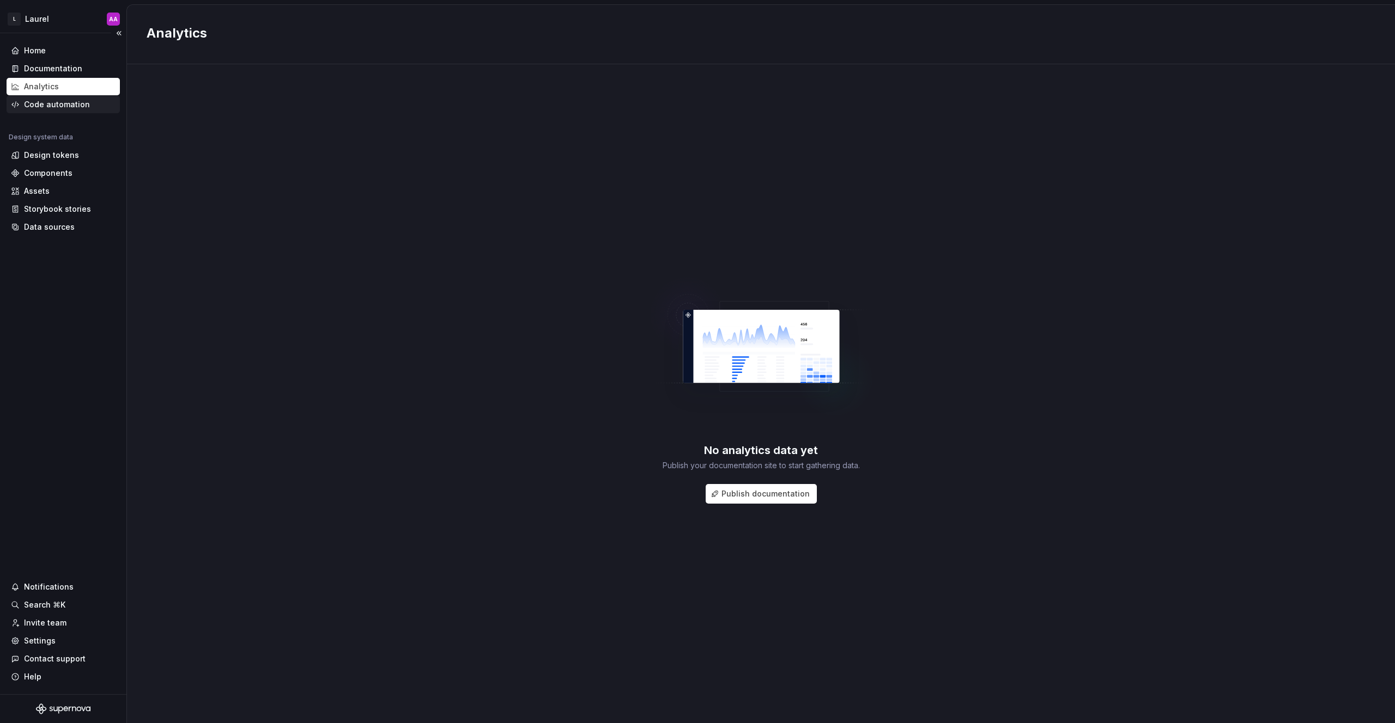
click at [66, 98] on div "Code automation" at bounding box center [63, 104] width 113 height 17
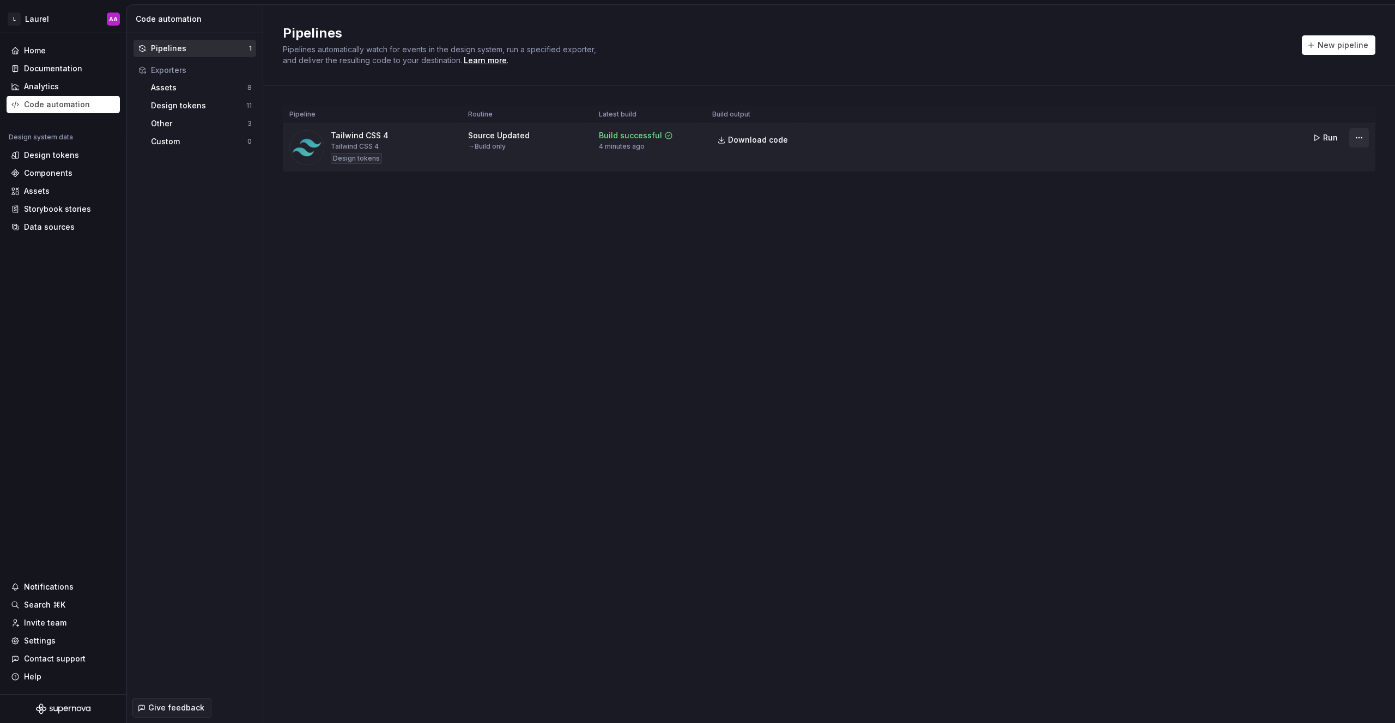
click at [1361, 140] on html "L Laurel AA Home Documentation Analytics Code automation Design system data Des…" at bounding box center [697, 361] width 1395 height 723
click at [1331, 163] on div "Edit pipeline" at bounding box center [1344, 161] width 93 height 11
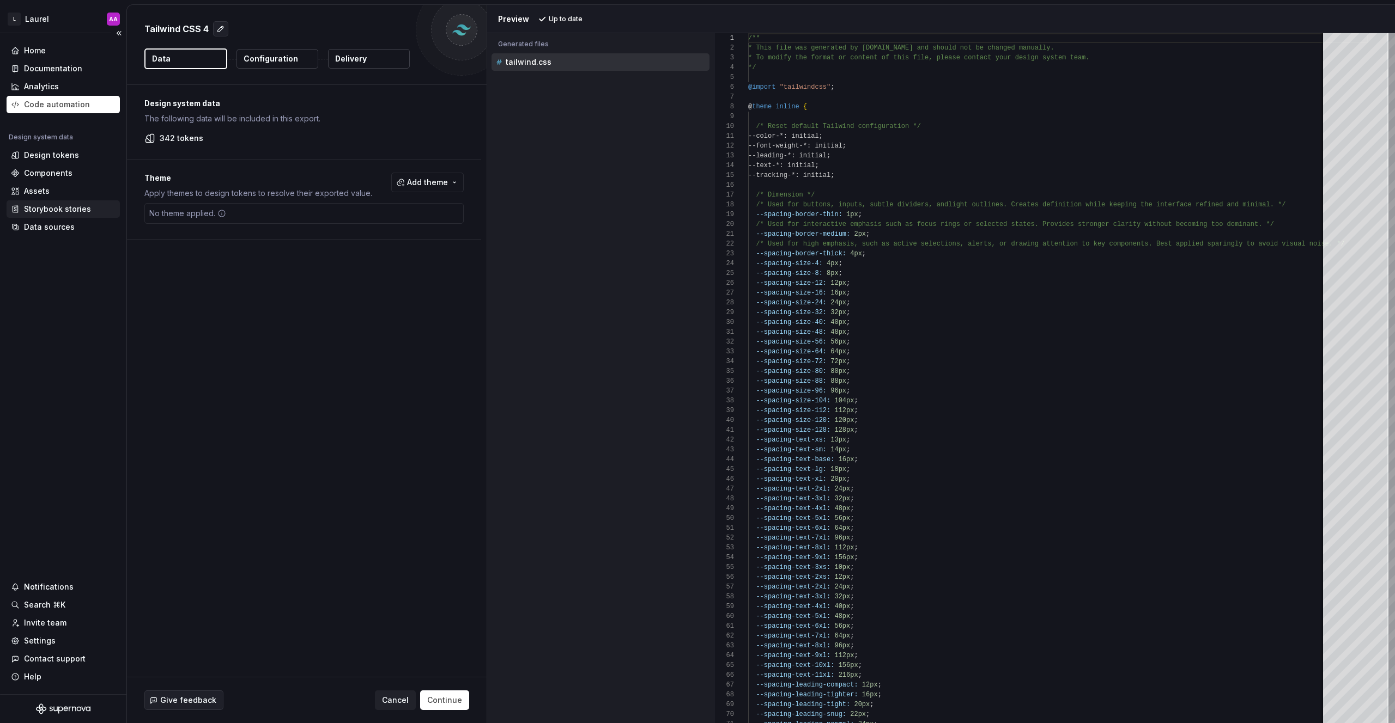
click at [63, 214] on div "Storybook stories" at bounding box center [57, 209] width 67 height 11
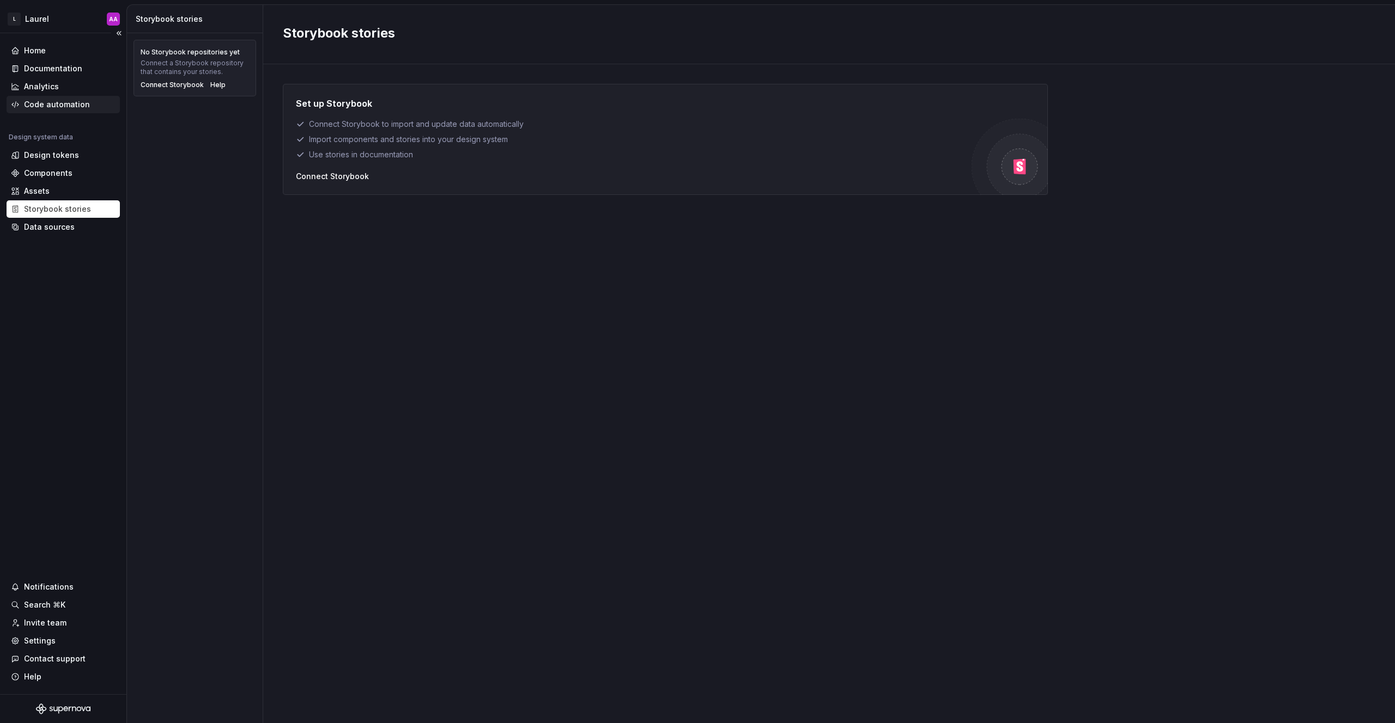
click at [45, 101] on div "Code automation" at bounding box center [57, 104] width 66 height 11
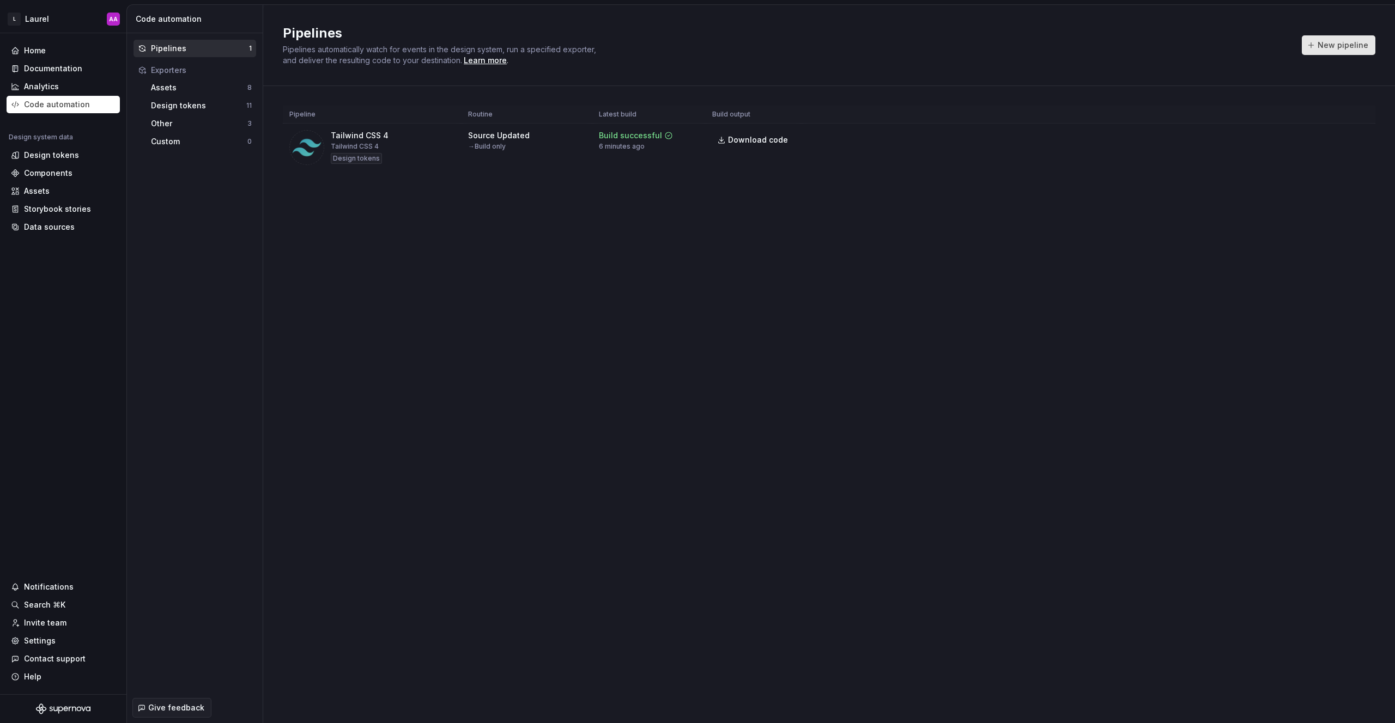
click at [1337, 39] on button "New pipeline" at bounding box center [1338, 45] width 74 height 20
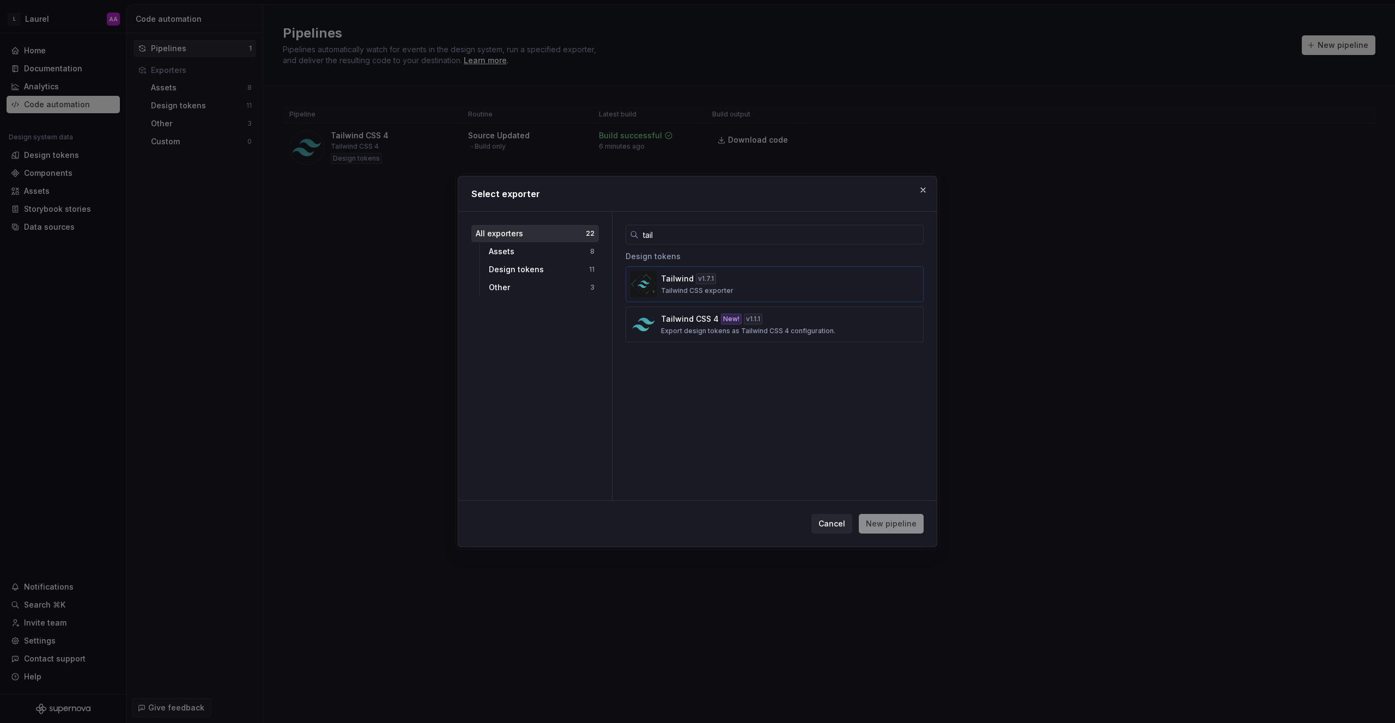
type input "tail"
click at [759, 297] on button "Tailwind v 1.7.1 Tailwind CSS exporter" at bounding box center [774, 284] width 298 height 36
click at [885, 526] on span "New pipeline" at bounding box center [891, 524] width 51 height 11
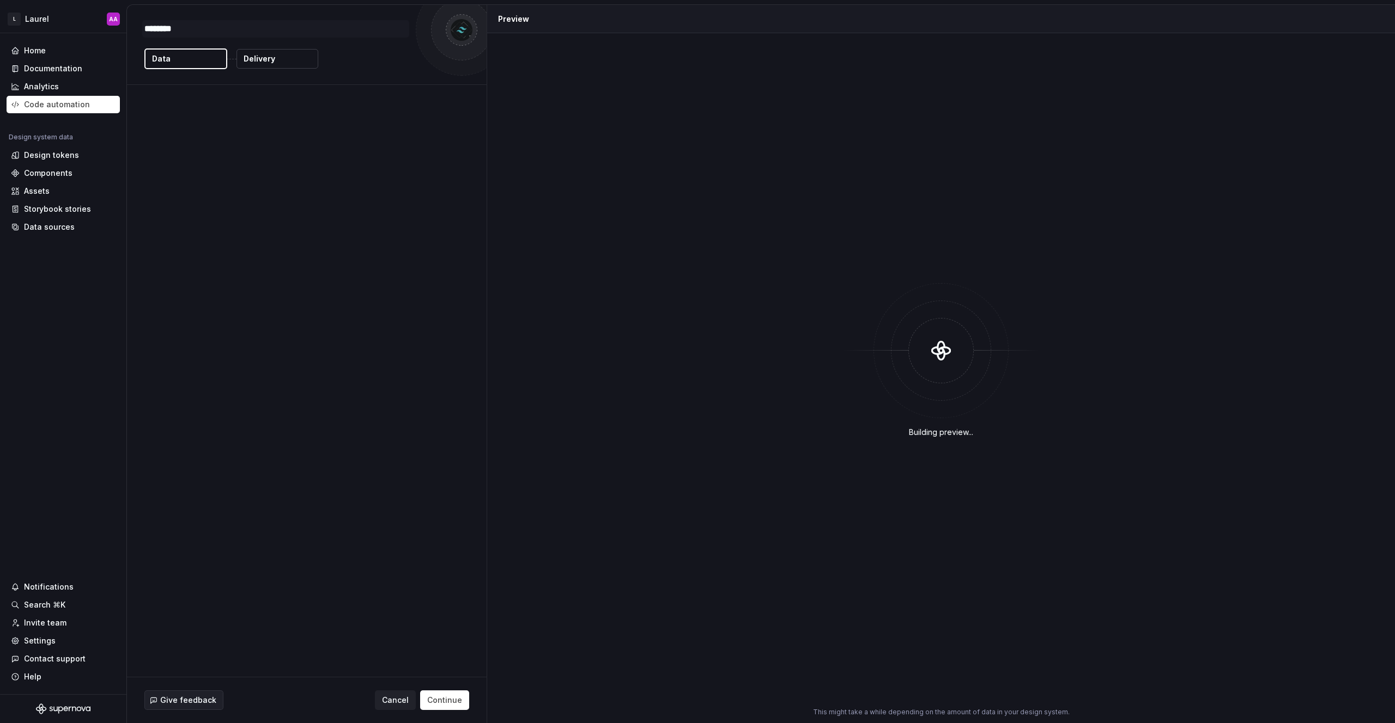
type textarea "*"
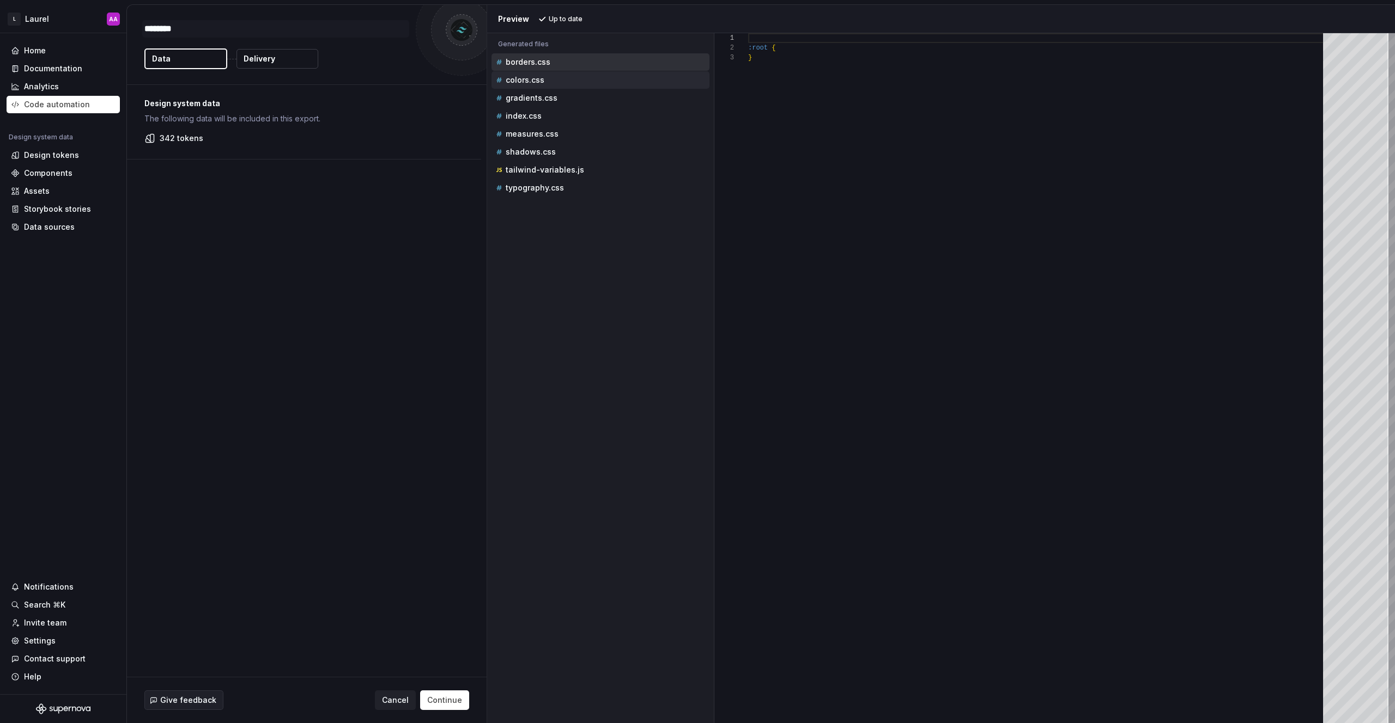
click at [540, 84] on div "colors.css" at bounding box center [602, 80] width 216 height 11
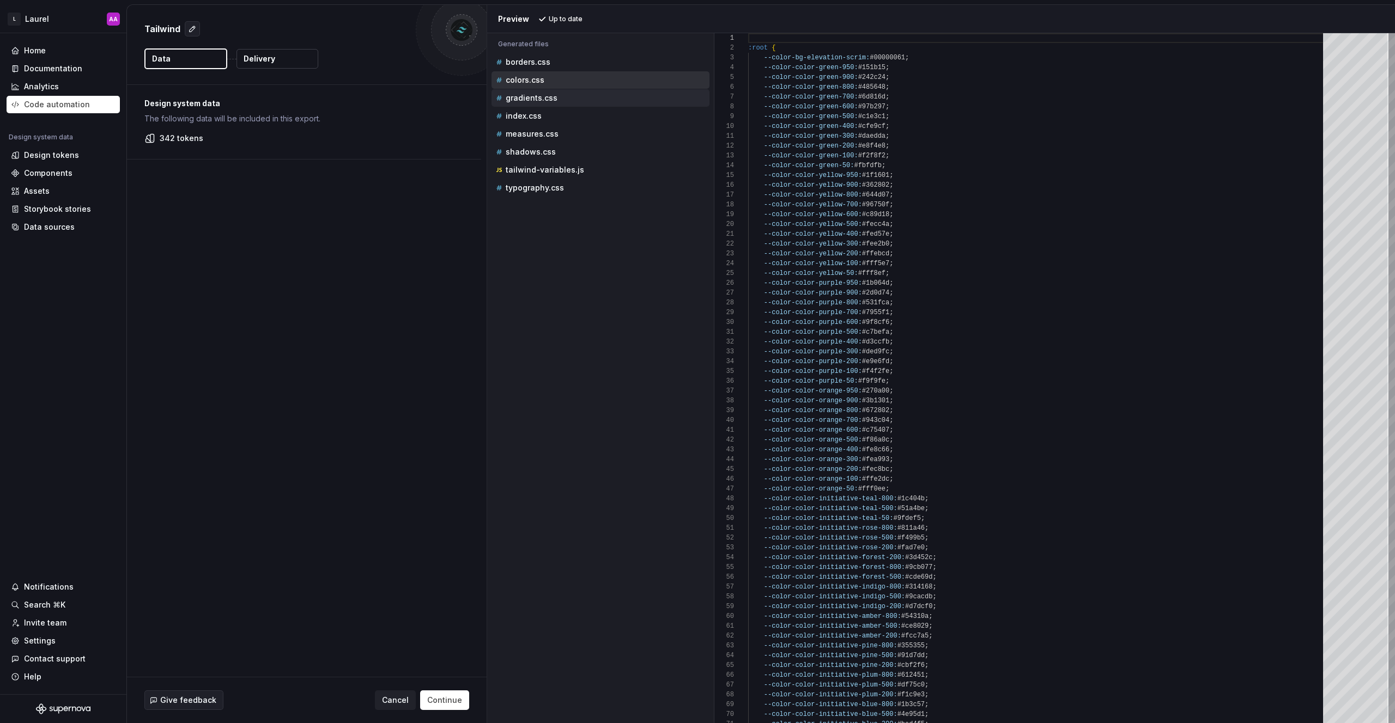
click at [536, 98] on p "gradients.css" at bounding box center [532, 98] width 52 height 9
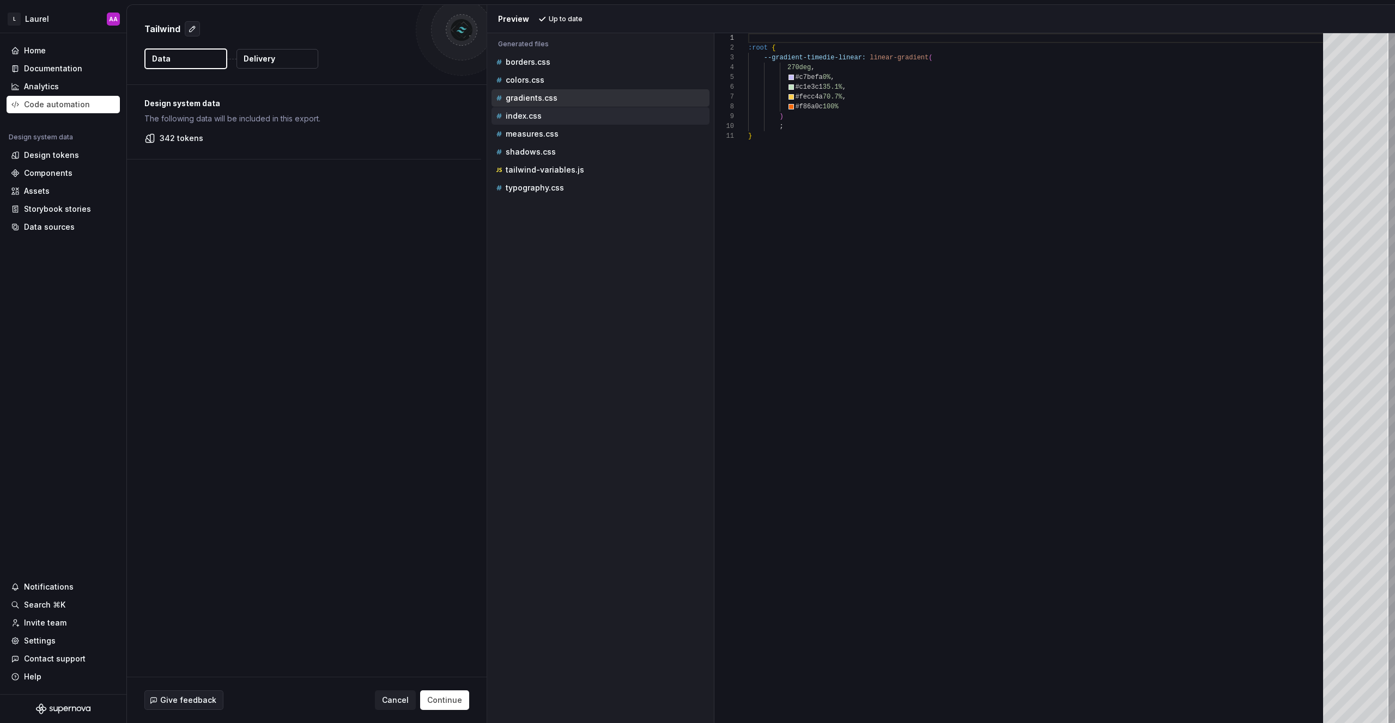
click at [531, 112] on p "index.css" at bounding box center [524, 116] width 36 height 9
click at [532, 172] on p "tailwind-variables.js" at bounding box center [545, 170] width 78 height 9
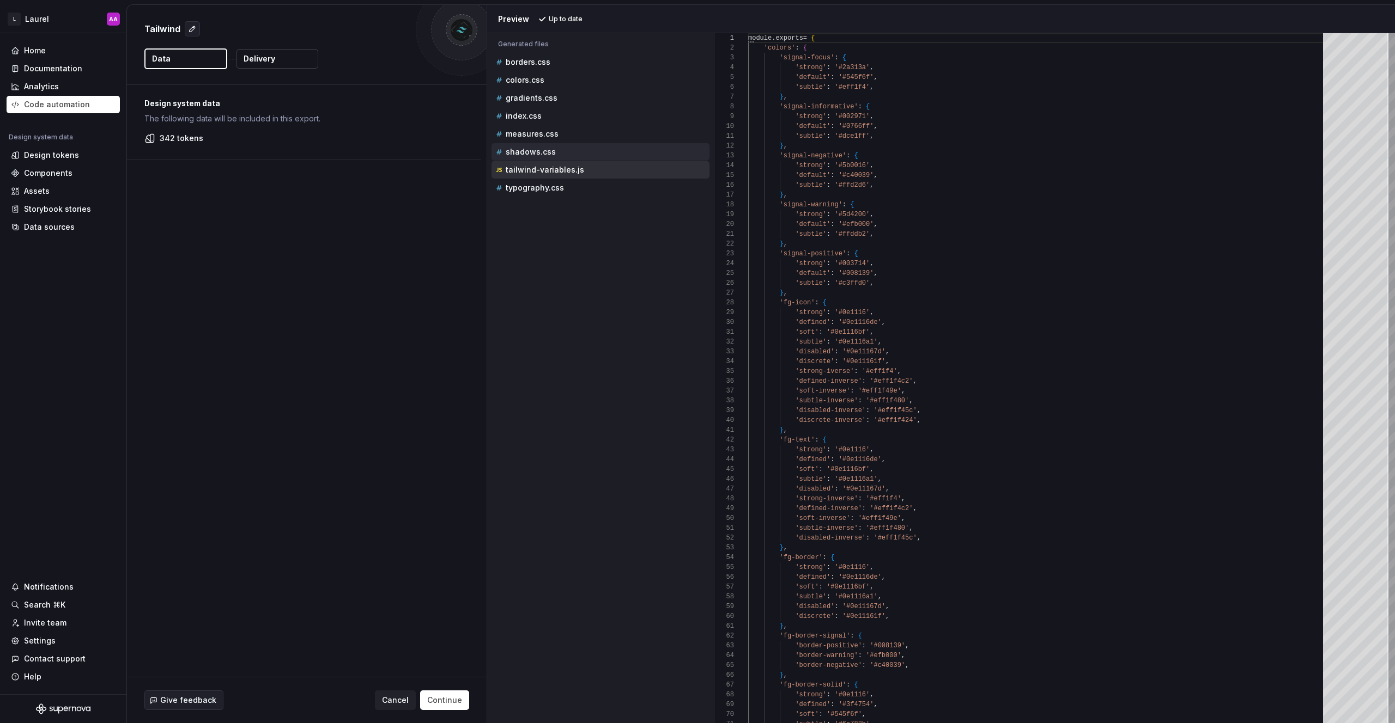
click at [518, 153] on p "shadows.css" at bounding box center [531, 152] width 50 height 9
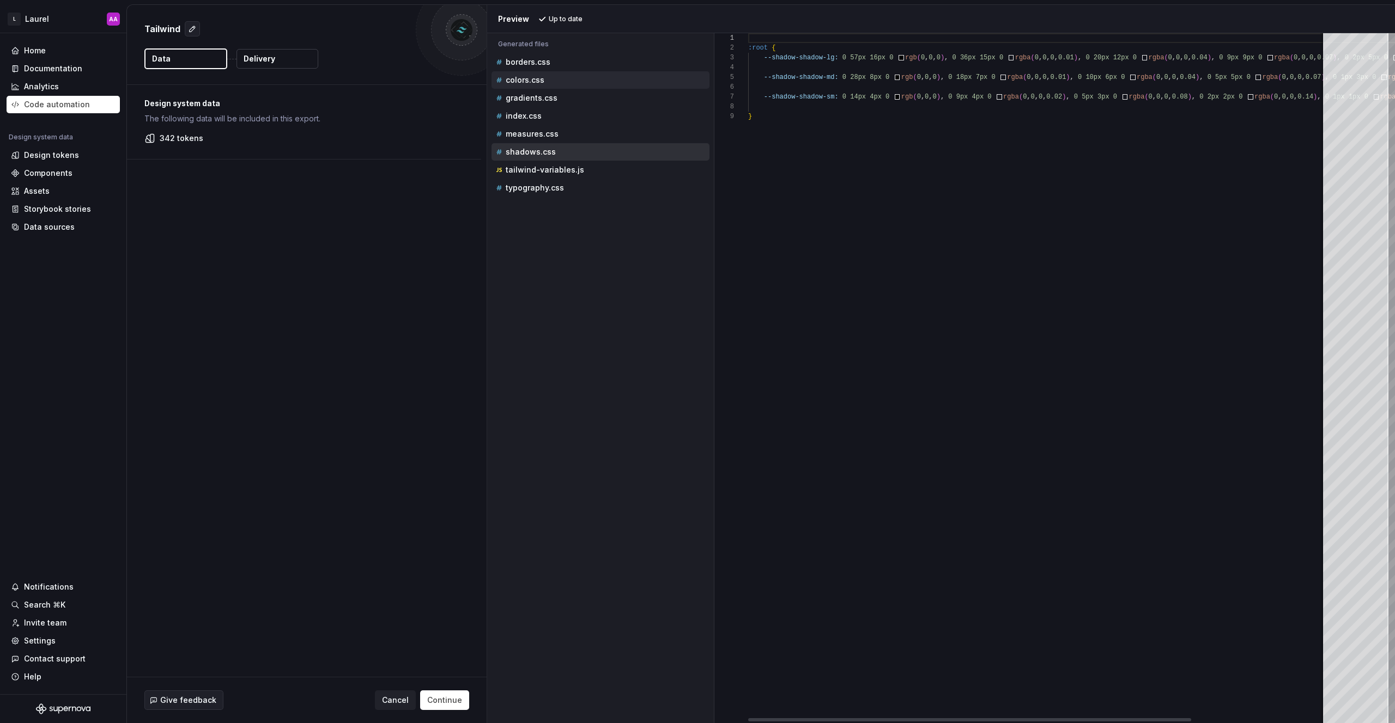
click at [524, 80] on p "colors.css" at bounding box center [525, 80] width 39 height 9
type textarea "**********"
